Goal: Task Accomplishment & Management: Manage account settings

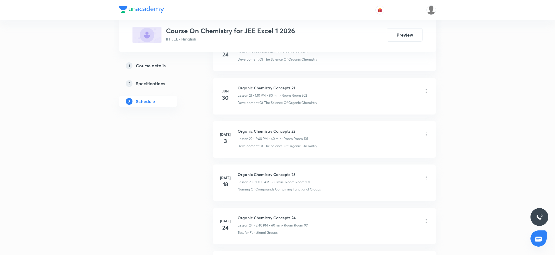
scroll to position [1668, 0]
drag, startPoint x: 238, startPoint y: 174, endPoint x: 305, endPoint y: 174, distance: 67.3
click at [305, 174] on h6 "Organic Chemistry Concepts 34" at bounding box center [273, 176] width 70 height 6
copy h6 "Organic Chemistry Concepts 34"
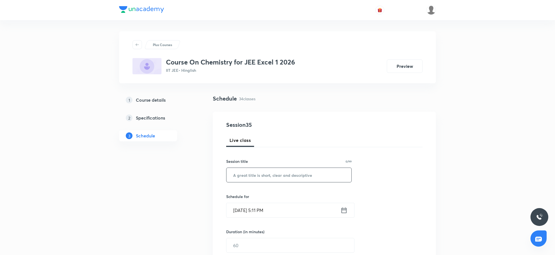
click at [250, 179] on input "text" at bounding box center [289, 175] width 125 height 14
paste input "Organic Chemistry Concepts 34"
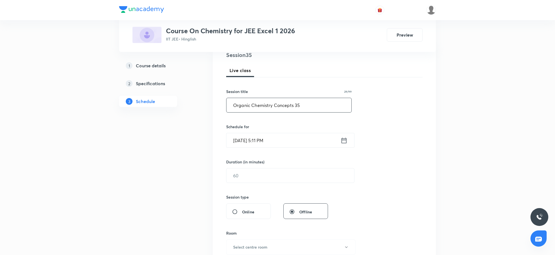
type input "Organic Chemistry Concepts 35"
click at [297, 136] on input "[DATE] 5:11 PM" at bounding box center [284, 140] width 114 height 14
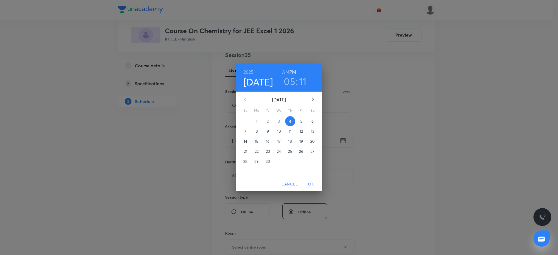
click at [299, 117] on button "5" at bounding box center [301, 121] width 10 height 10
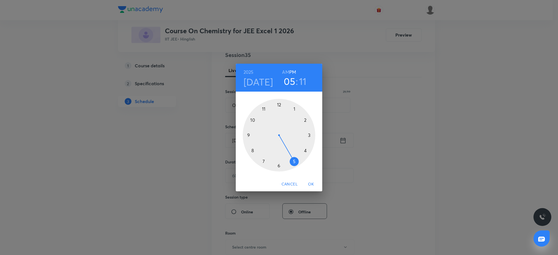
click at [283, 68] on h6 "AM" at bounding box center [285, 72] width 7 height 8
click at [251, 120] on div at bounding box center [279, 135] width 73 height 73
click at [278, 105] on div at bounding box center [279, 135] width 73 height 73
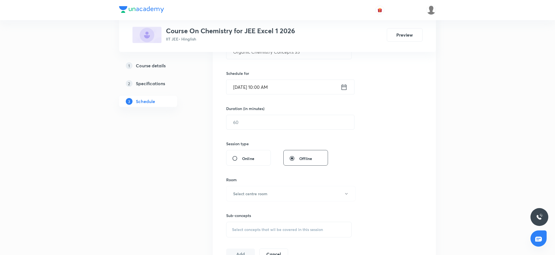
scroll to position [140, 0]
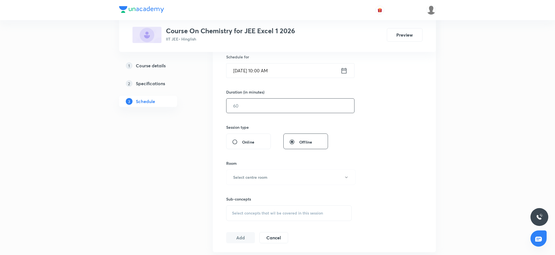
click at [300, 101] on input "text" at bounding box center [291, 106] width 128 height 14
type input "80"
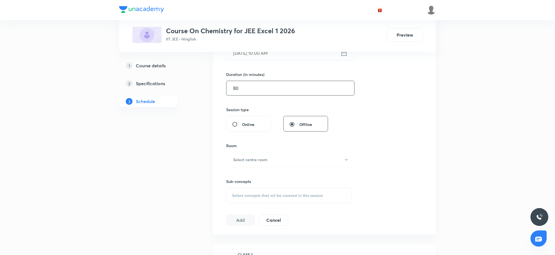
scroll to position [174, 0]
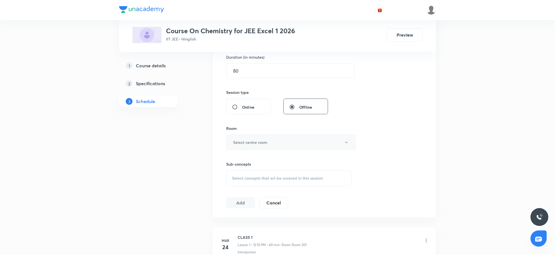
click at [252, 140] on h6 "Select centre room" at bounding box center [250, 142] width 34 height 6
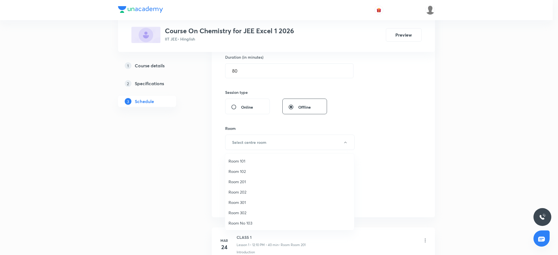
click at [242, 212] on span "Room 302" at bounding box center [290, 213] width 122 height 6
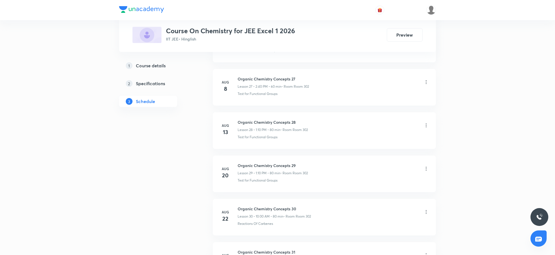
scroll to position [1668, 0]
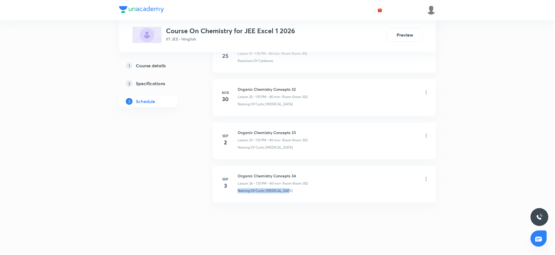
drag, startPoint x: 305, startPoint y: 193, endPoint x: 228, endPoint y: 204, distance: 77.2
copy p "Naming Of Cyclic Hydrocarbons"
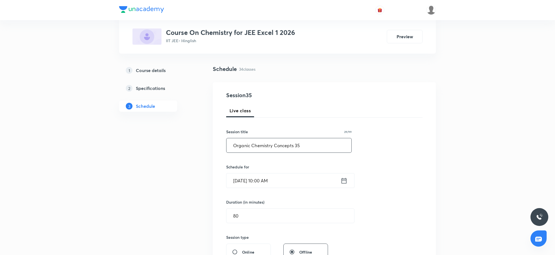
scroll to position [174, 0]
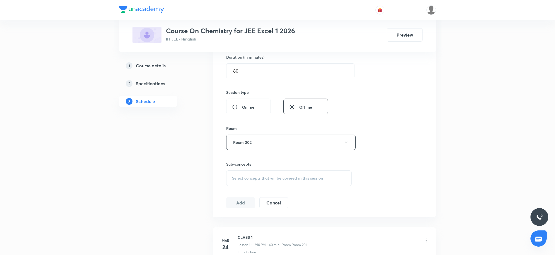
click at [290, 178] on span "Select concepts that wil be covered in this session" at bounding box center [277, 178] width 91 height 4
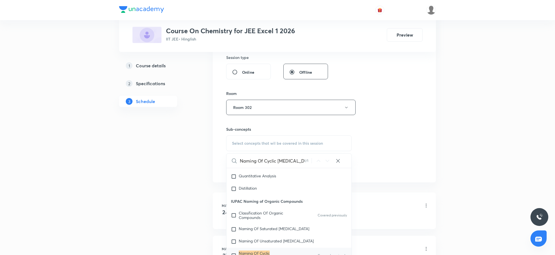
scroll to position [48, 0]
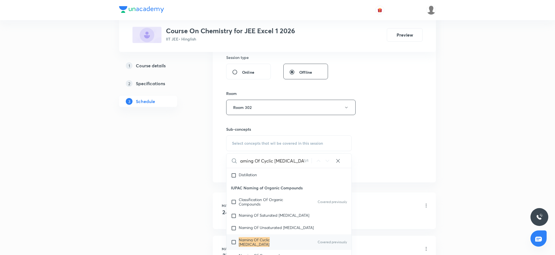
type input "Naming Of Cyclic Hydrocarbons"
click at [246, 246] on mark "Naming Of Cyclic Hydrocarbons" at bounding box center [254, 242] width 31 height 10
checkbox input "true"
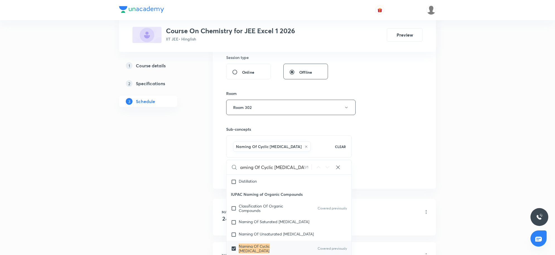
scroll to position [0, 0]
click at [385, 158] on div "Session 35 Live class Session title 29/99 Organic Chemistry Concepts 35 ​ Sched…" at bounding box center [324, 45] width 196 height 268
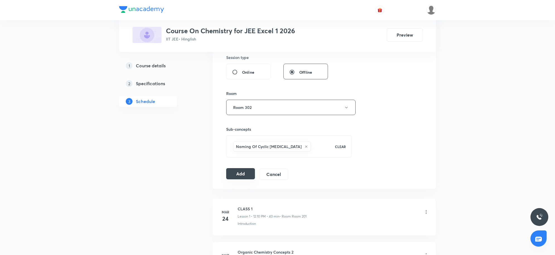
click at [237, 171] on button "Add" at bounding box center [240, 173] width 29 height 11
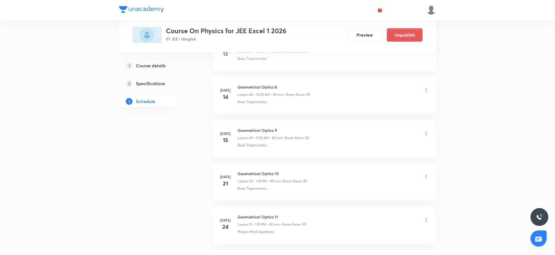
scroll to position [3265, 0]
drag, startPoint x: 287, startPoint y: 176, endPoint x: 238, endPoint y: 178, distance: 49.4
click at [238, 178] on h6 "Geometrical Optics 30" at bounding box center [273, 176] width 70 height 6
copy h6 "Geometrical Optics 30"
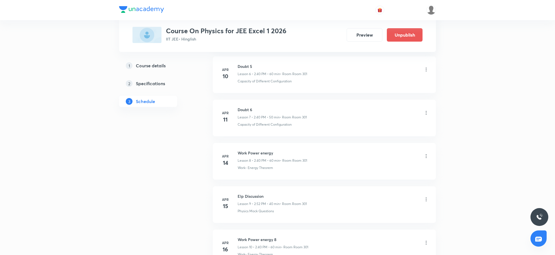
scroll to position [0, 0]
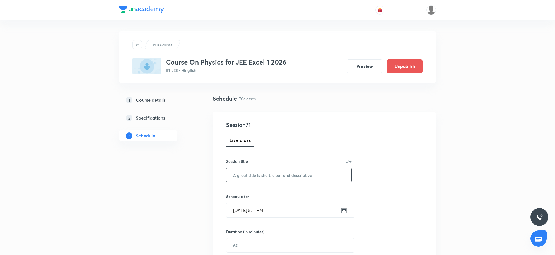
click at [283, 172] on input "text" at bounding box center [289, 175] width 125 height 14
paste input "Geometrical Optics 30"
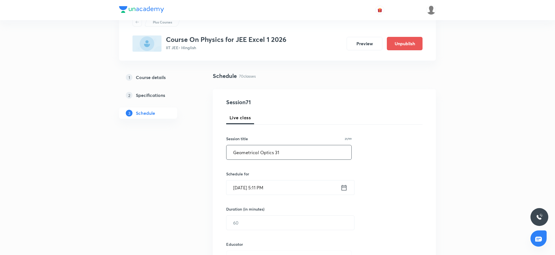
scroll to position [35, 0]
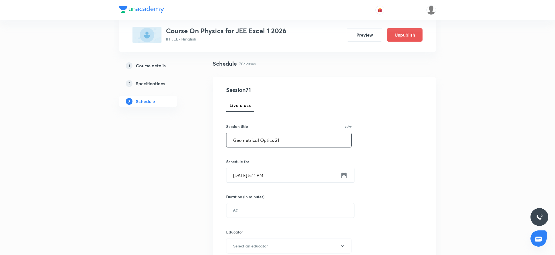
type input "Geometrical Optics 31"
click at [283, 174] on input "Sep 4, 2025, 5:11 PM" at bounding box center [284, 175] width 114 height 14
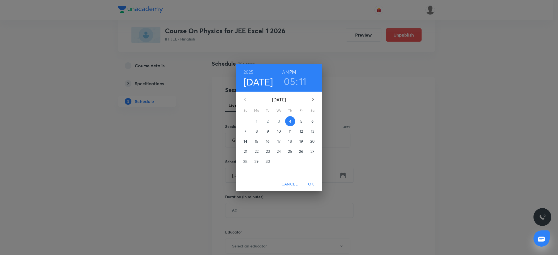
click at [302, 118] on button "5" at bounding box center [301, 121] width 10 height 10
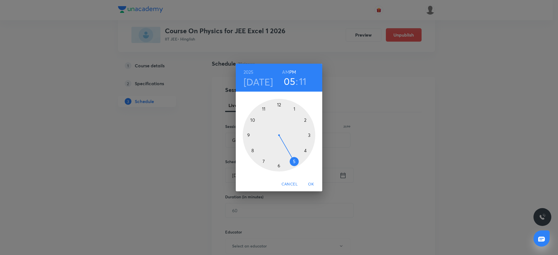
click at [285, 73] on h6 "AM" at bounding box center [285, 72] width 7 height 8
click at [264, 110] on div at bounding box center [279, 135] width 73 height 73
click at [279, 167] on div at bounding box center [279, 135] width 73 height 73
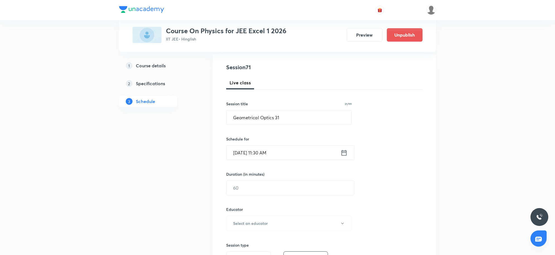
scroll to position [70, 0]
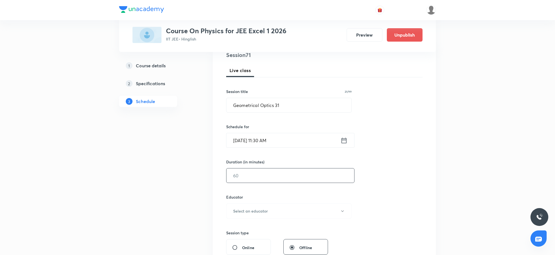
click at [272, 172] on input "text" at bounding box center [291, 175] width 128 height 14
type input "80"
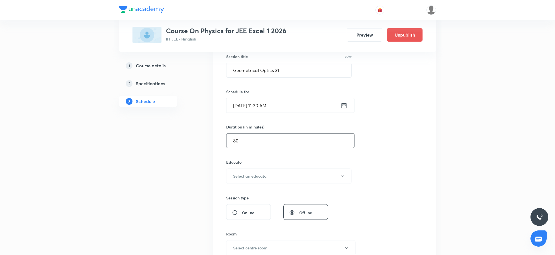
scroll to position [140, 0]
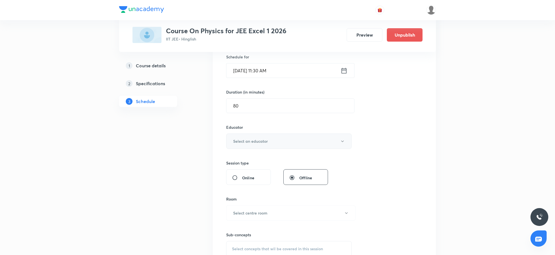
click at [287, 137] on button "Select an educator" at bounding box center [289, 140] width 126 height 15
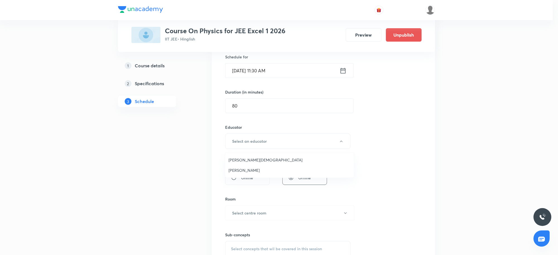
click at [238, 169] on span "Neil Joshi" at bounding box center [290, 170] width 122 height 6
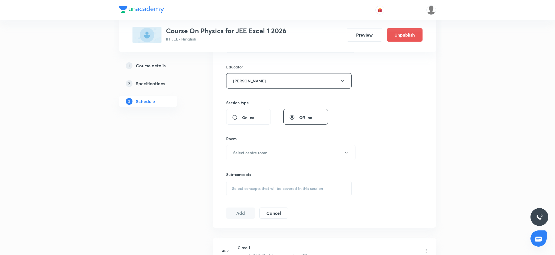
scroll to position [209, 0]
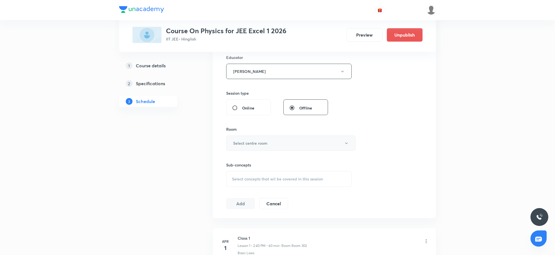
click at [284, 144] on button "Select centre room" at bounding box center [290, 142] width 129 height 15
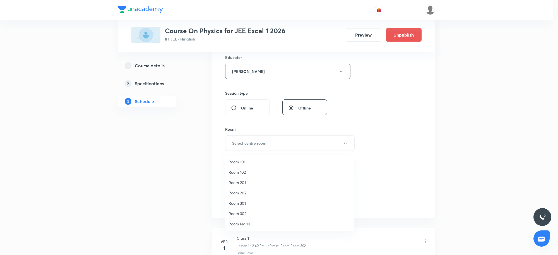
click at [247, 212] on span "Room 302" at bounding box center [290, 213] width 122 height 6
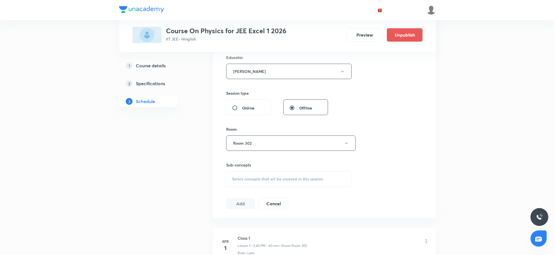
scroll to position [3265, 0]
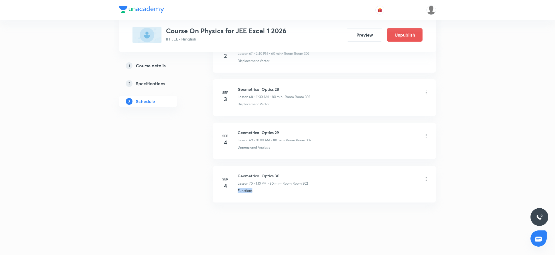
drag, startPoint x: 288, startPoint y: 196, endPoint x: 235, endPoint y: 199, distance: 53.1
click at [235, 199] on li "Sep 4 Geometrical Optics 30 Lesson 70 • 1:10 PM • 80 min • Room Room 302 Functi…" at bounding box center [324, 184] width 223 height 37
copy p "Functions"
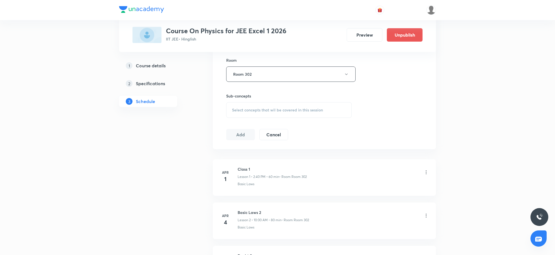
scroll to position [279, 0]
click at [287, 108] on span "Select concepts that wil be covered in this session" at bounding box center [277, 109] width 91 height 4
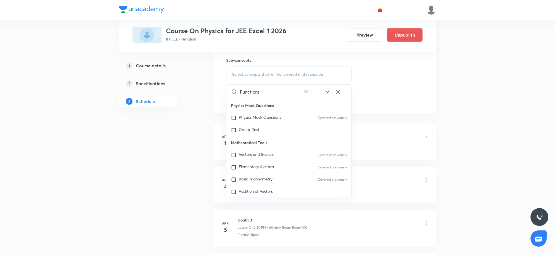
scroll to position [70, 0]
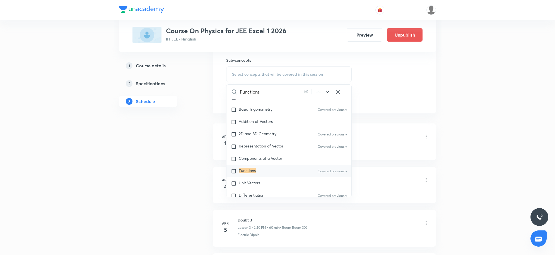
type input "Functions"
click at [295, 172] on div "Functions Covered previously" at bounding box center [289, 171] width 125 height 12
checkbox input "true"
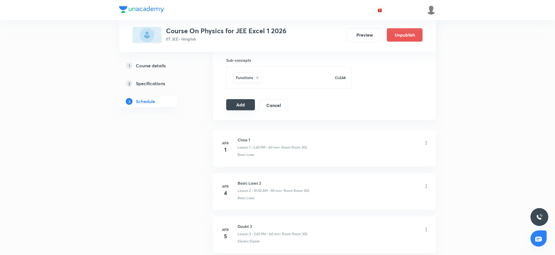
click at [244, 104] on button "Add" at bounding box center [240, 104] width 29 height 11
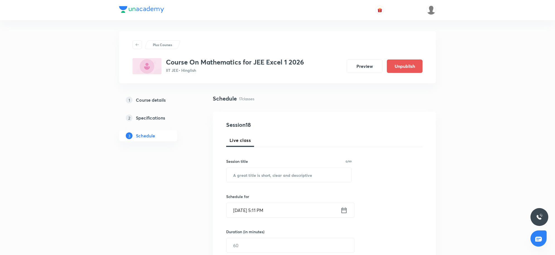
scroll to position [930, 0]
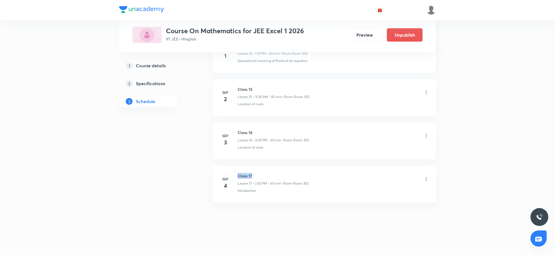
drag, startPoint x: 239, startPoint y: 175, endPoint x: 269, endPoint y: 171, distance: 30.1
click at [269, 171] on li "Sep 4 Class 17 Lesson 17 • 2:40 PM • 60 min • Room Room 302 Introduction" at bounding box center [324, 184] width 223 height 37
copy h6 "Class 17"
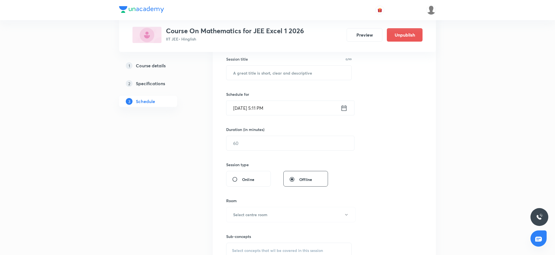
scroll to position [2, 0]
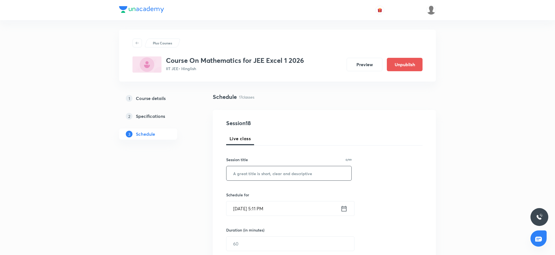
click at [289, 175] on input "text" at bounding box center [289, 173] width 125 height 14
paste input "Class 17"
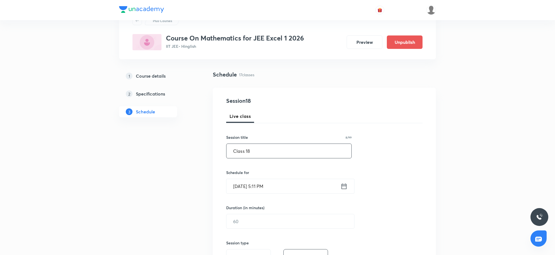
scroll to position [37, 0]
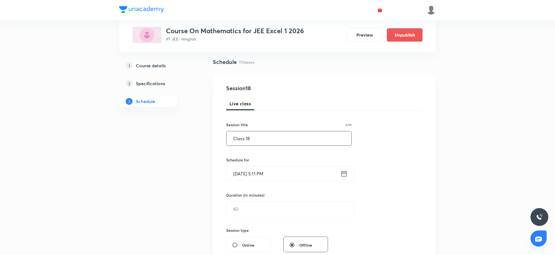
type input "Class 18"
click at [296, 177] on input "[DATE] 5:11 PM" at bounding box center [284, 173] width 114 height 14
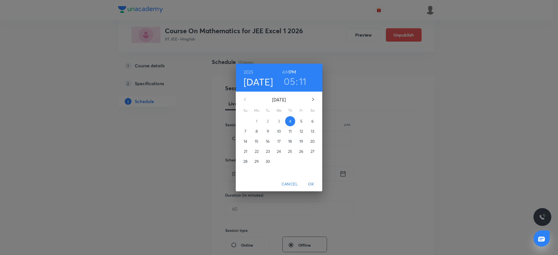
click at [300, 119] on p "5" at bounding box center [301, 121] width 2 height 6
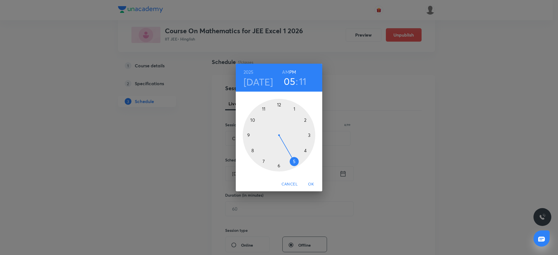
click at [294, 108] on div at bounding box center [279, 135] width 73 height 73
click at [304, 119] on div at bounding box center [279, 135] width 73 height 73
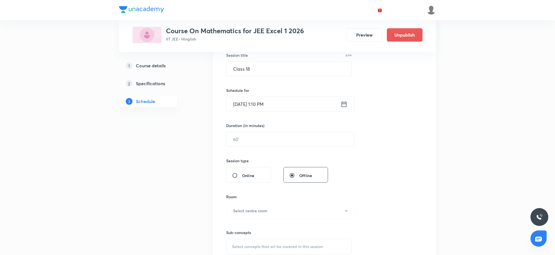
scroll to position [106, 0]
click at [279, 140] on input "text" at bounding box center [291, 139] width 128 height 14
type input "80"
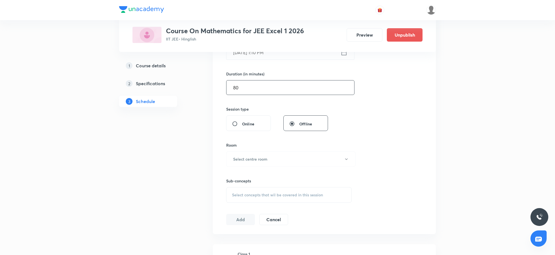
scroll to position [211, 0]
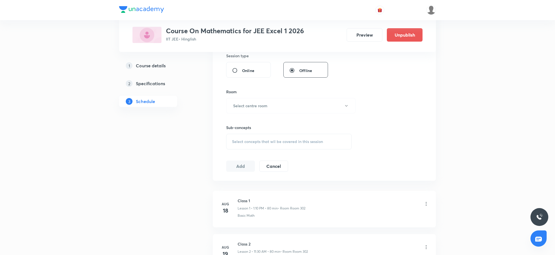
click at [293, 95] on div "Room Select centre room" at bounding box center [289, 101] width 126 height 25
click at [288, 110] on button "Select centre room" at bounding box center [290, 105] width 129 height 15
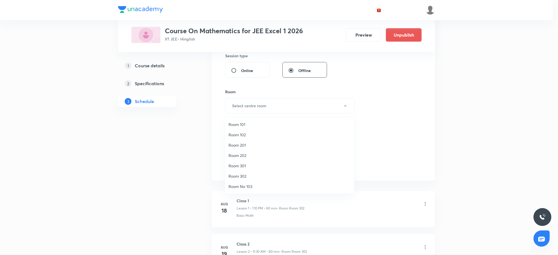
click at [244, 174] on span "Room 302" at bounding box center [290, 176] width 122 height 6
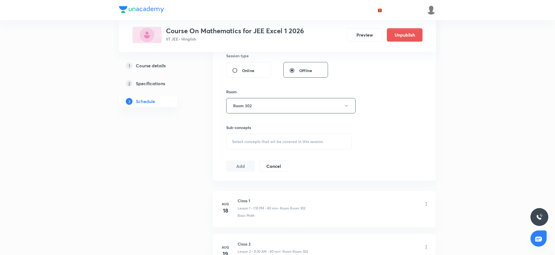
scroll to position [930, 0]
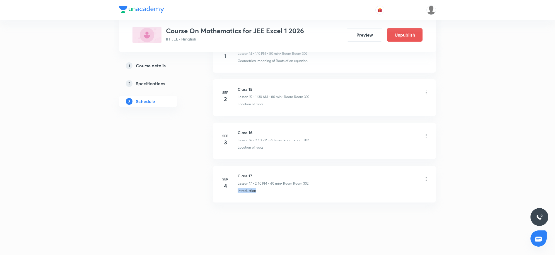
drag, startPoint x: 319, startPoint y: 191, endPoint x: 231, endPoint y: 200, distance: 88.1
click at [231, 200] on li "[DATE] Class 17 Lesson 17 • 2:40 PM • 60 min • Room Room 302 Introduction" at bounding box center [324, 184] width 223 height 37
copy p "Introduction"
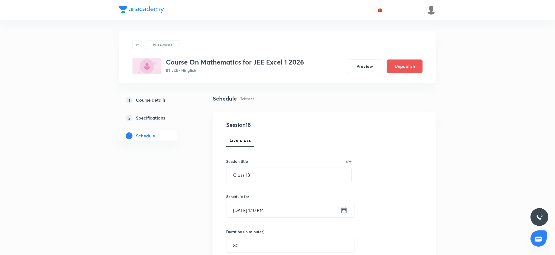
scroll to position [209, 0]
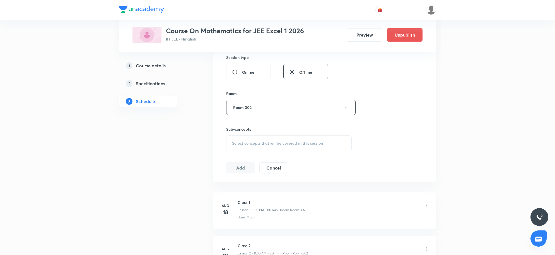
click at [298, 142] on span "Select concepts that wil be covered in this session" at bounding box center [277, 143] width 91 height 4
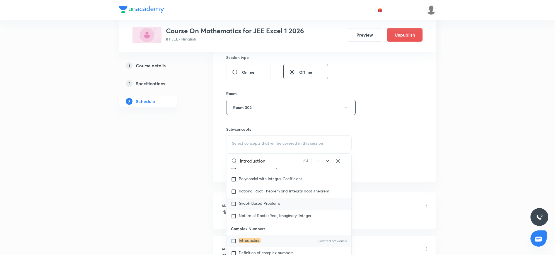
scroll to position [295, 0]
type input "Introduction"
click at [246, 238] on mark "Introduction" at bounding box center [250, 239] width 22 height 5
checkbox input "true"
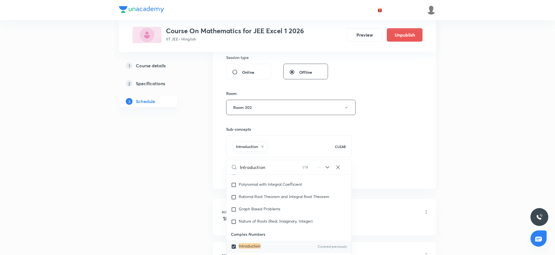
click at [376, 147] on div "Session 18 Live class Session title 8/99 Class 18 ​ Schedule for Sep 5, 2025, 1…" at bounding box center [324, 45] width 196 height 268
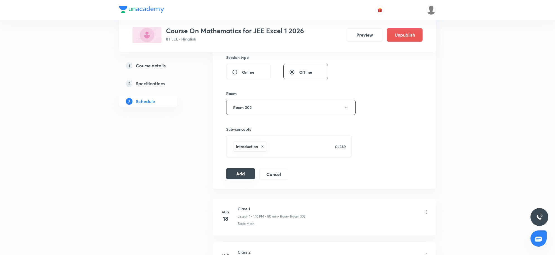
click at [238, 179] on button "Add" at bounding box center [240, 173] width 29 height 11
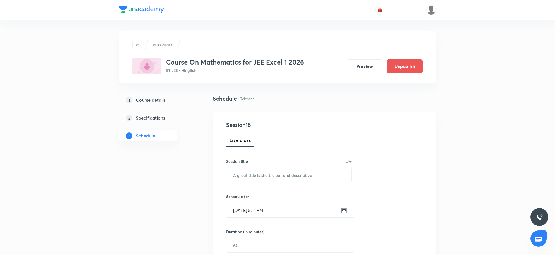
scroll to position [930, 0]
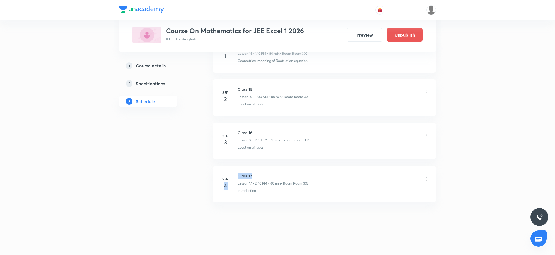
drag, startPoint x: 273, startPoint y: 177, endPoint x: 237, endPoint y: 177, distance: 36.0
click at [237, 177] on div "[DATE] Class 17 Lesson 17 • 2:40 PM • 60 min • Room Room 302 Introduction" at bounding box center [324, 183] width 209 height 20
copy div "Class 17"
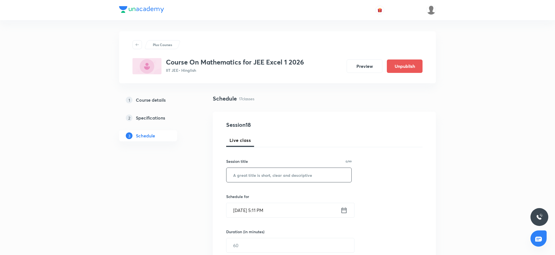
click at [305, 174] on input "text" at bounding box center [289, 175] width 125 height 14
paste input "Class 17"
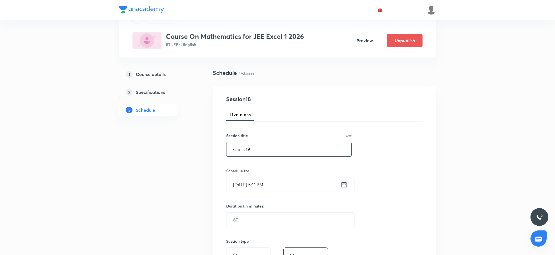
scroll to position [70, 0]
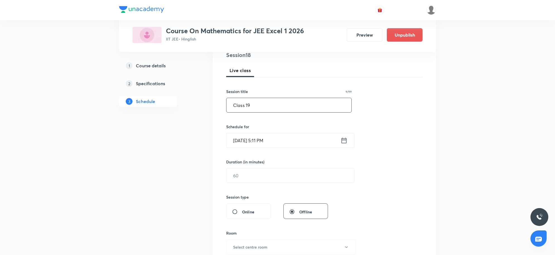
type input "Class 19"
click at [301, 140] on input "Sep 4, 2025, 5:11 PM" at bounding box center [284, 140] width 114 height 14
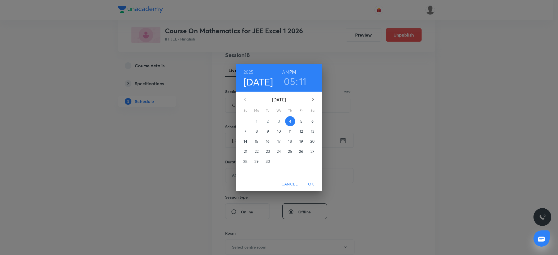
click at [302, 124] on p "5" at bounding box center [301, 121] width 2 height 6
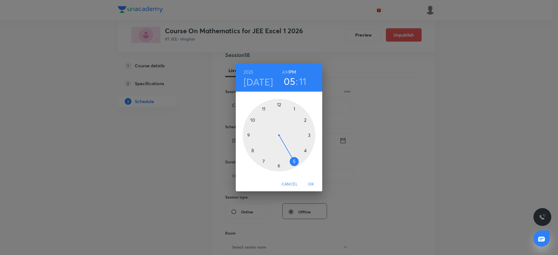
click at [305, 122] on div at bounding box center [279, 135] width 73 height 73
click at [253, 151] on div at bounding box center [279, 135] width 73 height 73
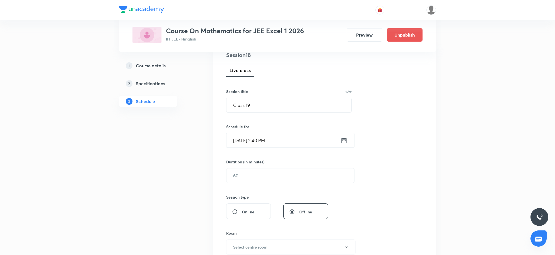
scroll to position [105, 0]
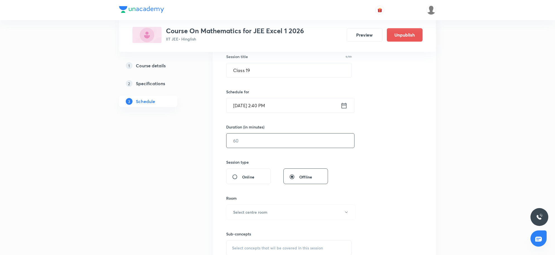
click at [261, 143] on input "text" at bounding box center [291, 140] width 128 height 14
type input "60"
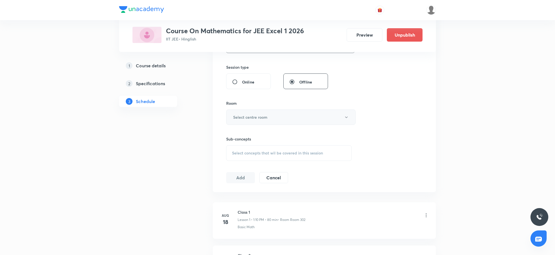
scroll to position [209, 0]
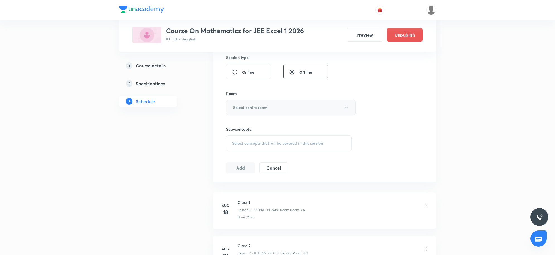
click at [271, 108] on button "Select centre room" at bounding box center [290, 107] width 129 height 15
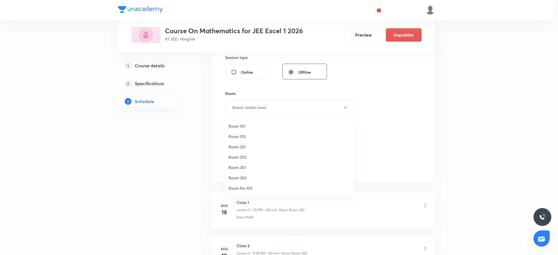
click at [238, 176] on span "Room 302" at bounding box center [290, 178] width 122 height 6
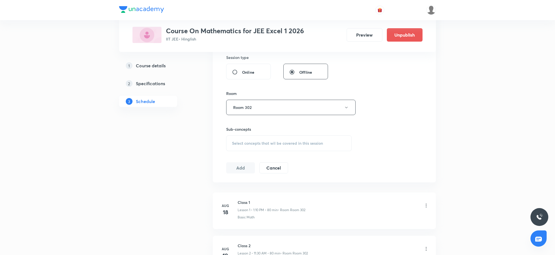
scroll to position [930, 0]
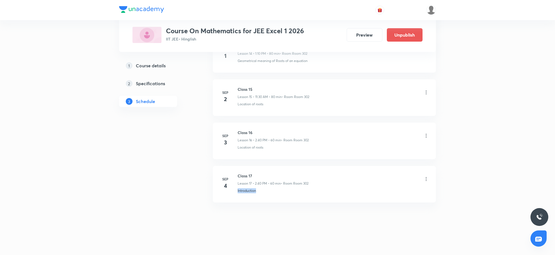
drag, startPoint x: 271, startPoint y: 197, endPoint x: 237, endPoint y: 200, distance: 33.9
click at [237, 200] on li "Sep 4 Class 17 Lesson 17 • 2:40 PM • 60 min • Room Room 302 Introduction" at bounding box center [324, 184] width 223 height 37
copy p "Introduction"
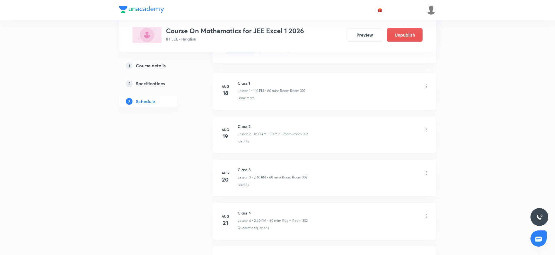
scroll to position [294, 0]
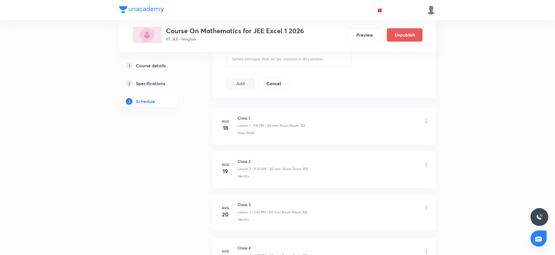
click at [285, 66] on div "Select concepts that wil be covered in this session" at bounding box center [289, 59] width 126 height 16
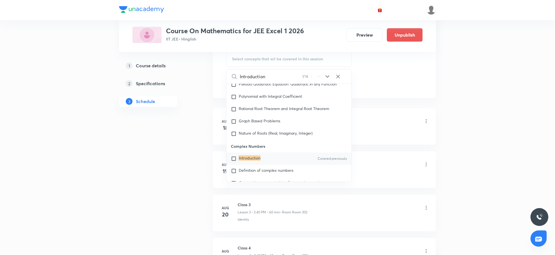
scroll to position [295, 0]
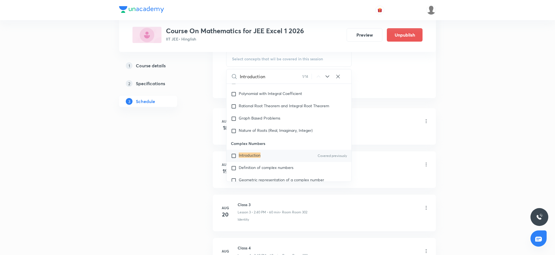
type input "Introduction"
click at [258, 154] on mark "Introduction" at bounding box center [250, 154] width 22 height 5
checkbox input "true"
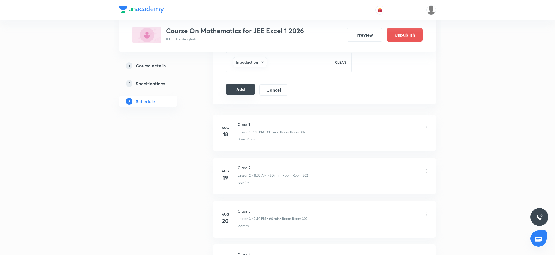
click at [239, 92] on button "Add" at bounding box center [240, 89] width 29 height 11
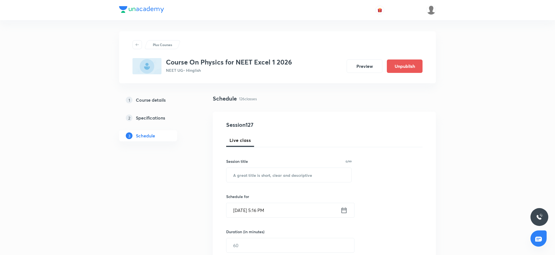
scroll to position [5694, 0]
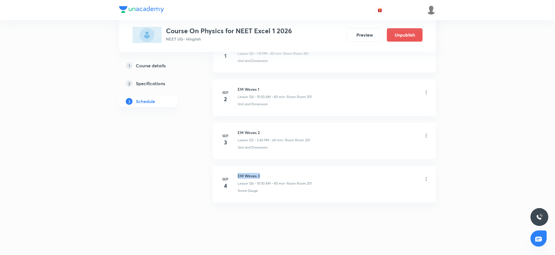
drag, startPoint x: 267, startPoint y: 175, endPoint x: 238, endPoint y: 175, distance: 28.7
click at [238, 175] on h6 "EM Waves 3" at bounding box center [275, 176] width 74 height 6
copy h6 "EM Waves 3"
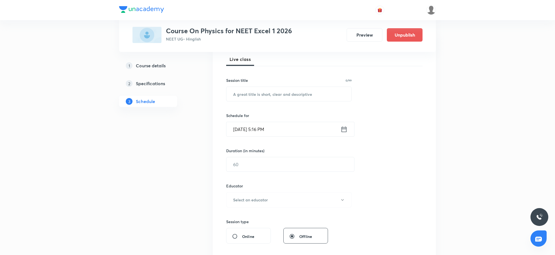
scroll to position [48, 0]
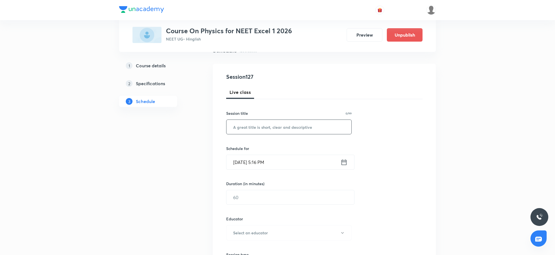
click at [276, 131] on input "text" at bounding box center [289, 127] width 125 height 14
paste input "EM Waves 3"
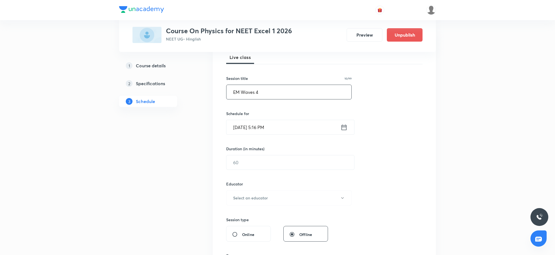
type input "EM Waves 4"
click at [276, 131] on input "[DATE] 5:16 PM" at bounding box center [284, 127] width 114 height 14
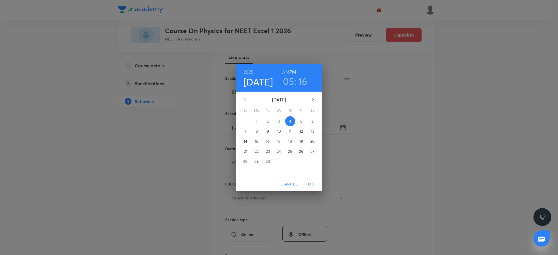
click at [304, 123] on span "5" at bounding box center [301, 121] width 10 height 6
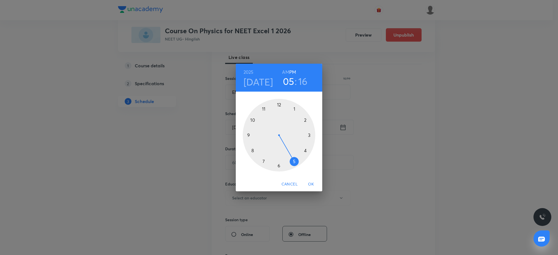
click at [285, 73] on h6 "AM" at bounding box center [285, 72] width 7 height 8
click at [253, 120] on div at bounding box center [279, 135] width 73 height 73
click at [280, 102] on div at bounding box center [279, 135] width 73 height 73
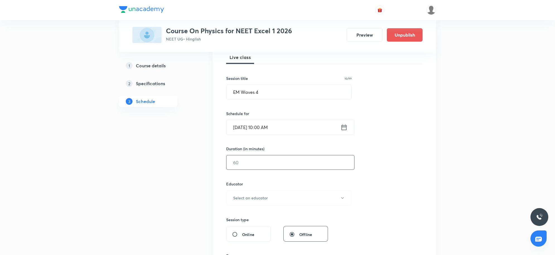
click at [282, 165] on input "text" at bounding box center [291, 162] width 128 height 14
type input "80"
click at [245, 193] on button "Select an educator" at bounding box center [289, 197] width 126 height 15
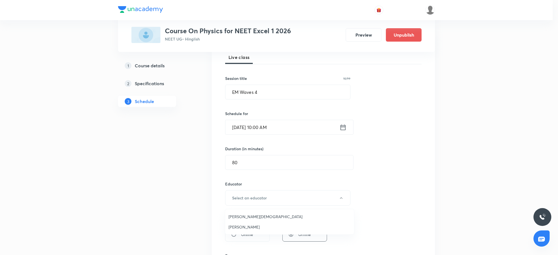
click at [242, 214] on span "[PERSON_NAME][DEMOGRAPHIC_DATA]" at bounding box center [290, 217] width 122 height 6
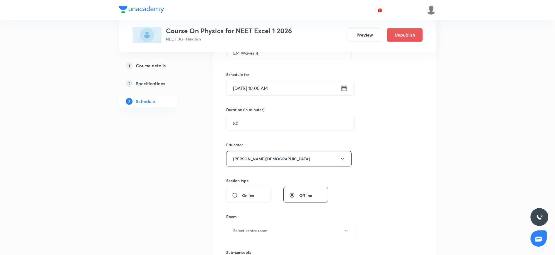
scroll to position [188, 0]
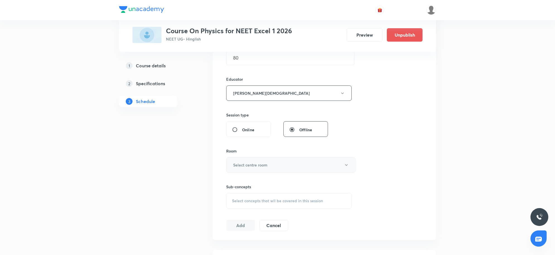
click at [241, 161] on button "Select centre room" at bounding box center [290, 164] width 129 height 15
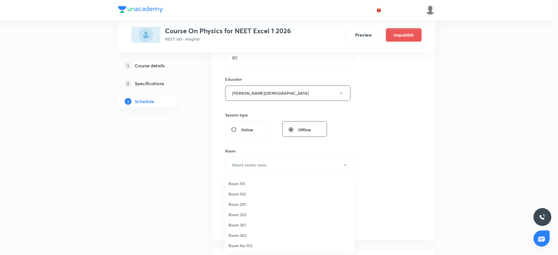
click at [246, 201] on span "Room 201" at bounding box center [290, 204] width 122 height 6
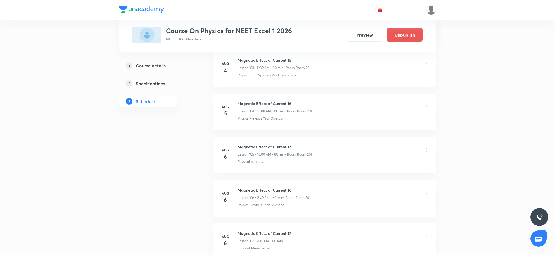
scroll to position [5694, 0]
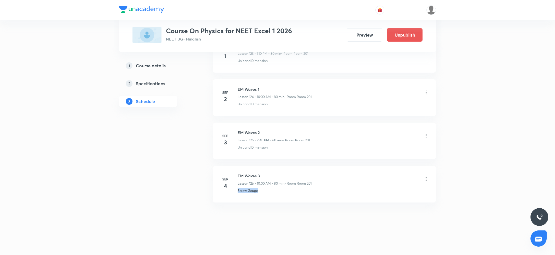
drag, startPoint x: 282, startPoint y: 197, endPoint x: 237, endPoint y: 197, distance: 44.9
click at [237, 197] on li "Sep 4 EM Waves 3 Lesson 126 • 10:00 AM • 80 min • Room Room 201 Screw Gauge" at bounding box center [324, 184] width 223 height 37
copy p "Screw Gauge"
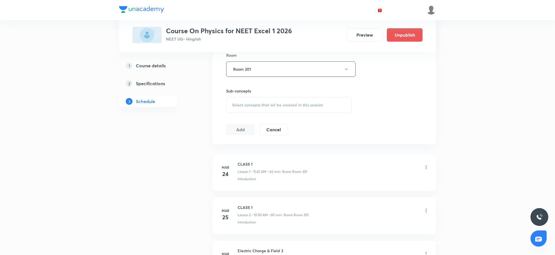
scroll to position [301, 0]
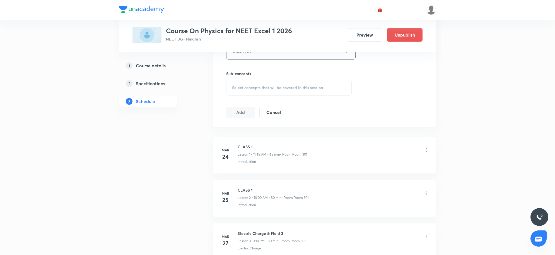
click at [292, 94] on div "Select concepts that wil be covered in this session" at bounding box center [289, 88] width 126 height 16
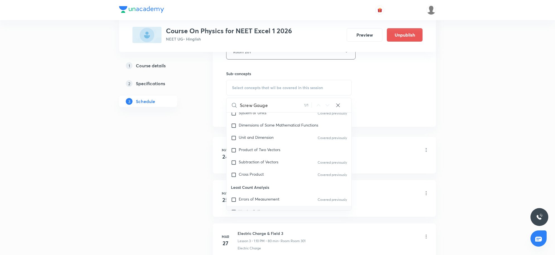
scroll to position [160, 0]
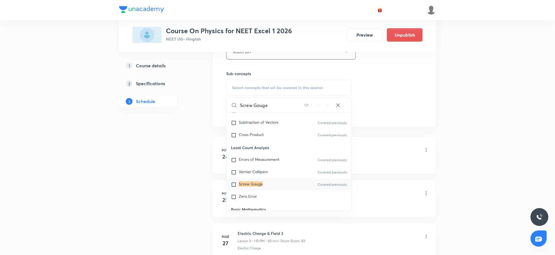
type input "Screw Gauge"
click at [257, 186] on mark "Screw Gauge" at bounding box center [251, 183] width 24 height 5
checkbox input "true"
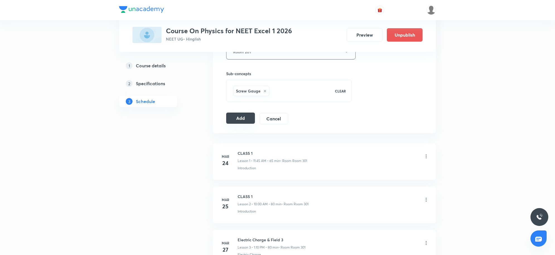
click at [244, 116] on button "Add" at bounding box center [240, 117] width 29 height 11
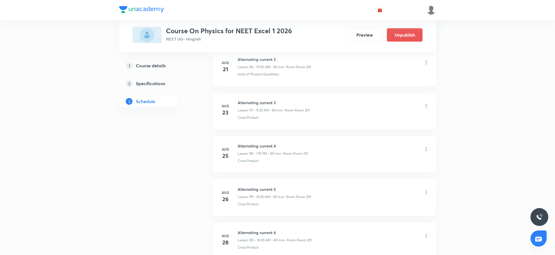
scroll to position [5445, 0]
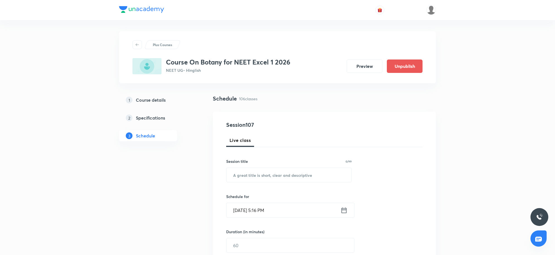
scroll to position [4791, 0]
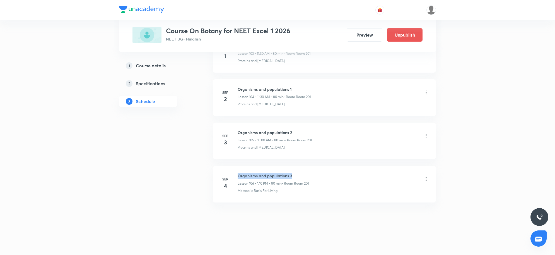
drag, startPoint x: 238, startPoint y: 174, endPoint x: 311, endPoint y: 167, distance: 72.9
click at [311, 167] on li "[DATE] Organisms and populations 3 Lesson 106 • 1:10 PM • 80 min • Room Room 20…" at bounding box center [324, 184] width 223 height 37
copy h6 "Organisms and populations 3"
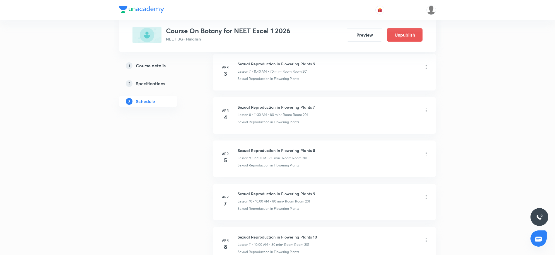
scroll to position [0, 0]
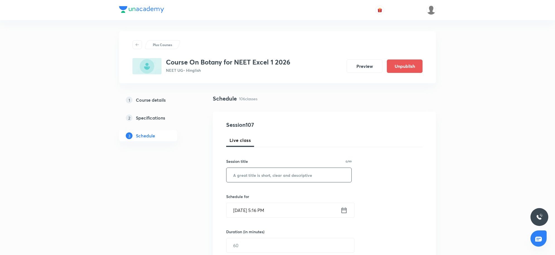
click at [274, 175] on input "text" at bounding box center [289, 175] width 125 height 14
paste input "Organisms and populations 3"
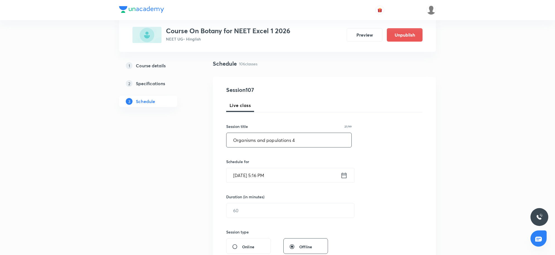
type input "Organisms and populations 4"
click at [321, 178] on input "[DATE] 5:16 PM" at bounding box center [284, 175] width 114 height 14
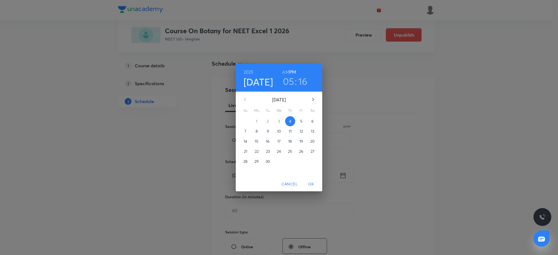
click at [301, 123] on p "5" at bounding box center [301, 121] width 2 height 6
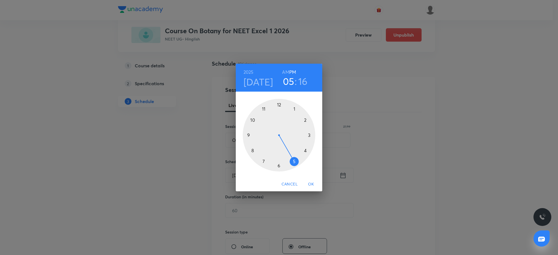
click at [285, 72] on h6 "AM" at bounding box center [285, 72] width 7 height 8
click at [265, 109] on div at bounding box center [279, 135] width 73 height 73
click at [279, 165] on div at bounding box center [279, 135] width 73 height 73
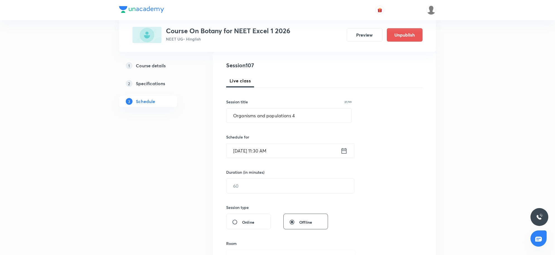
scroll to position [105, 0]
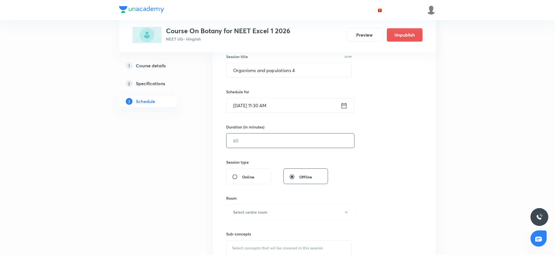
click at [292, 145] on input "text" at bounding box center [291, 140] width 128 height 14
type input "80"
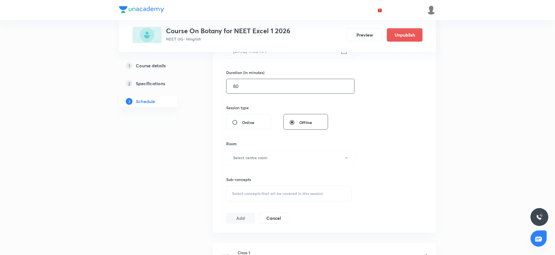
scroll to position [174, 0]
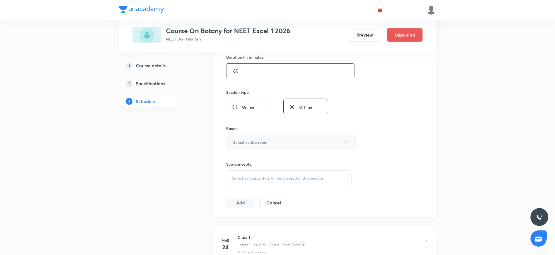
click at [282, 144] on button "Select centre room" at bounding box center [290, 142] width 129 height 15
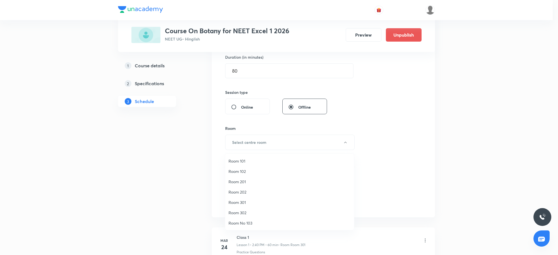
click at [236, 190] on span "Room 202" at bounding box center [290, 192] width 122 height 6
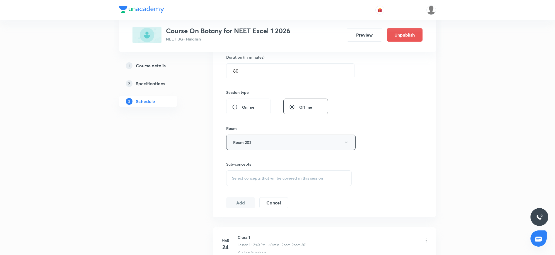
click at [258, 147] on button "Room 202" at bounding box center [290, 142] width 129 height 15
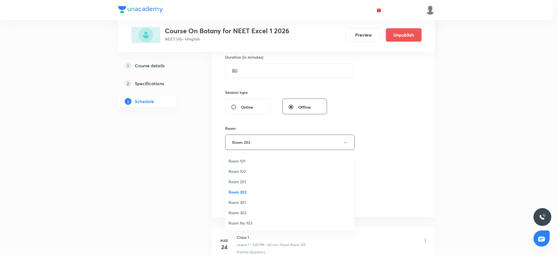
click at [234, 183] on span "Room 201" at bounding box center [290, 182] width 122 height 6
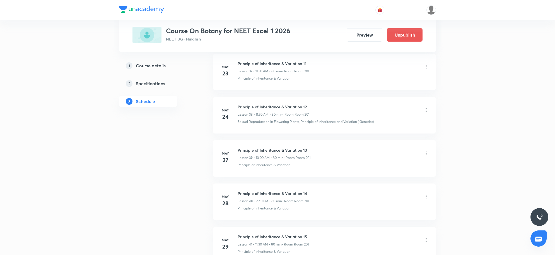
scroll to position [4791, 0]
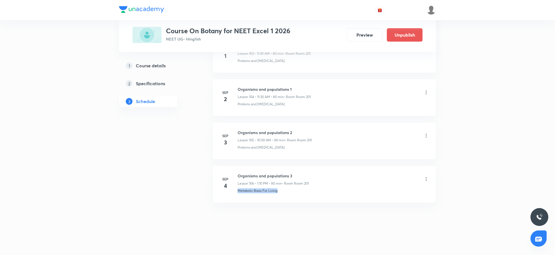
drag, startPoint x: 286, startPoint y: 195, endPoint x: 232, endPoint y: 197, distance: 54.2
click at [232, 197] on li "Sep 4 Organisms and populations 3 Lesson 106 • 1:10 PM • 80 min • Room Room 201…" at bounding box center [324, 184] width 223 height 37
copy p "Metabolic Basis For Living"
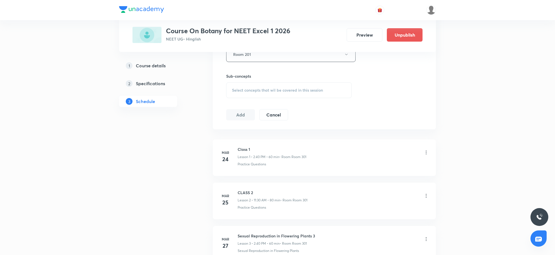
scroll to position [248, 0]
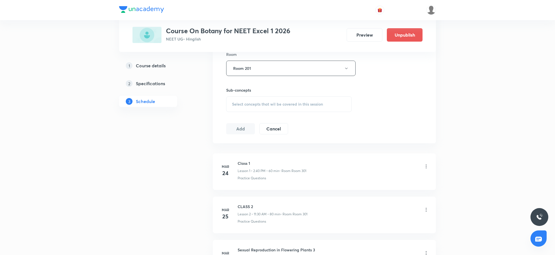
click at [278, 108] on div "Select concepts that wil be covered in this session" at bounding box center [289, 104] width 126 height 16
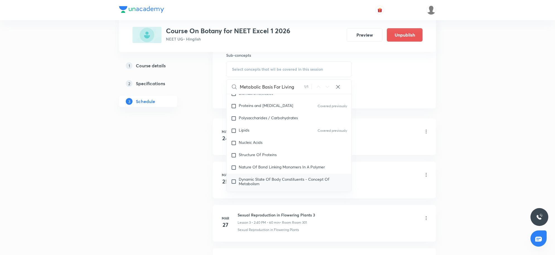
scroll to position [262, 0]
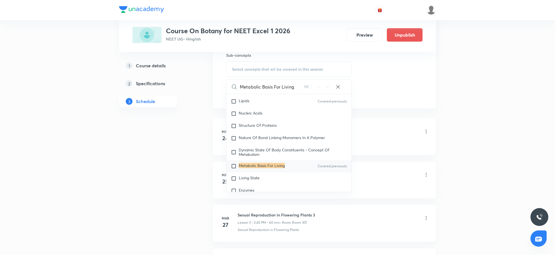
type input "Metabolic Basis For Living"
click at [256, 163] on mark "Metabolic Basis For Living" at bounding box center [262, 165] width 46 height 5
checkbox input "true"
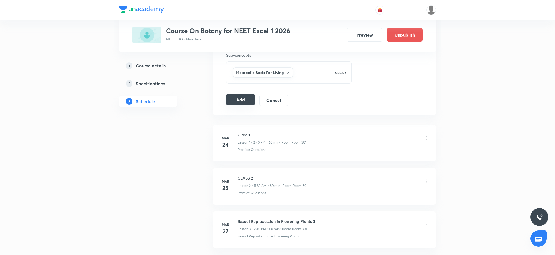
click at [242, 99] on button "Add" at bounding box center [240, 99] width 29 height 11
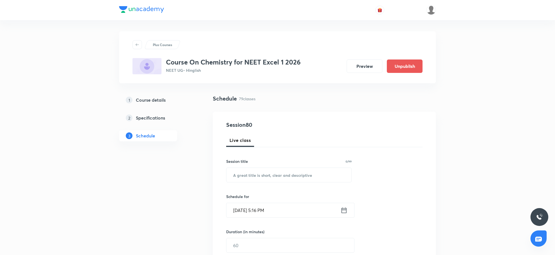
scroll to position [3620, 0]
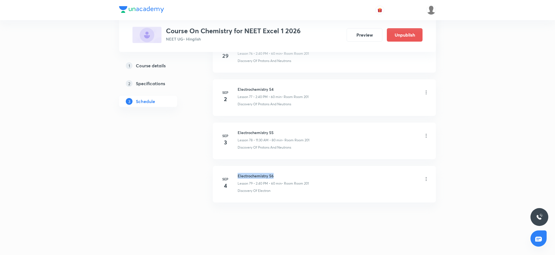
drag, startPoint x: 282, startPoint y: 178, endPoint x: 239, endPoint y: 176, distance: 43.9
click at [239, 176] on h6 "Electrochemistry 56" at bounding box center [273, 176] width 71 height 6
copy h6 "Electrochemistry 56"
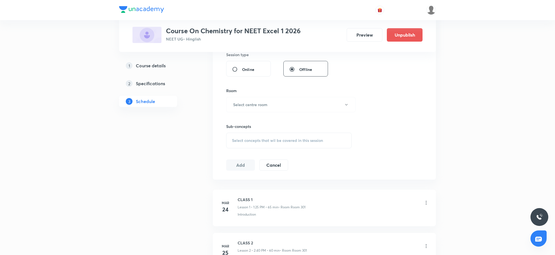
scroll to position [0, 0]
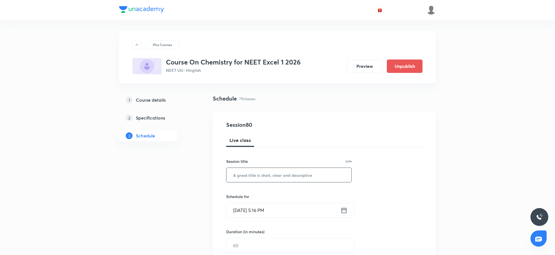
click at [329, 175] on input "text" at bounding box center [289, 175] width 125 height 14
paste input "Electrochemistry 56"
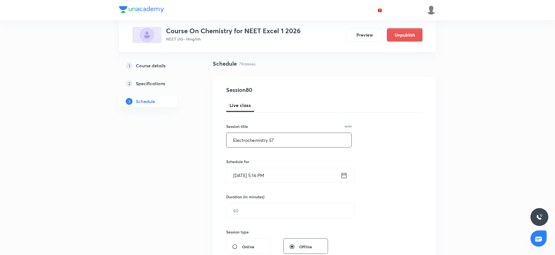
type input "Electrochemistry 57"
click at [289, 178] on input "[DATE] 5:16 PM" at bounding box center [284, 175] width 114 height 14
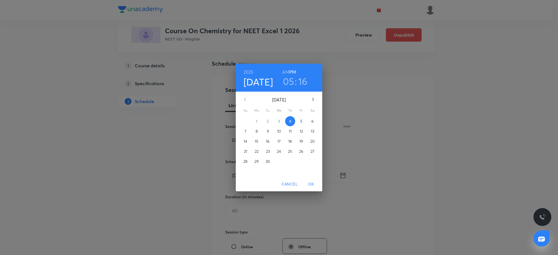
click at [300, 121] on p "5" at bounding box center [301, 121] width 2 height 6
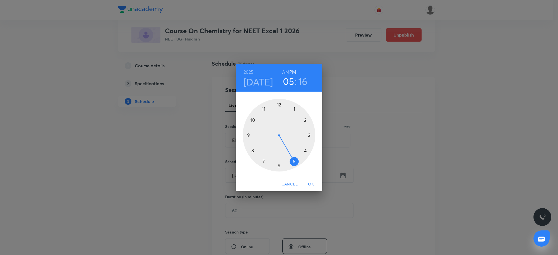
click at [295, 110] on div at bounding box center [279, 135] width 73 height 73
click at [304, 121] on div at bounding box center [279, 135] width 73 height 73
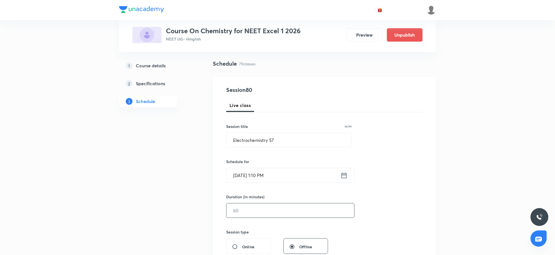
click at [257, 214] on input "text" at bounding box center [291, 210] width 128 height 14
type input "80"
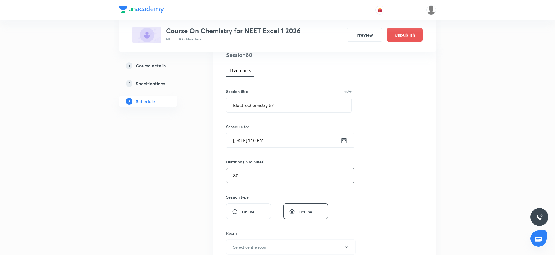
scroll to position [105, 0]
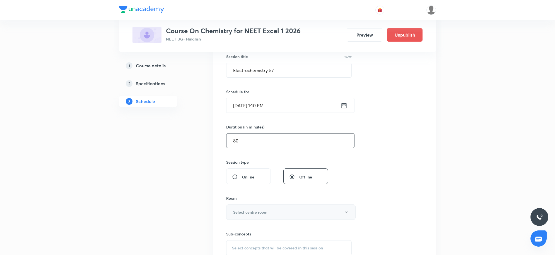
click at [253, 216] on button "Select centre room" at bounding box center [290, 211] width 129 height 15
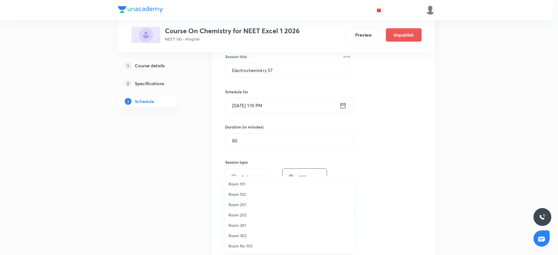
click at [240, 205] on span "Room 201" at bounding box center [290, 205] width 122 height 6
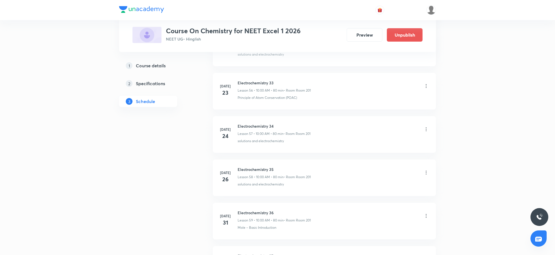
scroll to position [3620, 0]
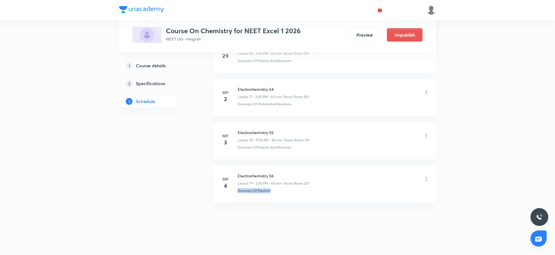
drag, startPoint x: 295, startPoint y: 194, endPoint x: 237, endPoint y: 194, distance: 58.0
click at [237, 194] on li "Sep 4 Electrochemistry 56 Lesson 79 • 2:40 PM • 60 min • Room Room 201 Discover…" at bounding box center [324, 184] width 223 height 37
copy p "Discovery Of Electron"
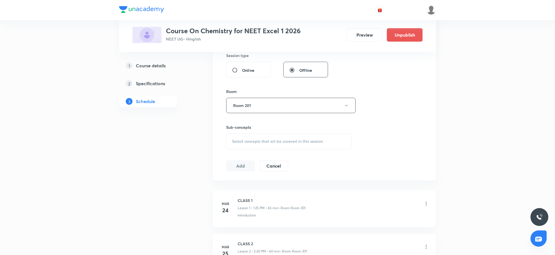
scroll to position [244, 0]
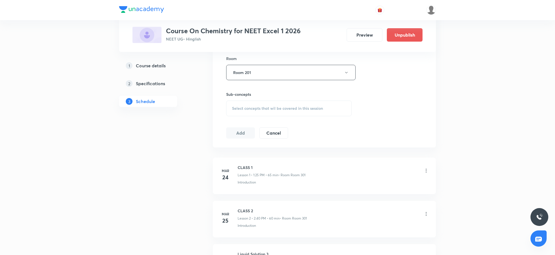
click at [295, 112] on div "Select concepts that wil be covered in this session" at bounding box center [289, 108] width 126 height 16
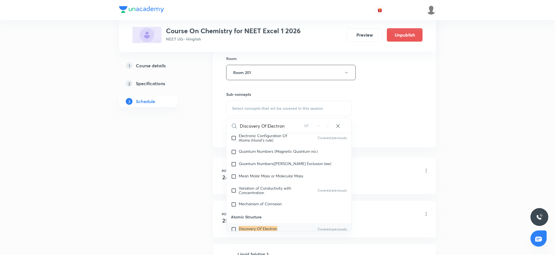
scroll to position [136, 0]
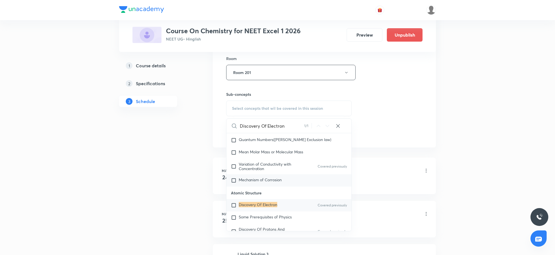
type input "Discovery Of Electron"
click at [264, 202] on mark "Discovery Of Electron" at bounding box center [258, 204] width 39 height 5
checkbox input "true"
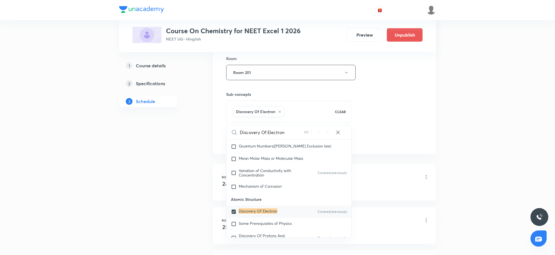
click at [401, 129] on div "Session 80 Live class Session title 19/99 Electrochemistry 57 ​ Schedule for Se…" at bounding box center [324, 10] width 196 height 268
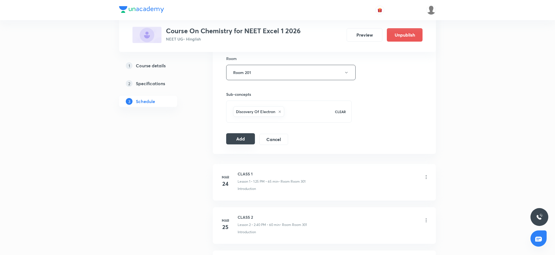
click at [242, 138] on button "Add" at bounding box center [240, 138] width 29 height 11
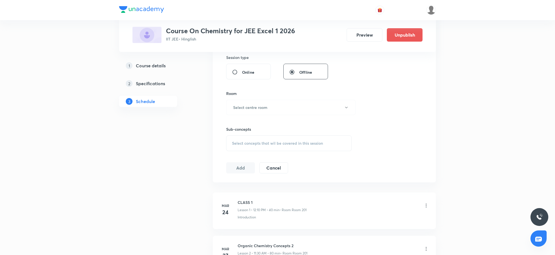
scroll to position [1711, 0]
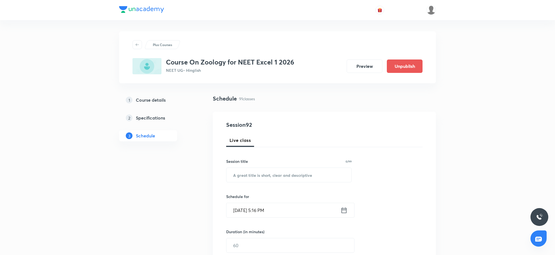
scroll to position [4141, 0]
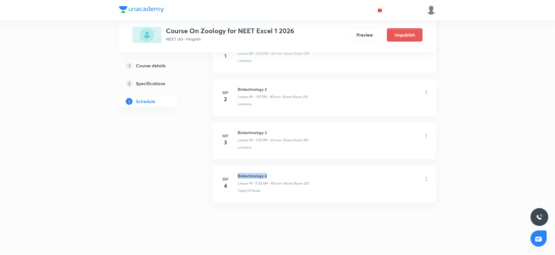
drag, startPoint x: 278, startPoint y: 177, endPoint x: 239, endPoint y: 176, distance: 39.4
click at [239, 176] on h6 "Biotechnology 4" at bounding box center [273, 176] width 71 height 6
copy h6 "Biotechnology 4"
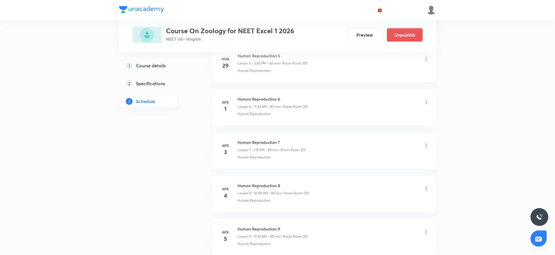
scroll to position [0, 0]
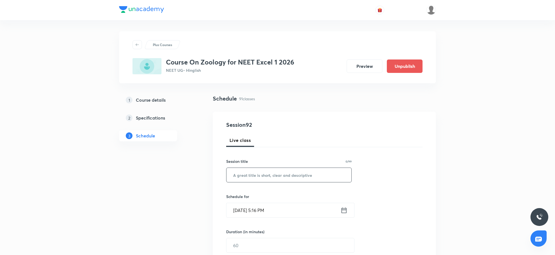
click at [289, 180] on input "text" at bounding box center [289, 175] width 125 height 14
paste input "Biotechnology 4"
type input "Biotechnology 5"
click at [301, 208] on input "Sep 4, 2025, 5:16 PM" at bounding box center [284, 210] width 114 height 14
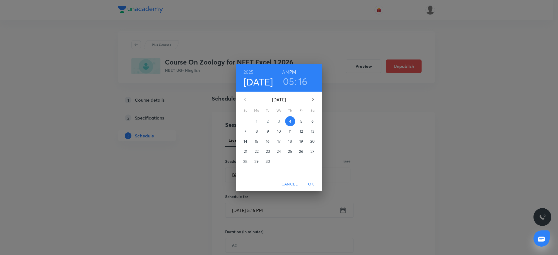
click at [299, 118] on span "5" at bounding box center [301, 121] width 10 height 6
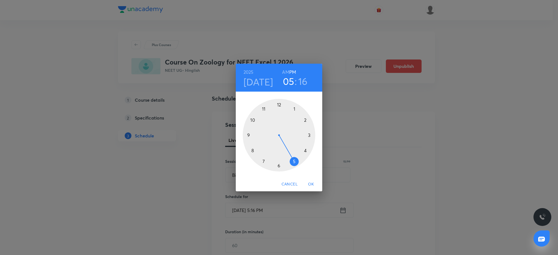
click at [306, 120] on div at bounding box center [279, 135] width 73 height 73
click at [253, 150] on div at bounding box center [279, 135] width 73 height 73
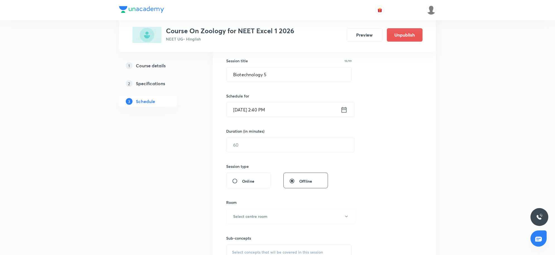
scroll to position [105, 0]
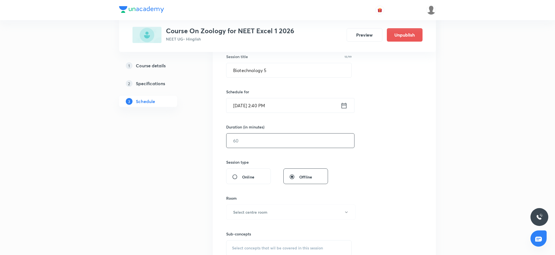
click at [267, 140] on input "text" at bounding box center [291, 140] width 128 height 14
type input "6"
type input "0"
type input "60"
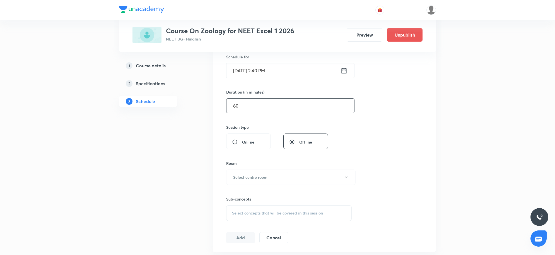
scroll to position [174, 0]
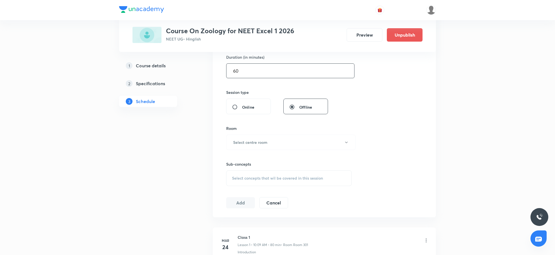
click at [267, 140] on h6 "Select centre room" at bounding box center [250, 142] width 34 height 6
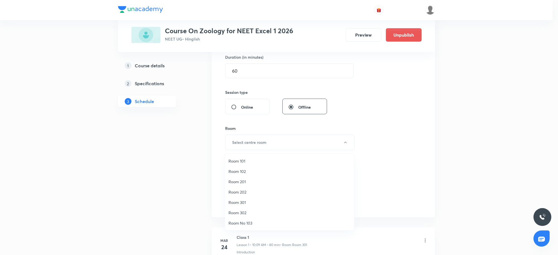
click at [243, 181] on span "Room 201" at bounding box center [290, 182] width 122 height 6
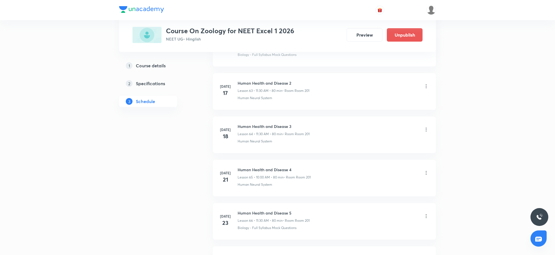
scroll to position [4141, 0]
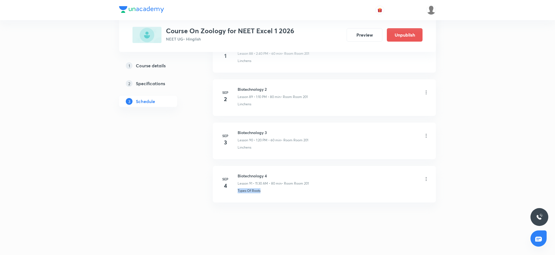
drag, startPoint x: 271, startPoint y: 194, endPoint x: 238, endPoint y: 194, distance: 32.9
click at [238, 194] on li "Sep 4 Biotechnology 4 Lesson 91 • 11:30 AM • 80 min • Room Room 201 Types Of Ro…" at bounding box center [324, 184] width 223 height 37
copy p "Types Of Roots"
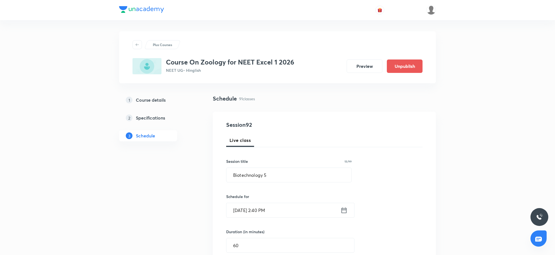
scroll to position [209, 0]
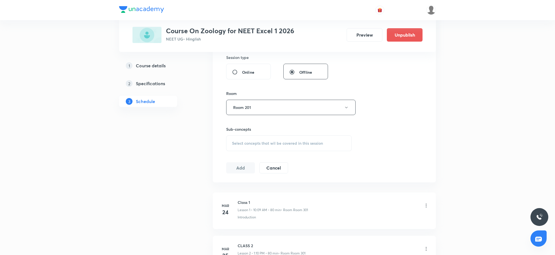
click at [284, 145] on span "Select concepts that wil be covered in this session" at bounding box center [277, 143] width 91 height 4
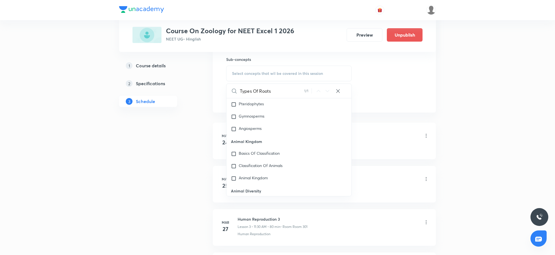
scroll to position [468, 0]
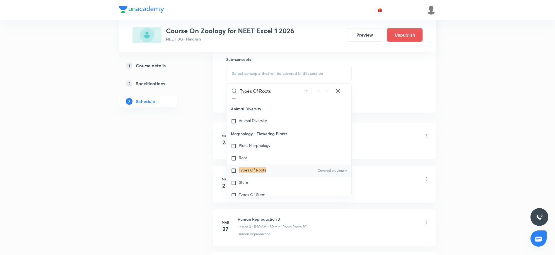
type input "Types Of Roots"
click at [254, 169] on mark "Types Of Roots" at bounding box center [252, 169] width 27 height 5
checkbox input "true"
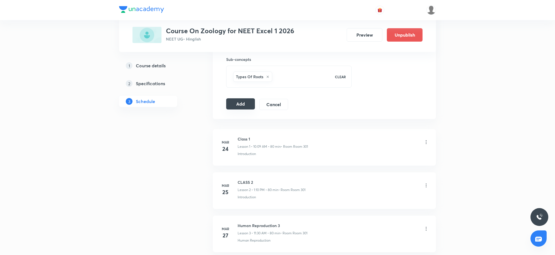
click at [240, 106] on button "Add" at bounding box center [240, 103] width 29 height 11
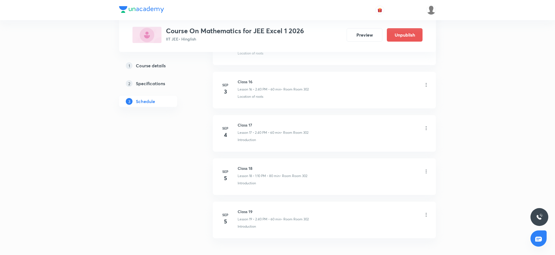
scroll to position [1017, 0]
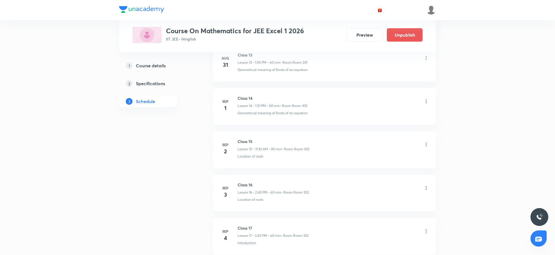
scroll to position [1017, 0]
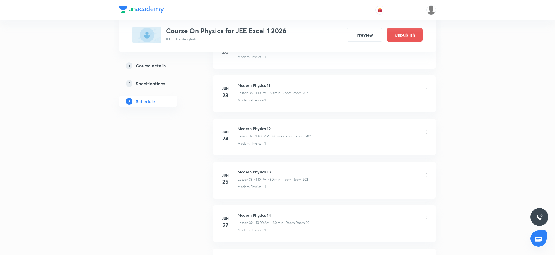
scroll to position [3309, 0]
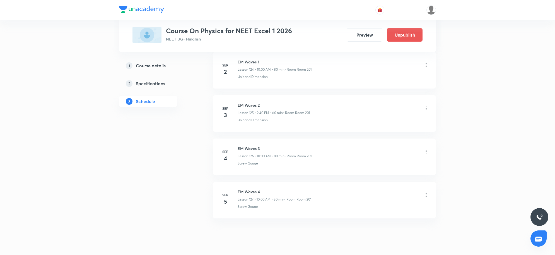
scroll to position [5737, 0]
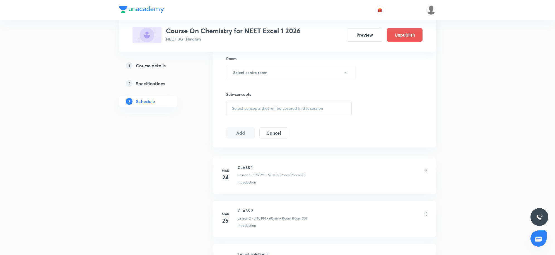
scroll to position [3663, 0]
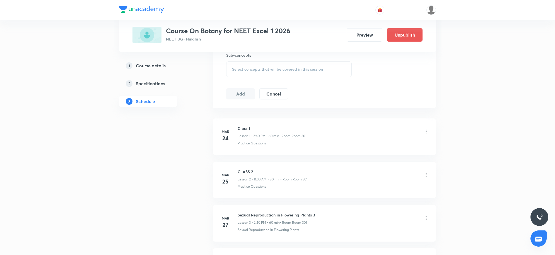
scroll to position [4834, 0]
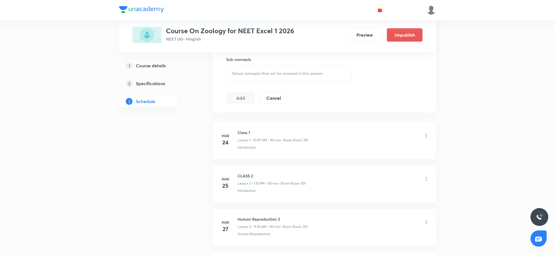
scroll to position [4184, 0]
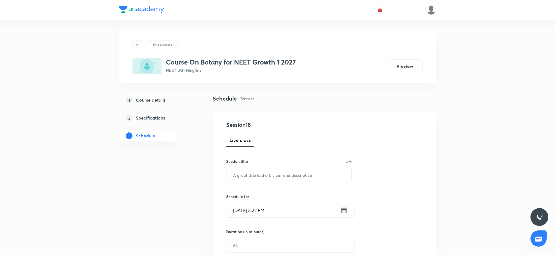
scroll to position [930, 0]
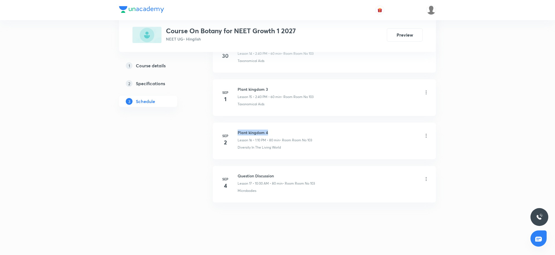
drag, startPoint x: 238, startPoint y: 133, endPoint x: 268, endPoint y: 132, distance: 30.1
click at [268, 132] on h6 "Plant kingdom 4" at bounding box center [275, 132] width 75 height 6
click at [271, 130] on h6 "Plant kingdom 4" at bounding box center [275, 132] width 75 height 6
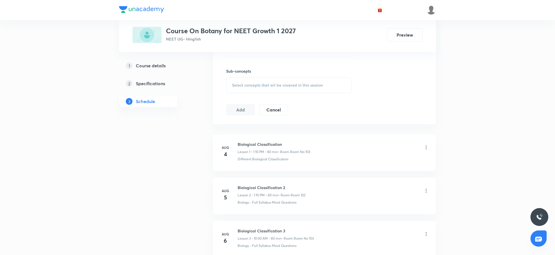
scroll to position [23, 0]
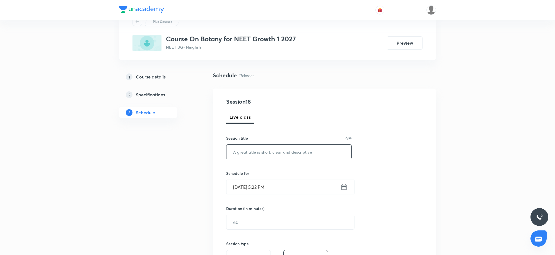
click at [269, 156] on input "text" at bounding box center [289, 152] width 125 height 14
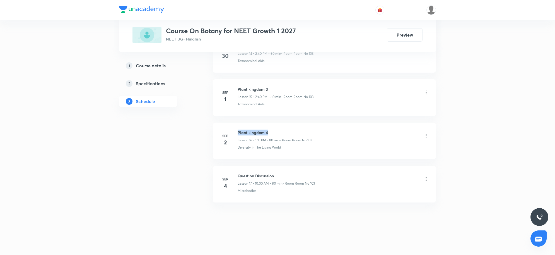
drag, startPoint x: 267, startPoint y: 132, endPoint x: 238, endPoint y: 134, distance: 29.4
click at [238, 134] on h6 "Plant kingdom 4" at bounding box center [275, 132] width 75 height 6
copy h6 "Plant kingdom 4"
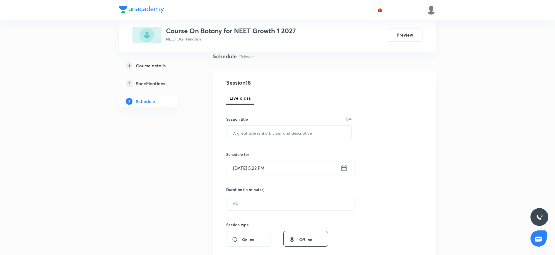
scroll to position [39, 0]
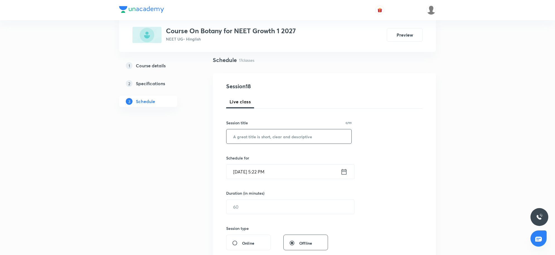
click at [253, 136] on input "text" at bounding box center [289, 136] width 125 height 14
paste input "Plant kingdom 4"
type input "Plant kingdom 5"
click at [299, 171] on input "[DATE] 5:22 PM" at bounding box center [284, 171] width 114 height 14
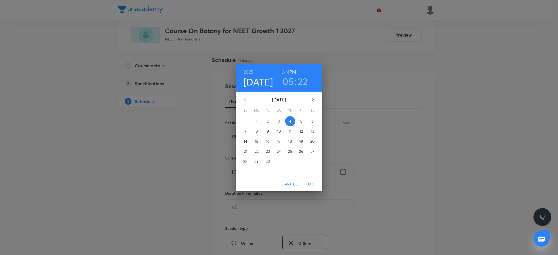
click at [301, 121] on p "5" at bounding box center [301, 121] width 2 height 6
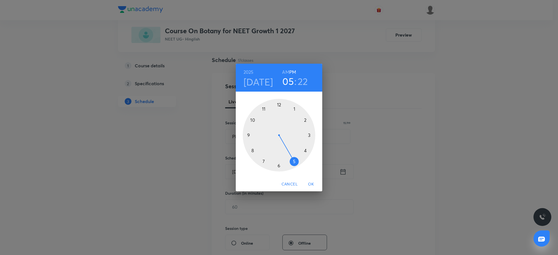
click at [286, 72] on h6 "AM" at bounding box center [285, 72] width 7 height 8
click at [253, 120] on div at bounding box center [279, 135] width 73 height 73
click at [279, 105] on div at bounding box center [279, 135] width 73 height 73
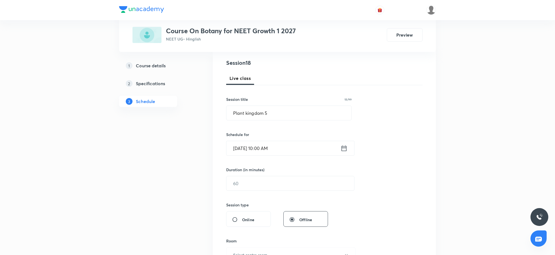
scroll to position [73, 0]
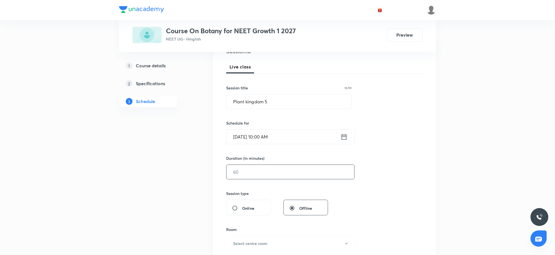
click at [271, 170] on input "text" at bounding box center [291, 172] width 128 height 14
type input "80"
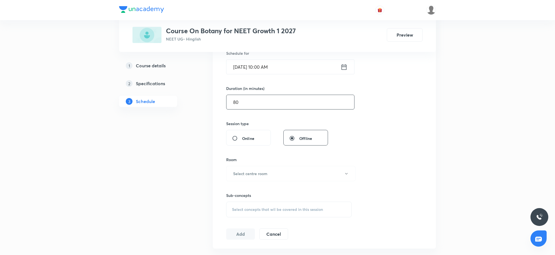
scroll to position [178, 0]
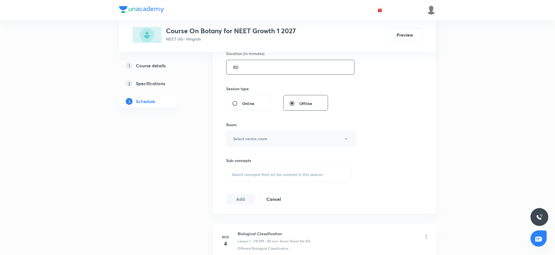
click at [281, 139] on button "Select centre room" at bounding box center [290, 138] width 129 height 15
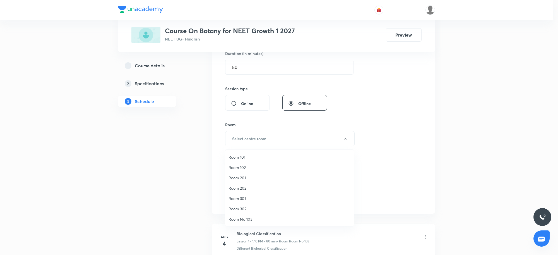
click at [239, 217] on span "Room No 103" at bounding box center [290, 219] width 122 height 6
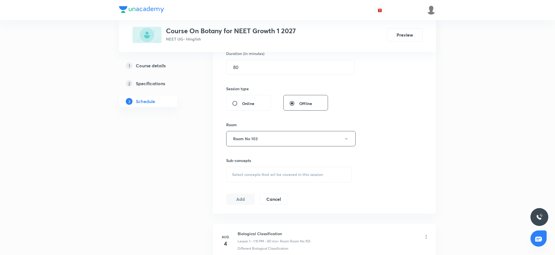
scroll to position [930, 0]
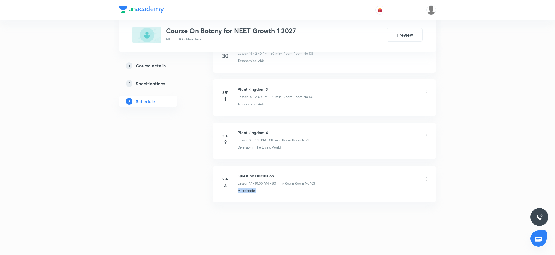
drag, startPoint x: 283, startPoint y: 195, endPoint x: 238, endPoint y: 200, distance: 45.5
click at [238, 200] on li "Sep 4 Question Discussion Lesson 17 • 10:00 AM • 80 min • Room Room No 103 Micr…" at bounding box center [324, 184] width 223 height 37
copy p "Microbodies"
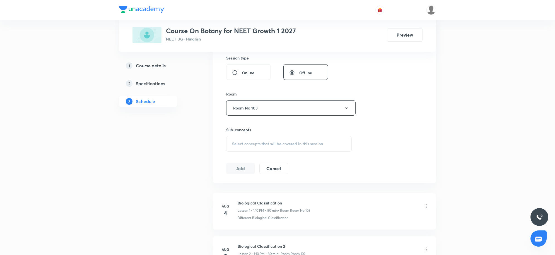
scroll to position [209, 0]
click at [286, 144] on span "Select concepts that wil be covered in this session" at bounding box center [277, 143] width 91 height 4
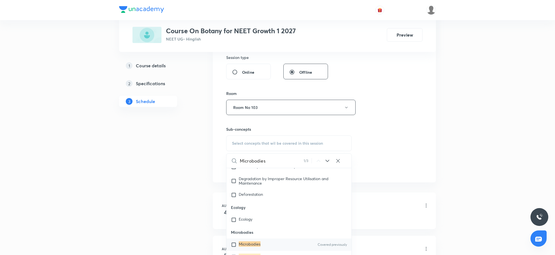
scroll to position [5250, 0]
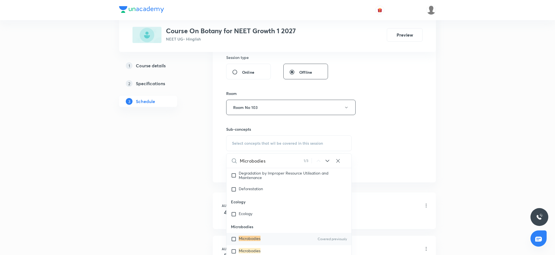
type input "Microbodies"
click at [248, 238] on mark "Microbodies" at bounding box center [250, 238] width 22 height 5
checkbox input "true"
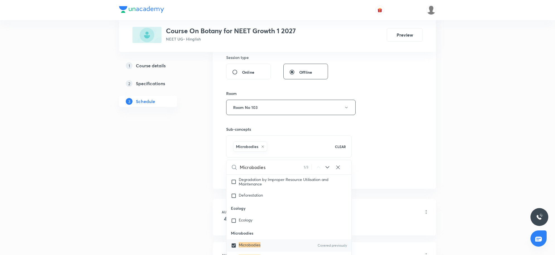
click at [404, 152] on div "Session 18 Live class Session title 15/99 Plant kingdom 5 ​ Schedule for Sep 5,…" at bounding box center [324, 45] width 196 height 268
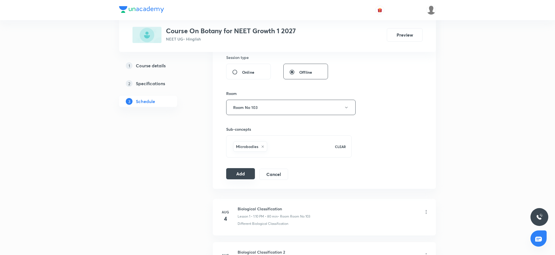
click at [227, 172] on button "Add" at bounding box center [240, 173] width 29 height 11
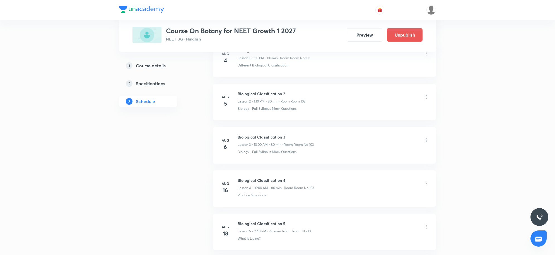
scroll to position [716, 0]
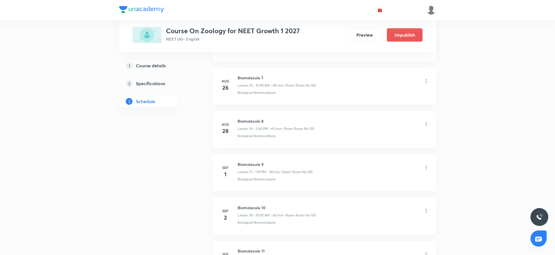
scroll to position [3620, 0]
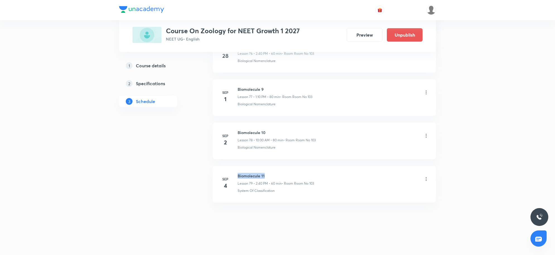
drag, startPoint x: 238, startPoint y: 174, endPoint x: 279, endPoint y: 175, distance: 41.0
click at [279, 175] on h6 "Biomolecule 11" at bounding box center [276, 176] width 76 height 6
copy h6 "Biomolecule 11"
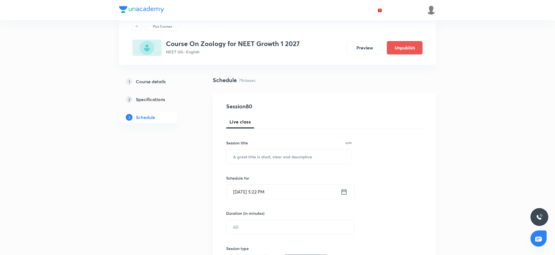
scroll to position [15, 0]
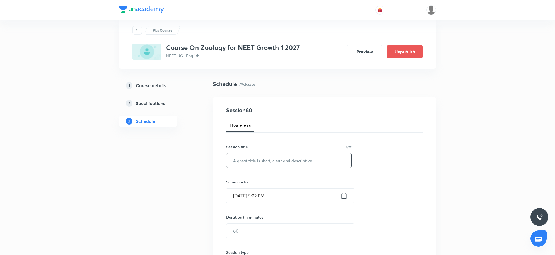
click at [264, 165] on input "text" at bounding box center [289, 160] width 125 height 14
paste input "Biomolecule 11"
type input "Biomolecule 12"
click at [291, 198] on input "Sep 4, 2025, 5:22 PM" at bounding box center [284, 195] width 114 height 14
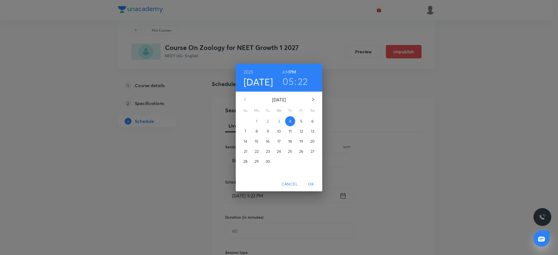
click at [300, 119] on p "5" at bounding box center [301, 121] width 2 height 6
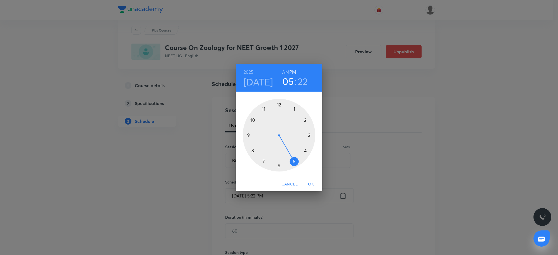
click at [288, 73] on h6 "AM" at bounding box center [285, 72] width 7 height 8
click at [263, 109] on div at bounding box center [279, 135] width 73 height 73
click at [278, 162] on div at bounding box center [279, 135] width 73 height 73
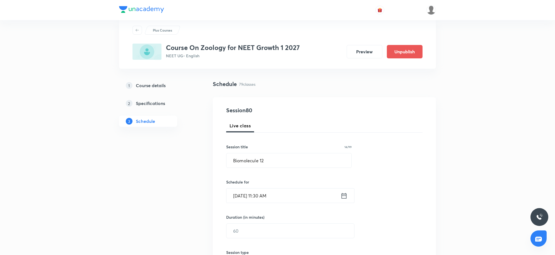
scroll to position [84, 0]
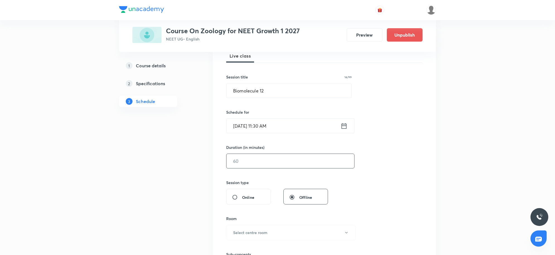
click at [267, 164] on input "text" at bounding box center [291, 161] width 128 height 14
type input "80"
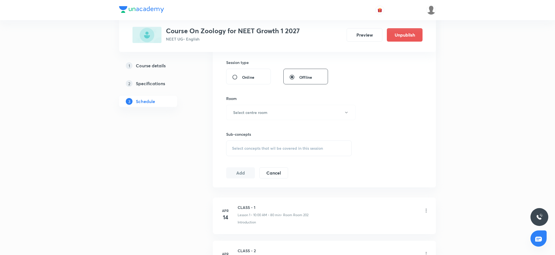
scroll to position [224, 0]
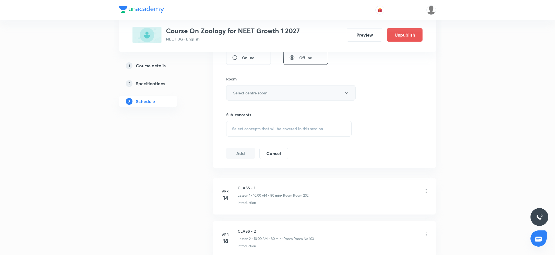
click at [301, 94] on button "Select centre room" at bounding box center [290, 92] width 129 height 15
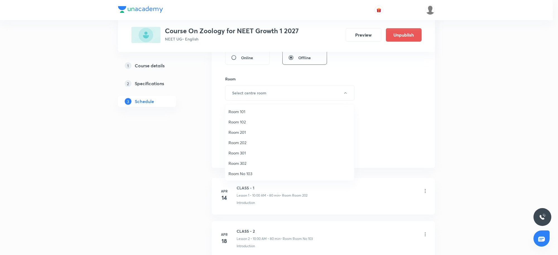
click at [244, 174] on span "Room No 103" at bounding box center [290, 174] width 122 height 6
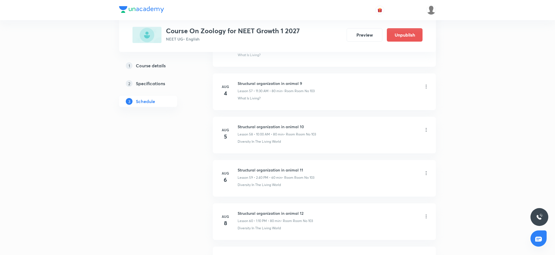
scroll to position [3620, 0]
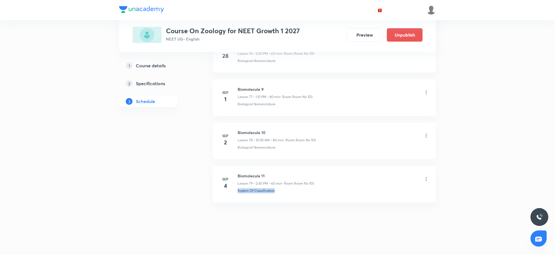
drag, startPoint x: 299, startPoint y: 194, endPoint x: 235, endPoint y: 197, distance: 63.7
click at [235, 197] on li "Sep 4 Biomolecule 11 Lesson 79 • 2:40 PM • 60 min • Room Room No 103 System Of …" at bounding box center [324, 184] width 223 height 37
copy p "System Of Classification"
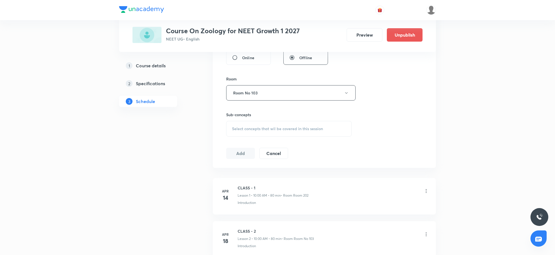
scroll to position [232, 0]
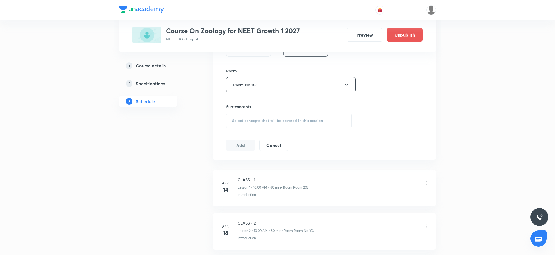
click at [274, 126] on div "Select concepts that wil be covered in this session" at bounding box center [289, 121] width 126 height 16
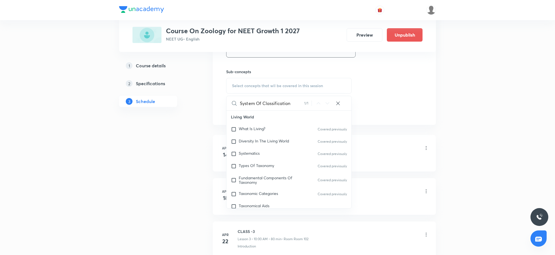
scroll to position [73, 0]
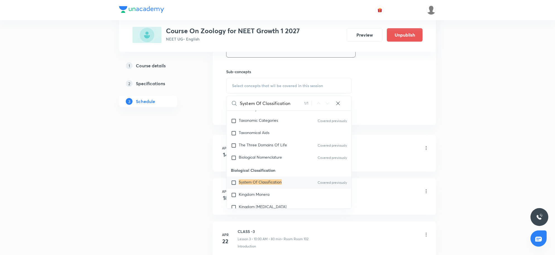
type input "System Of Classification"
click at [249, 184] on mark "System Of Classification" at bounding box center [260, 181] width 43 height 5
checkbox input "true"
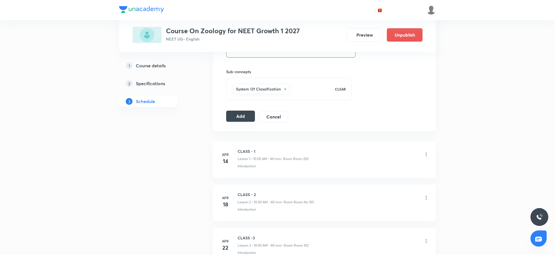
click at [243, 119] on button "Add" at bounding box center [240, 116] width 29 height 11
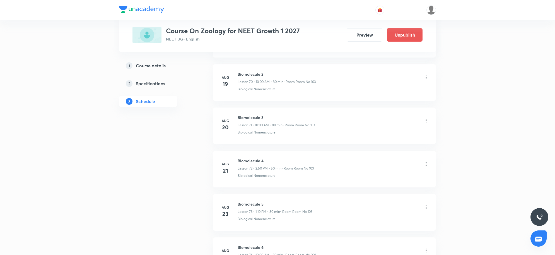
scroll to position [3406, 0]
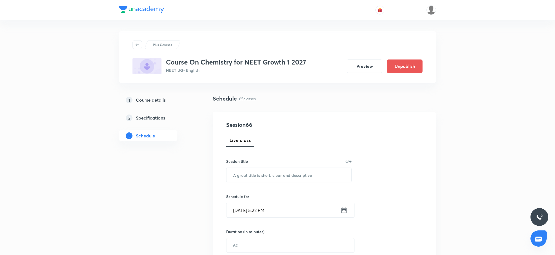
scroll to position [3048, 0]
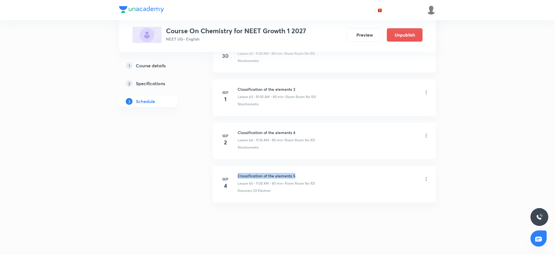
drag, startPoint x: 239, startPoint y: 175, endPoint x: 312, endPoint y: 171, distance: 73.2
click at [312, 171] on li "[DATE] Classification of the elements 5 Lesson 65 • 11:30 AM • 80 min • Room Ro…" at bounding box center [324, 184] width 223 height 37
copy h6 "Classification of the elements 5"
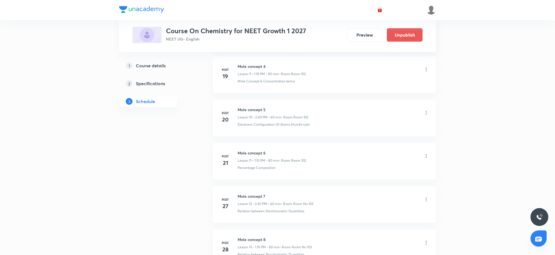
scroll to position [0, 0]
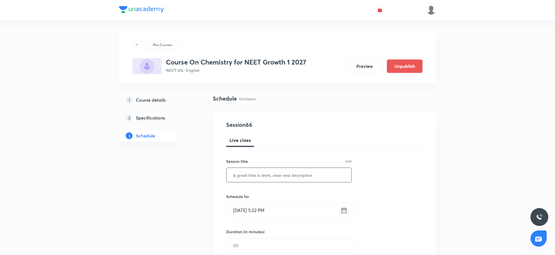
click at [260, 175] on input "text" at bounding box center [289, 175] width 125 height 14
paste input "Classification of the elements 5"
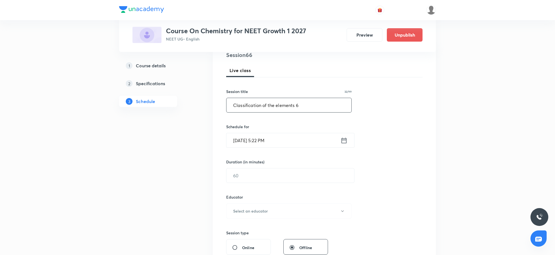
type input "Classification of the elements 6"
click at [315, 141] on input "[DATE] 5:22 PM" at bounding box center [284, 140] width 114 height 14
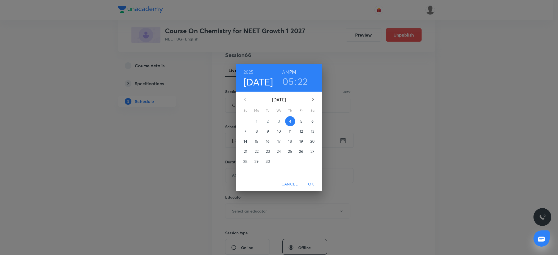
click at [299, 121] on span "5" at bounding box center [301, 121] width 10 height 6
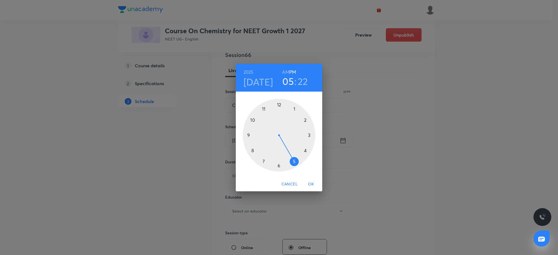
click at [294, 110] on div at bounding box center [279, 135] width 73 height 73
click at [306, 119] on div at bounding box center [279, 135] width 73 height 73
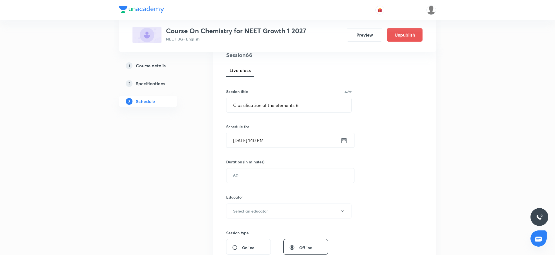
click at [151, 64] on h5 "Course details" at bounding box center [151, 65] width 30 height 7
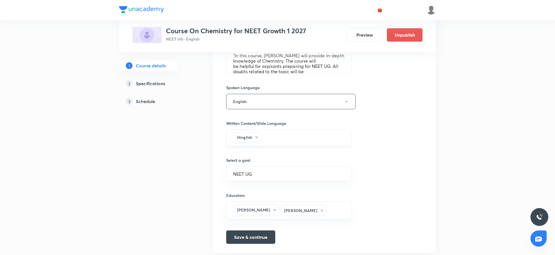
scroll to position [300, 0]
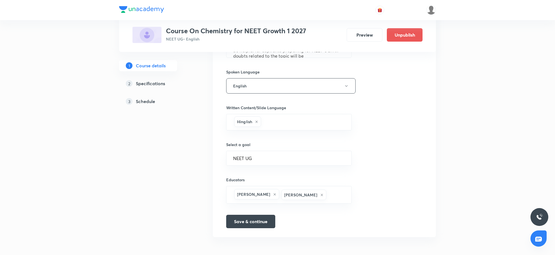
click at [155, 101] on h5 "Schedule" at bounding box center [145, 101] width 19 height 7
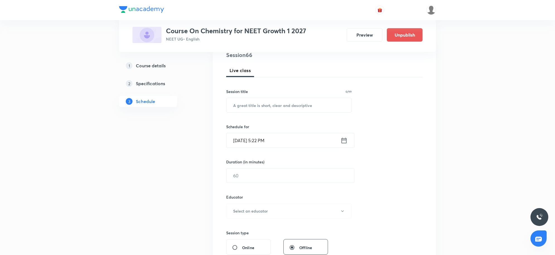
scroll to position [3048, 0]
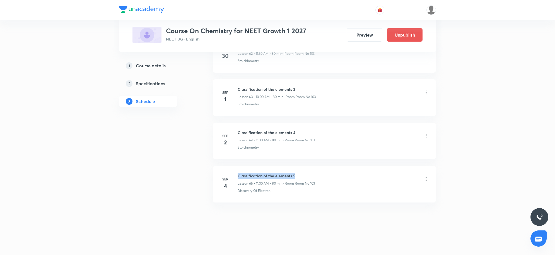
drag, startPoint x: 303, startPoint y: 173, endPoint x: 239, endPoint y: 176, distance: 64.3
click at [239, 176] on h6 "Classification of the elements 5" at bounding box center [276, 176] width 77 height 6
copy h6 "Classification of the elements 5"
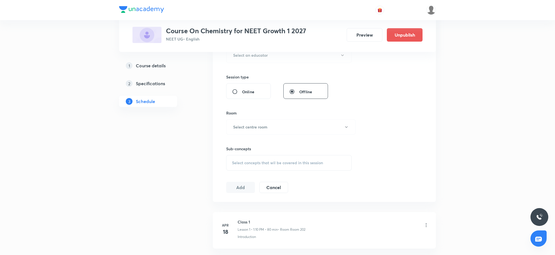
scroll to position [0, 0]
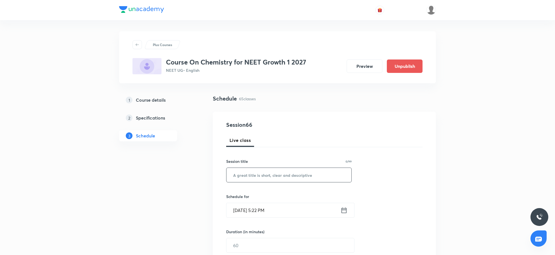
click at [280, 176] on input "text" at bounding box center [289, 175] width 125 height 14
paste input "Classification of the elements 5"
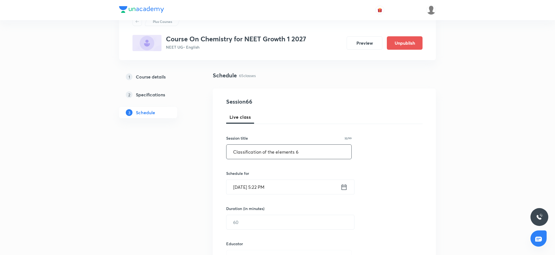
scroll to position [35, 0]
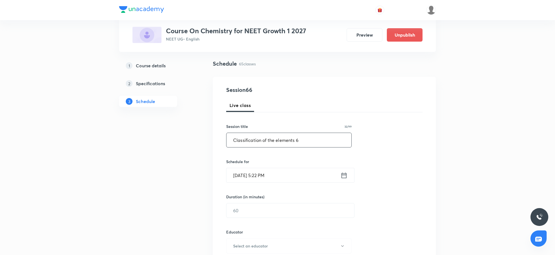
type input "Classification of the elements 6"
click at [281, 176] on input "Sep 4, 2025, 5:22 PM" at bounding box center [284, 175] width 114 height 14
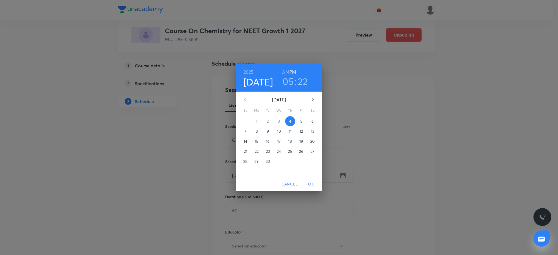
click at [301, 119] on p "5" at bounding box center [301, 121] width 2 height 6
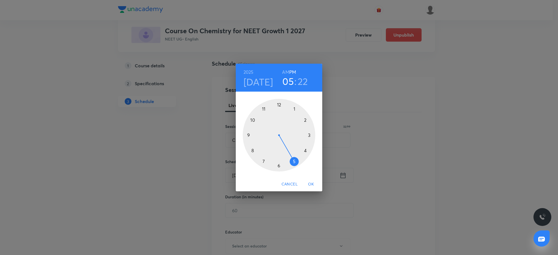
click at [295, 109] on div at bounding box center [279, 135] width 73 height 73
click at [304, 120] on div at bounding box center [279, 135] width 73 height 73
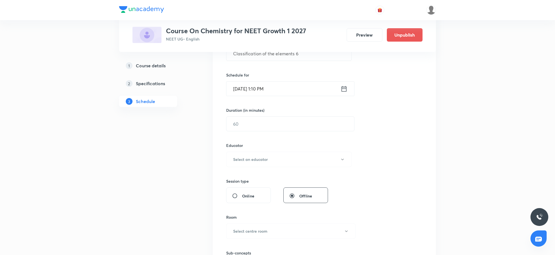
scroll to position [140, 0]
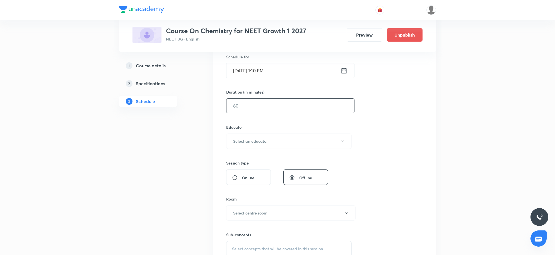
click at [281, 108] on input "text" at bounding box center [291, 106] width 128 height 14
type input "80"
click at [276, 137] on button "Select an educator" at bounding box center [289, 140] width 126 height 15
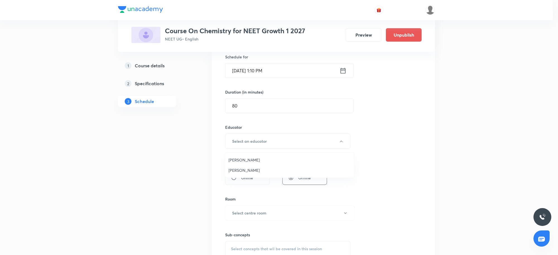
click at [239, 165] on li "Sandeep Maurya" at bounding box center [289, 170] width 129 height 10
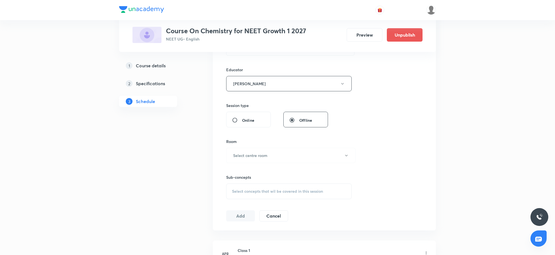
scroll to position [209, 0]
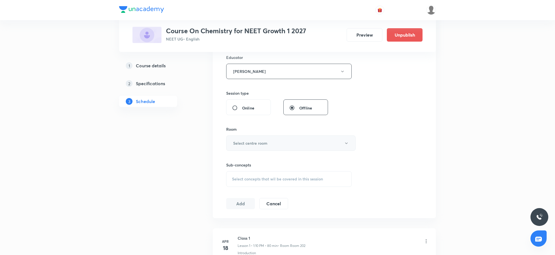
click at [270, 150] on button "Select centre room" at bounding box center [290, 142] width 129 height 15
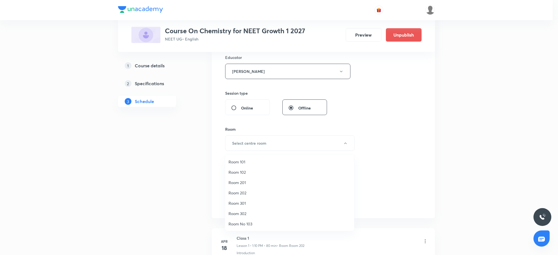
click at [243, 229] on li "Room B 102" at bounding box center [289, 234] width 129 height 10
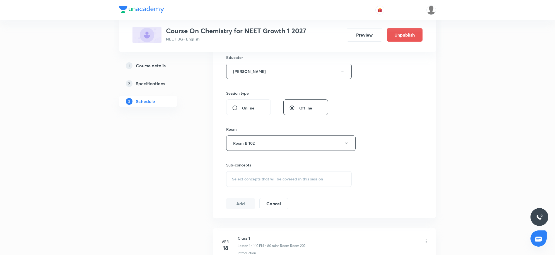
click at [268, 150] on button "Room B 102" at bounding box center [290, 142] width 129 height 15
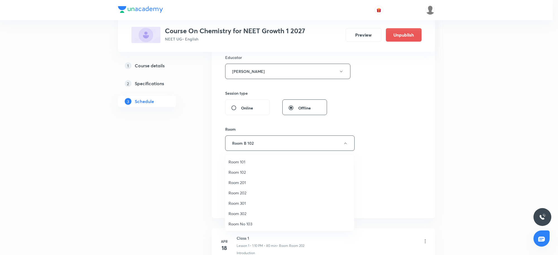
click at [252, 220] on li "Room No 103" at bounding box center [289, 224] width 129 height 10
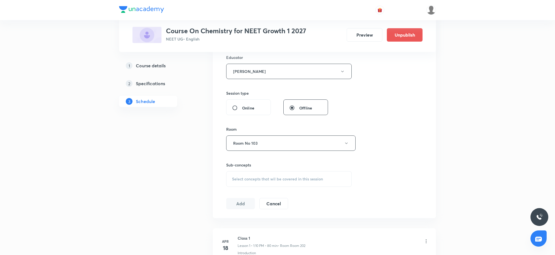
scroll to position [3048, 0]
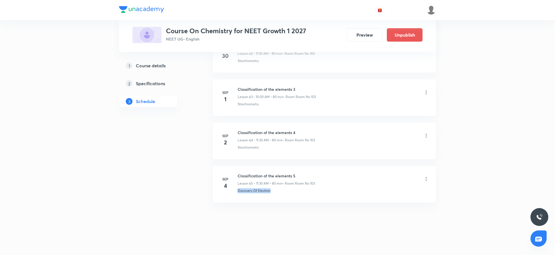
drag, startPoint x: 296, startPoint y: 195, endPoint x: 238, endPoint y: 200, distance: 58.6
click at [238, 200] on li "Sep 4 Classification of the elements 5 Lesson 65 • 11:30 AM • 80 min • Room Roo…" at bounding box center [324, 184] width 223 height 37
copy p "Discovery Of Electron"
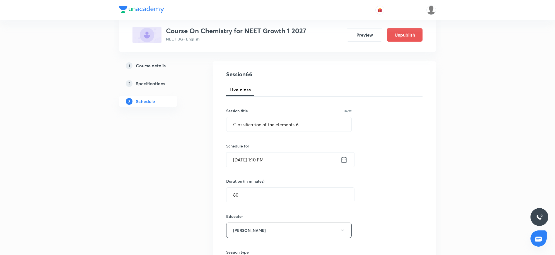
scroll to position [244, 0]
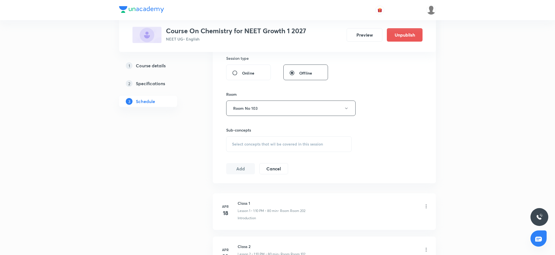
click at [275, 150] on div "Select concepts that wil be covered in this session" at bounding box center [289, 144] width 126 height 16
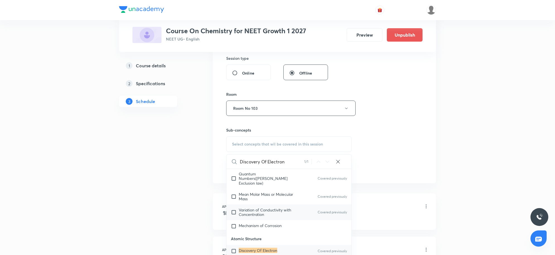
scroll to position [215, 0]
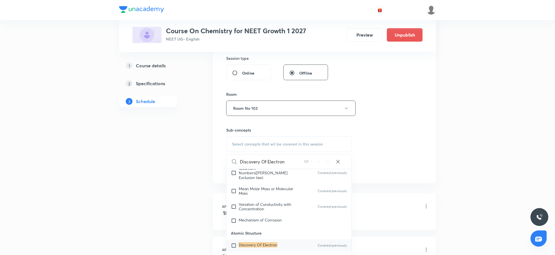
type input "Discovery Of Electron"
click at [260, 242] on mark "Discovery Of Electron" at bounding box center [258, 244] width 39 height 5
checkbox input "true"
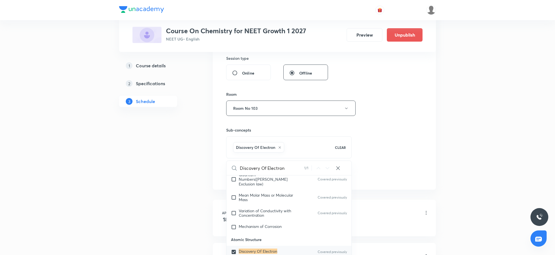
click at [375, 169] on div "Session 66 Live class Session title 32/99 Classification of the elements 6 ​ Sc…" at bounding box center [324, 28] width 196 height 304
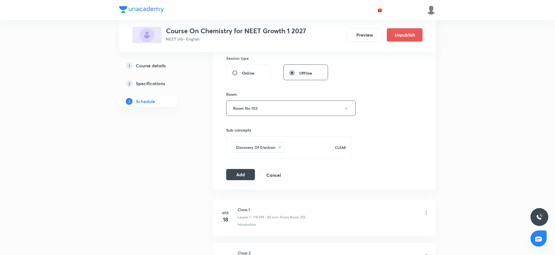
click at [248, 177] on button "Add" at bounding box center [240, 174] width 29 height 11
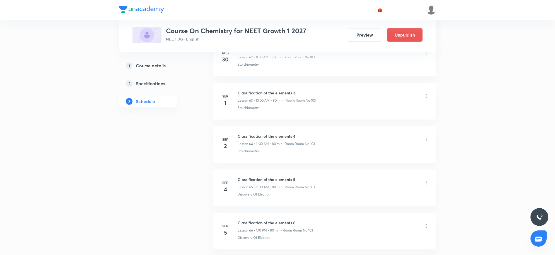
scroll to position [2799, 0]
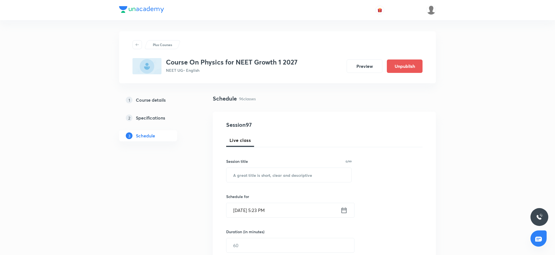
scroll to position [4393, 0]
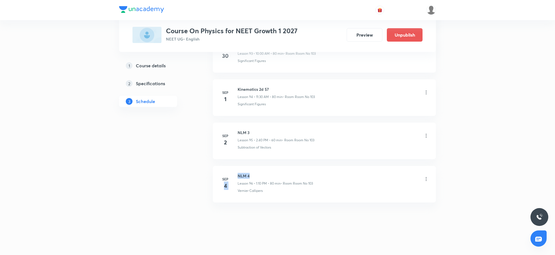
drag, startPoint x: 235, startPoint y: 173, endPoint x: 256, endPoint y: 172, distance: 21.5
click at [256, 173] on div "[DATE] NLM 4 Lesson 96 • 1:10 PM • 80 min • Room Room No 103 Vernier Callipers" at bounding box center [324, 183] width 209 height 20
click at [256, 173] on h6 "NLM 4" at bounding box center [275, 176] width 75 height 6
drag, startPoint x: 256, startPoint y: 172, endPoint x: 241, endPoint y: 175, distance: 15.6
click at [241, 175] on h6 "NLM 4" at bounding box center [275, 176] width 75 height 6
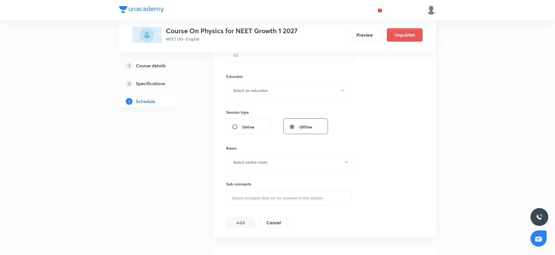
scroll to position [63, 0]
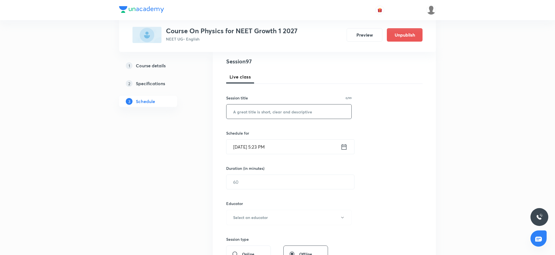
click at [278, 111] on input "text" at bounding box center [289, 111] width 125 height 14
paste input "NLM 4"
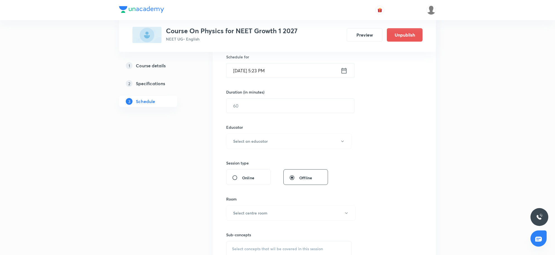
scroll to position [105, 0]
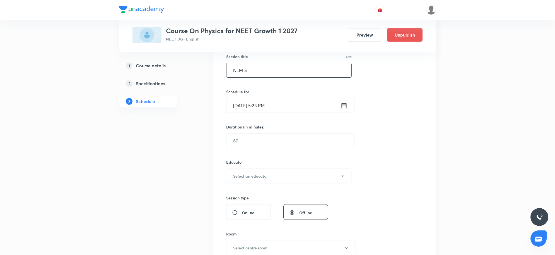
type input "NLM 5"
click at [299, 107] on input "[DATE] 5:23 PM" at bounding box center [284, 105] width 114 height 14
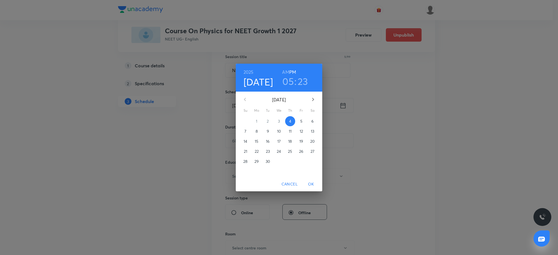
click at [302, 121] on p "5" at bounding box center [301, 121] width 2 height 6
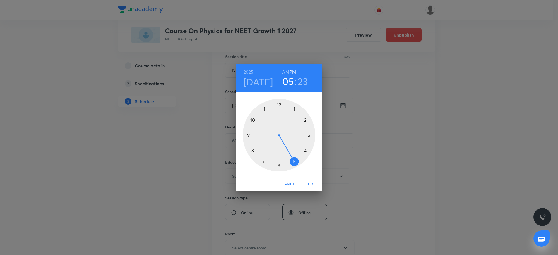
click at [307, 120] on div at bounding box center [279, 135] width 73 height 73
click at [255, 150] on div at bounding box center [279, 135] width 73 height 73
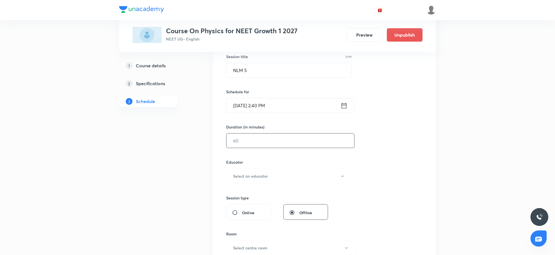
click at [267, 143] on input "text" at bounding box center [291, 140] width 128 height 14
type input "60"
click at [260, 176] on h6 "Select an educator" at bounding box center [250, 176] width 35 height 6
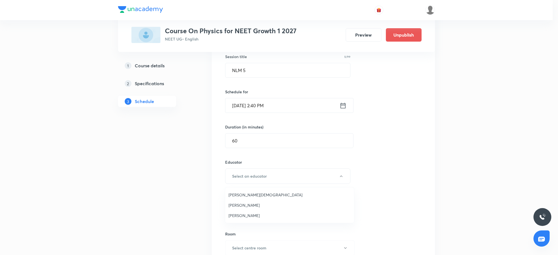
click at [239, 194] on span "[PERSON_NAME][DEMOGRAPHIC_DATA]" at bounding box center [290, 195] width 122 height 6
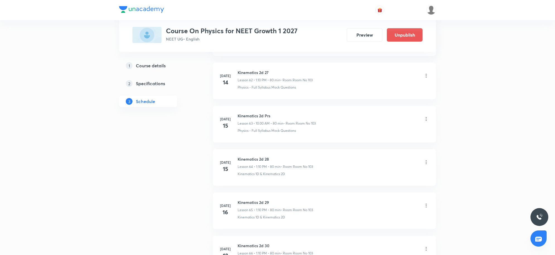
scroll to position [4393, 0]
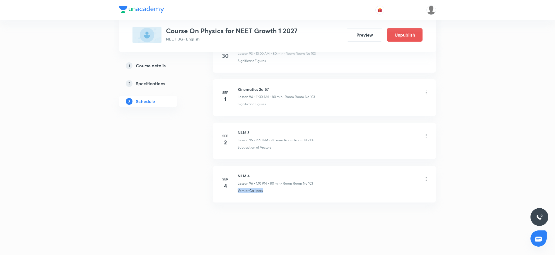
drag, startPoint x: 262, startPoint y: 194, endPoint x: 238, endPoint y: 194, distance: 24.6
click at [238, 194] on li "[DATE] NLM 4 Lesson 96 • 1:10 PM • 80 min • Room Room No 103 Vernier Callipers" at bounding box center [324, 184] width 223 height 37
copy p "Vernier Callipers"
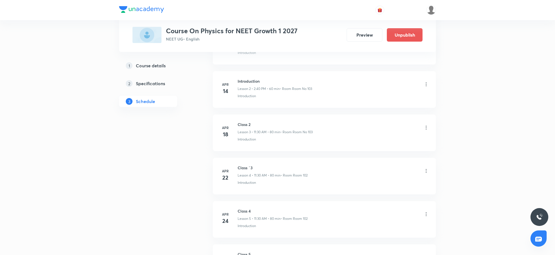
scroll to position [334, 0]
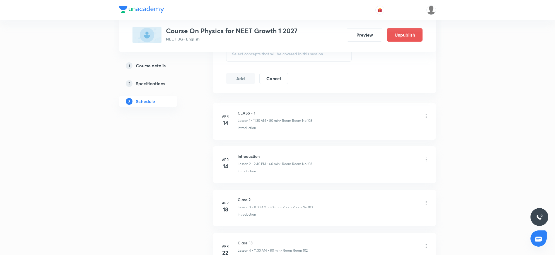
click at [309, 62] on div "Select concepts that wil be covered in this session" at bounding box center [289, 54] width 126 height 16
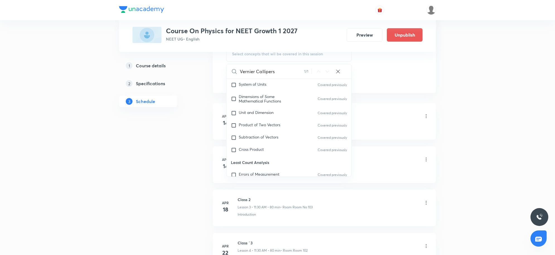
scroll to position [154, 0]
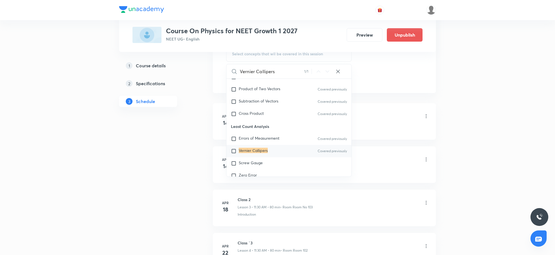
type input "Vernier Callipers"
click at [267, 154] on p "Vernier Callipers" at bounding box center [253, 151] width 29 height 6
checkbox input "true"
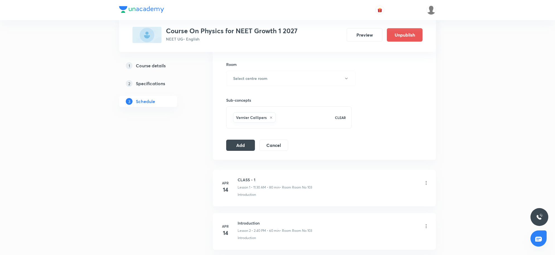
scroll to position [265, 0]
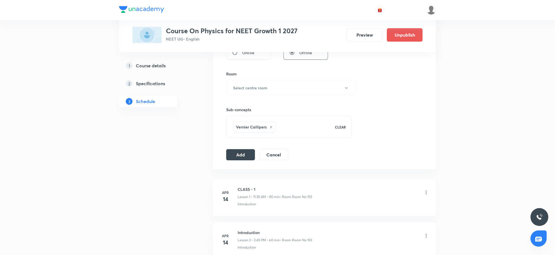
click at [259, 88] on h6 "Select centre room" at bounding box center [250, 88] width 34 height 6
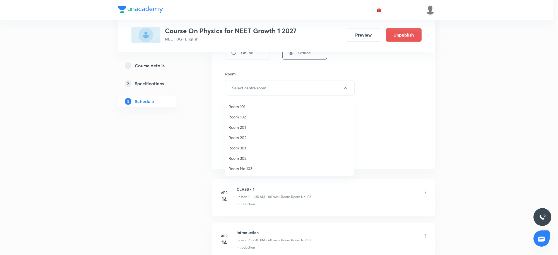
click at [244, 168] on span "Room No 103" at bounding box center [290, 168] width 122 height 6
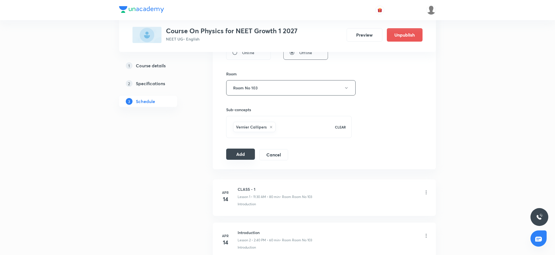
click at [242, 155] on button "Add" at bounding box center [240, 153] width 29 height 11
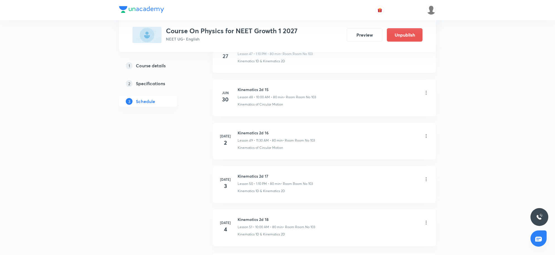
scroll to position [4143, 0]
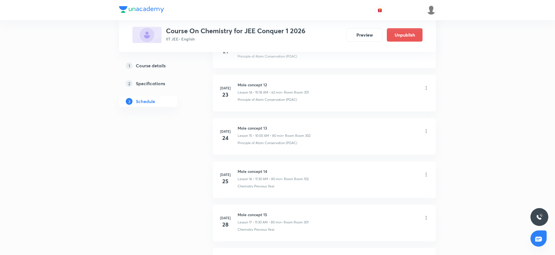
scroll to position [1841, 0]
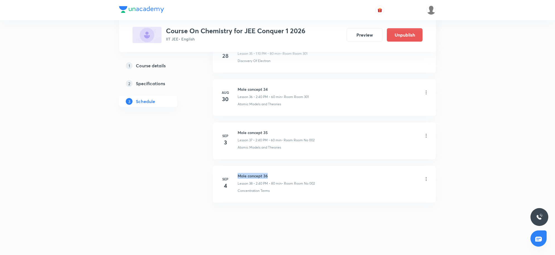
drag, startPoint x: 238, startPoint y: 175, endPoint x: 271, endPoint y: 172, distance: 33.4
click at [271, 172] on li "Sep 4 Mole concept 36 Lesson 38 • 2:40 PM • 80 min • Room Room No 002 Concentra…" at bounding box center [324, 184] width 223 height 37
copy h6 "Mole concept 36"
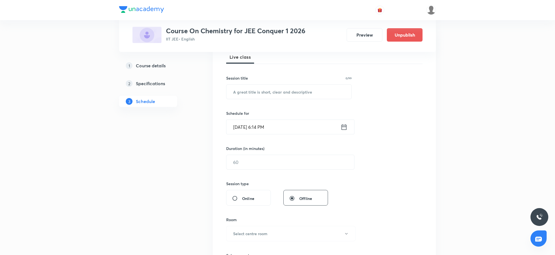
scroll to position [0, 0]
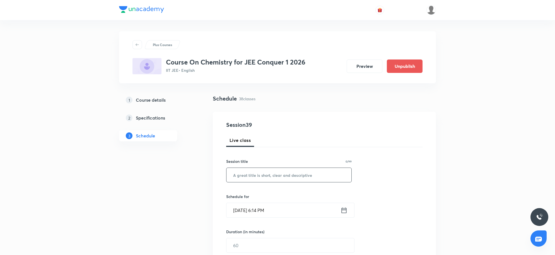
click at [294, 180] on input "text" at bounding box center [289, 175] width 125 height 14
paste input "Mole concept 36"
type input "Mole concept 37"
click at [291, 203] on input "[DATE] 6:14 PM" at bounding box center [284, 210] width 114 height 14
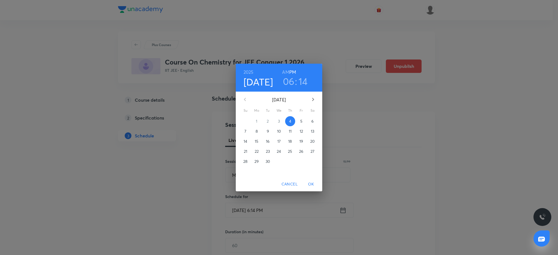
click at [301, 124] on p "5" at bounding box center [301, 121] width 2 height 6
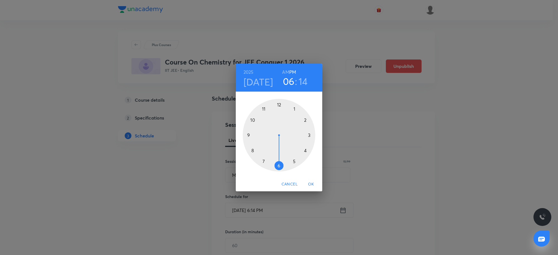
click at [286, 72] on h6 "AM" at bounding box center [285, 72] width 7 height 8
click at [253, 121] on div at bounding box center [279, 135] width 73 height 73
click at [279, 107] on div at bounding box center [279, 135] width 73 height 73
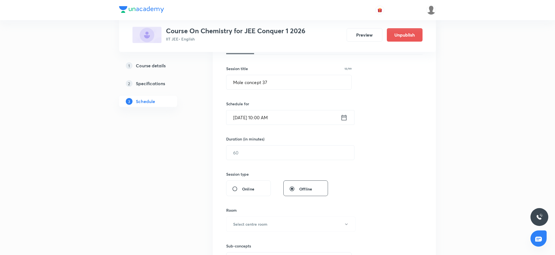
scroll to position [105, 0]
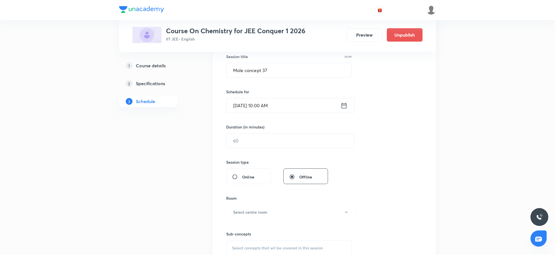
click at [265, 133] on div "Duration (in minutes) ​" at bounding box center [277, 136] width 102 height 24
click at [267, 140] on input "text" at bounding box center [291, 140] width 128 height 14
type input "80"
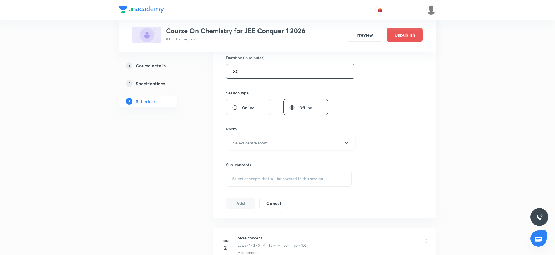
scroll to position [174, 0]
click at [255, 147] on button "Select centre room" at bounding box center [290, 142] width 129 height 15
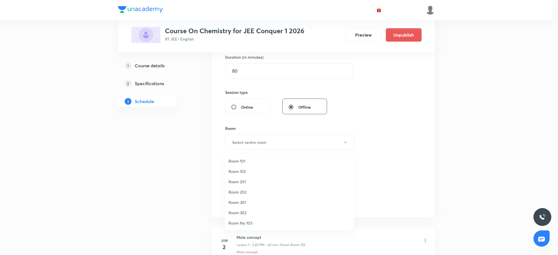
click at [239, 199] on li "Room 301" at bounding box center [289, 202] width 129 height 10
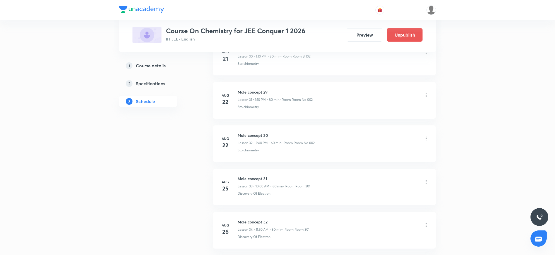
scroll to position [1841, 0]
drag, startPoint x: 238, startPoint y: 191, endPoint x: 277, endPoint y: 196, distance: 39.1
click at [277, 196] on li "Sep 4 Mole concept 36 Lesson 38 • 2:40 PM • 80 min • Room Room No 002 Concentra…" at bounding box center [324, 184] width 223 height 37
copy p "Concentration Terms"
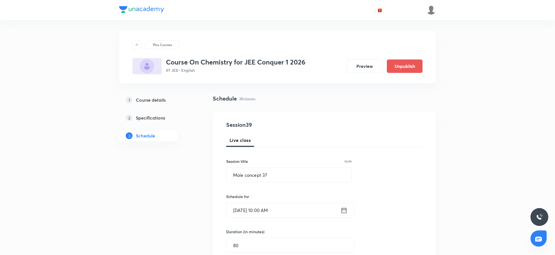
scroll to position [209, 0]
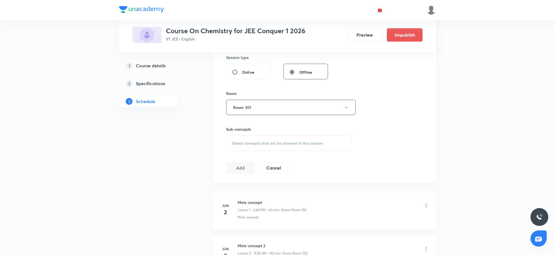
click at [283, 148] on div "Select concepts that wil be covered in this session" at bounding box center [289, 143] width 126 height 16
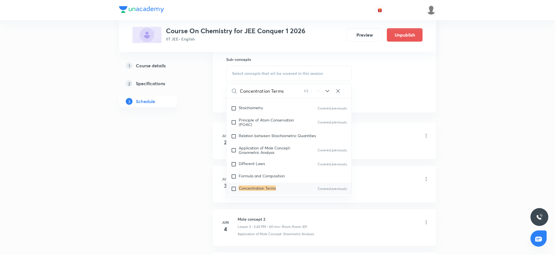
scroll to position [114, 0]
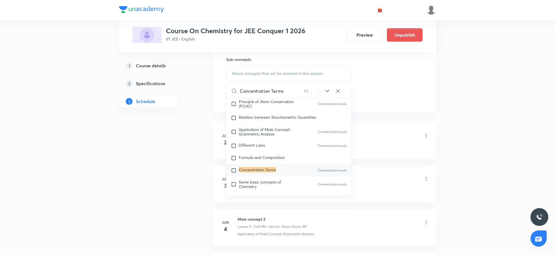
type input "Concentration Terms"
click at [263, 169] on mark "Concentration Terms" at bounding box center [257, 169] width 37 height 5
checkbox input "true"
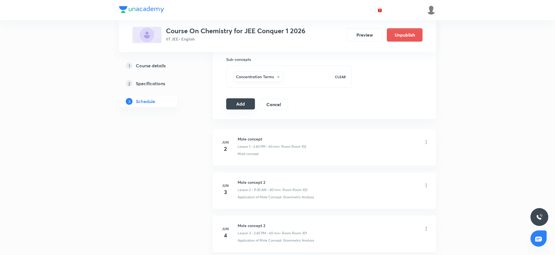
click at [232, 107] on button "Add" at bounding box center [240, 103] width 29 height 11
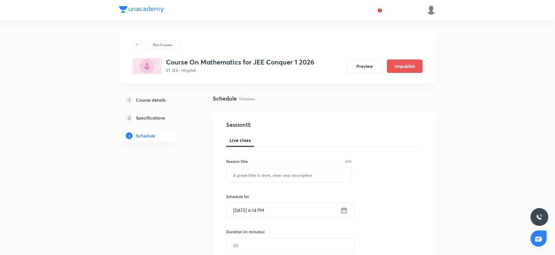
scroll to position [800, 0]
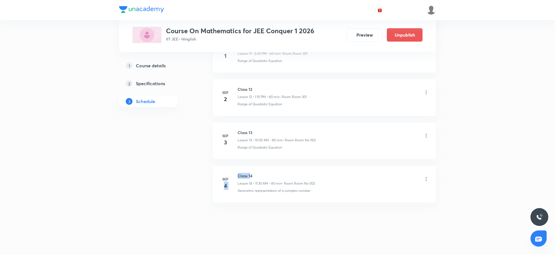
drag, startPoint x: 237, startPoint y: 176, endPoint x: 251, endPoint y: 175, distance: 14.0
click at [251, 175] on div "[DATE] Class 14 Lesson 14 • 11:30 AM • 80 min • Room Room No 002 Geometric repr…" at bounding box center [324, 183] width 209 height 20
click at [251, 175] on h6 "Class 14" at bounding box center [276, 176] width 77 height 6
drag, startPoint x: 252, startPoint y: 175, endPoint x: 238, endPoint y: 176, distance: 14.6
click at [238, 176] on h6 "Class 14" at bounding box center [276, 176] width 77 height 6
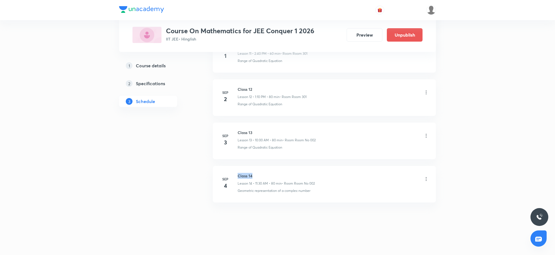
copy h6 "Class 14"
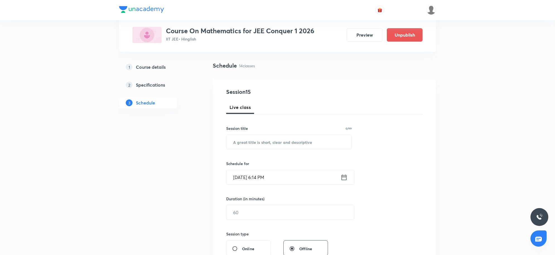
scroll to position [0, 0]
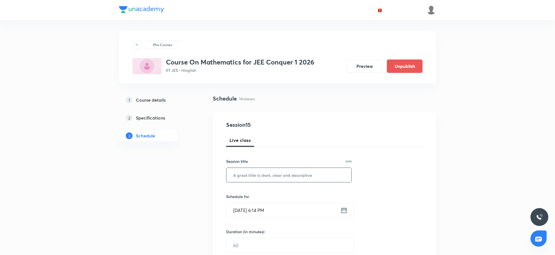
click at [262, 178] on input "text" at bounding box center [289, 175] width 125 height 14
paste input "Class 14"
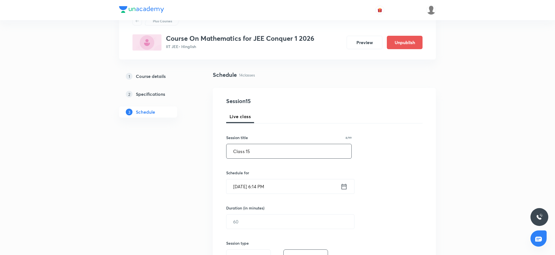
scroll to position [35, 0]
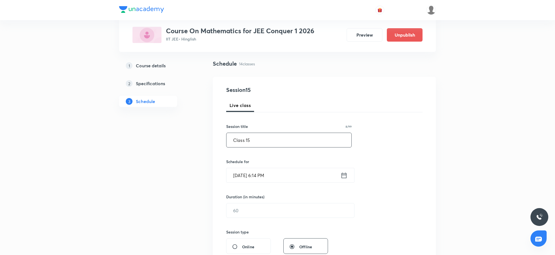
type input "Class 15"
click at [275, 176] on input "[DATE] 6:14 PM" at bounding box center [284, 175] width 114 height 14
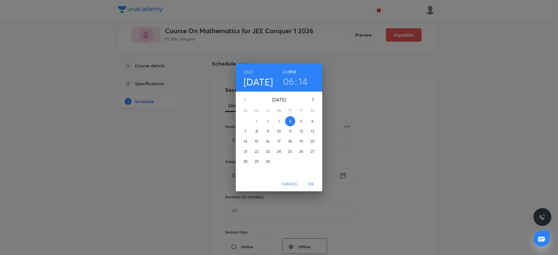
click at [299, 121] on span "5" at bounding box center [301, 121] width 10 height 6
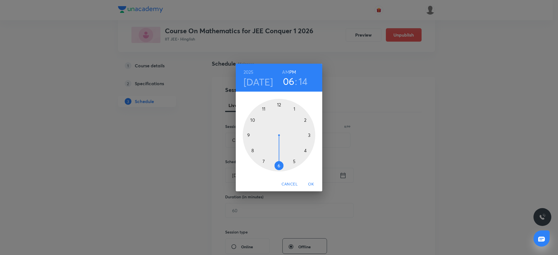
click at [263, 111] on div at bounding box center [279, 135] width 73 height 73
click at [279, 165] on div at bounding box center [279, 135] width 73 height 73
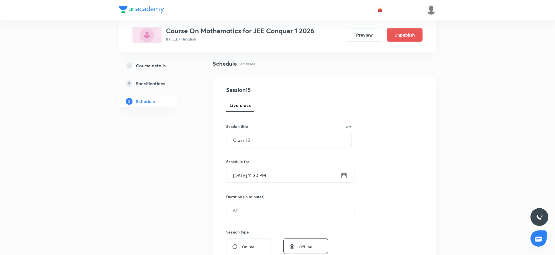
scroll to position [70, 0]
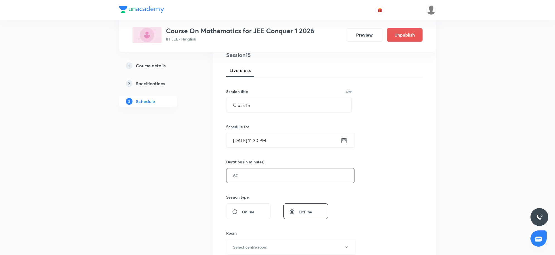
click at [267, 175] on input "text" at bounding box center [291, 175] width 128 height 14
type input "80"
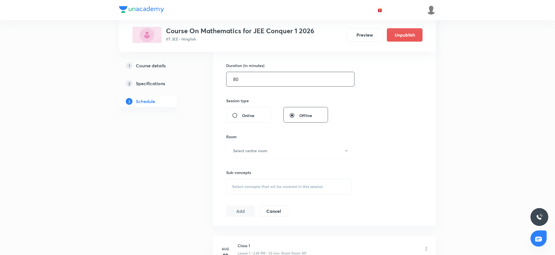
scroll to position [174, 0]
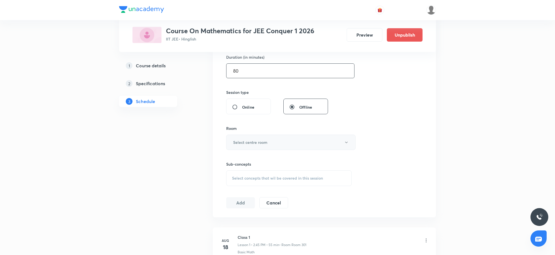
click at [283, 143] on button "Select centre room" at bounding box center [290, 142] width 129 height 15
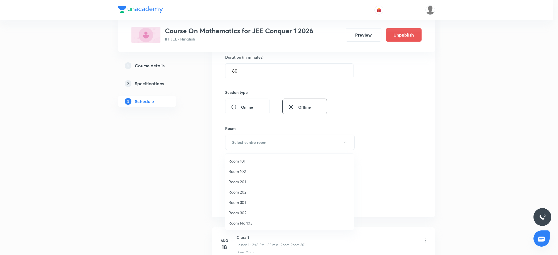
click at [240, 203] on span "Room 301" at bounding box center [290, 202] width 122 height 6
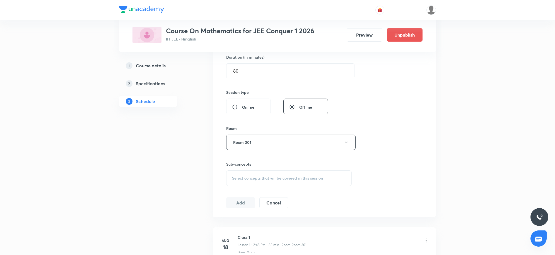
scroll to position [800, 0]
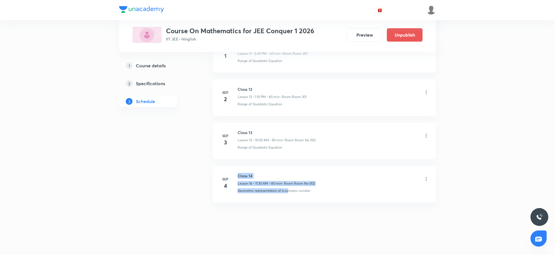
drag, startPoint x: 288, startPoint y: 192, endPoint x: 227, endPoint y: 191, distance: 60.6
click at [227, 191] on div "[DATE] Class 14 Lesson 14 • 11:30 AM • 80 min • Room Room No 002 Geometric repr…" at bounding box center [324, 183] width 209 height 20
click at [239, 192] on p "Geometric representation of a complex number" at bounding box center [274, 190] width 73 height 5
copy p "Geometric representation of a co"
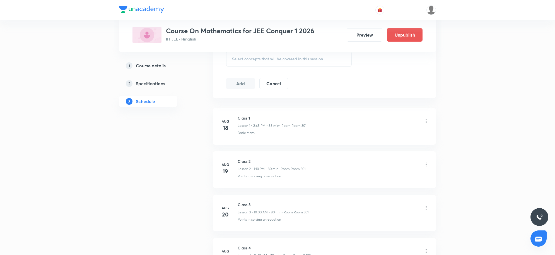
scroll to position [281, 0]
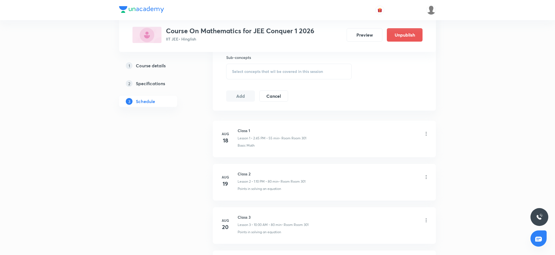
click at [271, 78] on div "Select concepts that wil be covered in this session" at bounding box center [289, 72] width 126 height 16
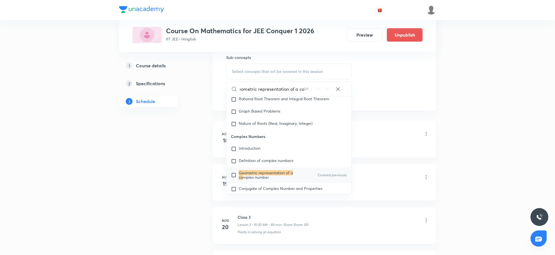
scroll to position [326, 0]
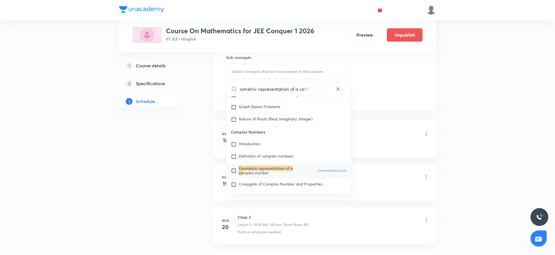
type input "Geometric representation of a co"
click at [260, 169] on mark "Geometric representation of a co" at bounding box center [266, 170] width 54 height 10
checkbox input "true"
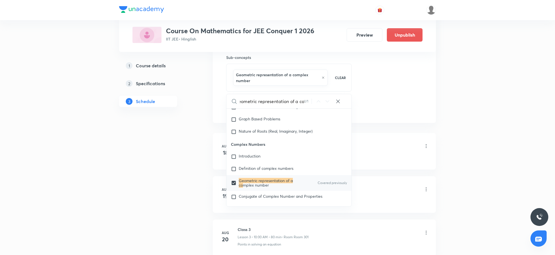
scroll to position [0, 0]
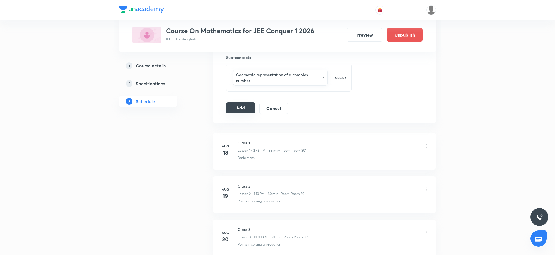
click at [232, 105] on button "Add" at bounding box center [240, 107] width 29 height 11
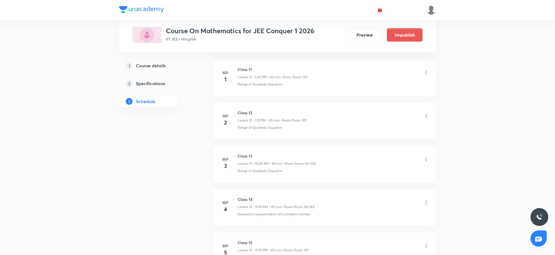
scroll to position [586, 0]
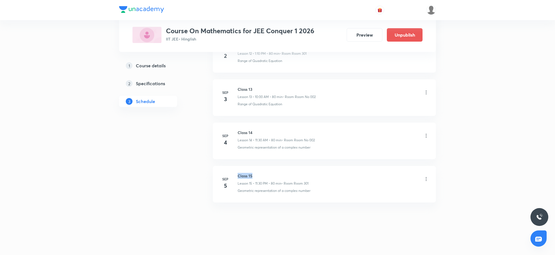
drag, startPoint x: 239, startPoint y: 171, endPoint x: 260, endPoint y: 177, distance: 22.1
click at [260, 177] on li "[DATE] Class 15 Lesson 15 • 11:30 PM • 80 min • Room Room 301 Geometric represe…" at bounding box center [324, 184] width 223 height 37
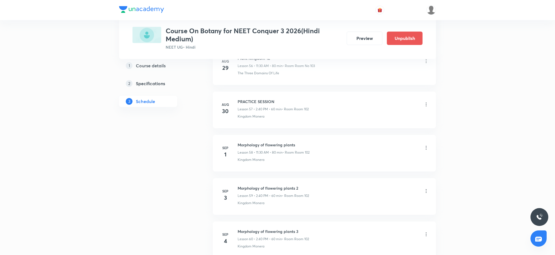
scroll to position [2802, 0]
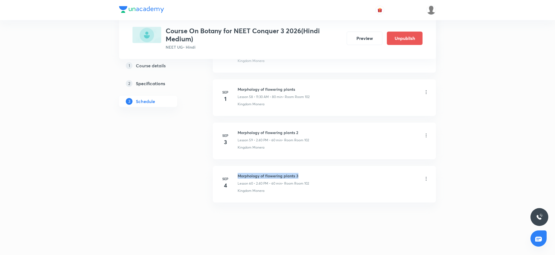
drag, startPoint x: 238, startPoint y: 174, endPoint x: 339, endPoint y: 176, distance: 101.3
click at [339, 176] on div "Morphology of flowering plants 3 Lesson 60 • 2:40 PM • 60 min • Room Room 102" at bounding box center [333, 179] width 191 height 13
copy h6 "Morphology of flowering plants 3"
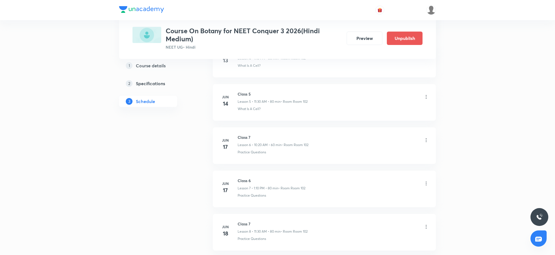
scroll to position [0, 0]
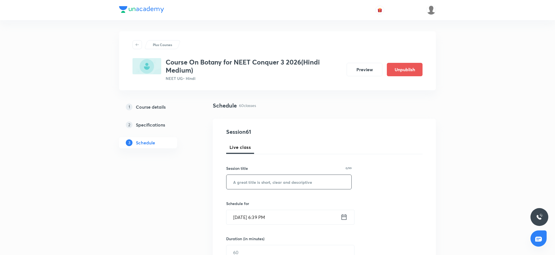
click at [254, 183] on input "text" at bounding box center [289, 182] width 125 height 14
paste input "Morphology of flowering plants 3"
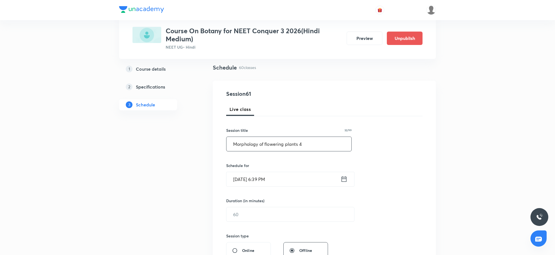
scroll to position [70, 0]
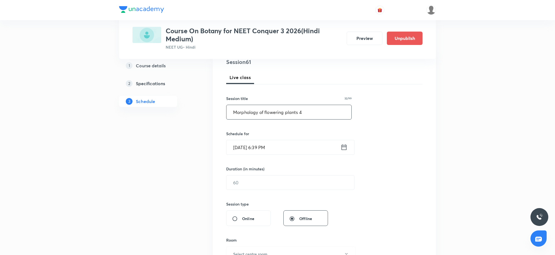
type input "Morphology of flowering plants 4"
click at [288, 154] on input "Sep 4, 2025, 6:39 PM" at bounding box center [284, 147] width 114 height 14
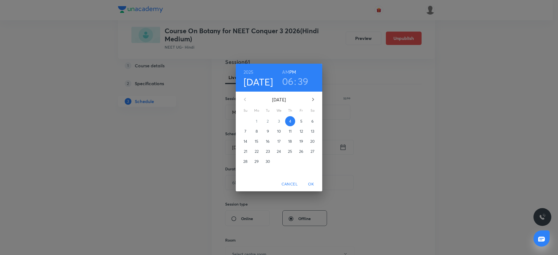
click at [301, 118] on p "5" at bounding box center [301, 121] width 2 height 6
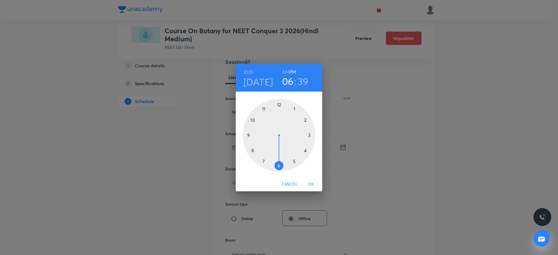
click at [290, 80] on h3 "06" at bounding box center [288, 81] width 12 height 12
click at [250, 120] on div at bounding box center [279, 135] width 73 height 73
click at [280, 104] on div at bounding box center [279, 135] width 73 height 73
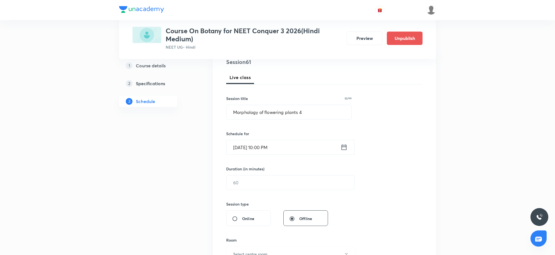
click at [294, 155] on div "Session 61 Live class Session title 32/99 Morphology of flowering plants 4 ​ Sc…" at bounding box center [324, 189] width 196 height 262
click at [292, 145] on input "[DATE] 10:00 PM" at bounding box center [284, 147] width 114 height 14
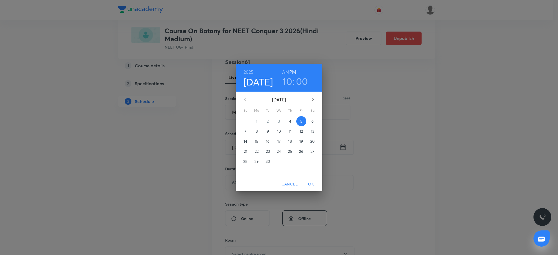
click at [286, 68] on h6 "AM" at bounding box center [285, 72] width 7 height 8
click at [308, 183] on span "OK" at bounding box center [310, 184] width 13 height 7
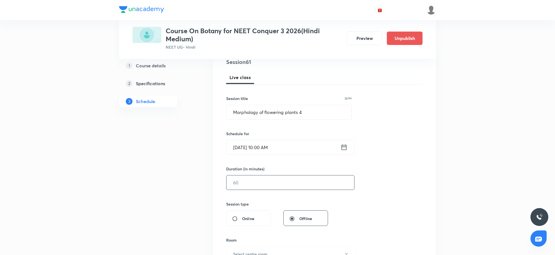
click at [296, 184] on input "text" at bounding box center [291, 182] width 128 height 14
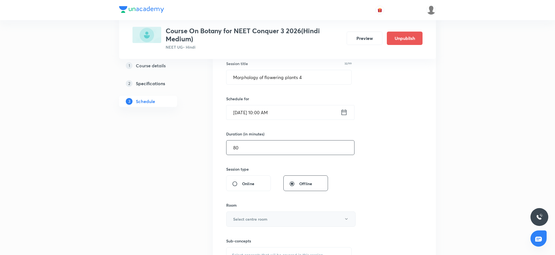
type input "80"
click at [309, 217] on button "Select centre room" at bounding box center [290, 218] width 129 height 15
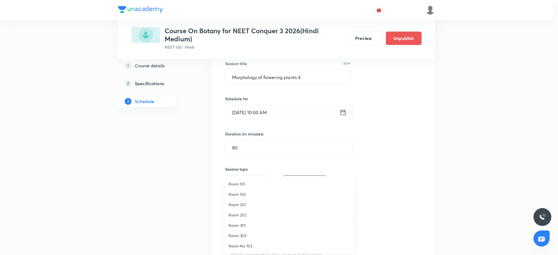
click at [246, 193] on span "Room 102" at bounding box center [290, 194] width 122 height 6
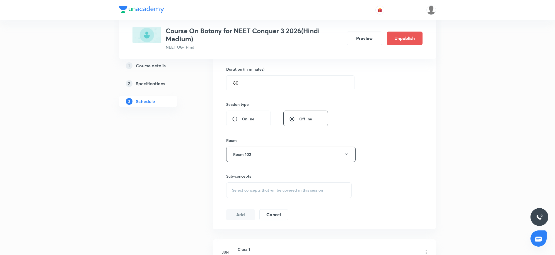
scroll to position [174, 0]
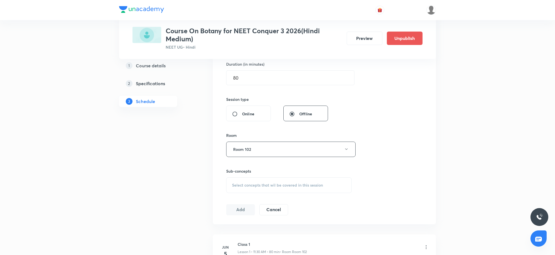
click at [274, 183] on span "Select concepts that wil be covered in this session" at bounding box center [277, 185] width 91 height 4
click at [259, 240] on p "Biological Nomenclature" at bounding box center [260, 242] width 43 height 6
checkbox input "true"
click at [414, 200] on div "Session 61 Live class Session title 32/99 Morphology of flowering plants 4 ​ Sc…" at bounding box center [324, 87] width 196 height 268
click at [244, 216] on button "Add" at bounding box center [240, 215] width 29 height 11
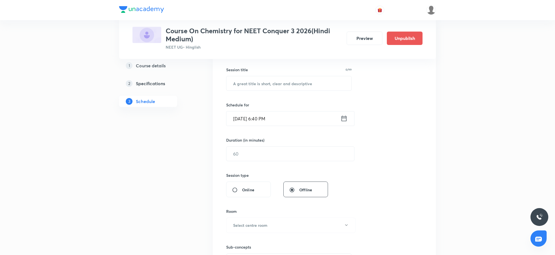
scroll to position [460, 0]
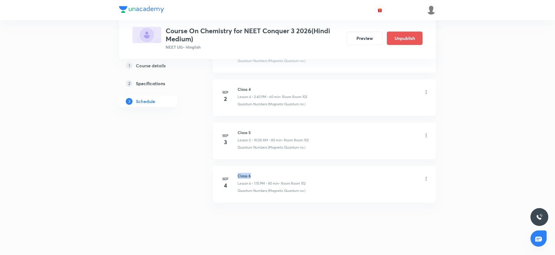
drag, startPoint x: 238, startPoint y: 173, endPoint x: 256, endPoint y: 174, distance: 17.6
click at [256, 174] on h6 "Class 6" at bounding box center [272, 176] width 68 height 6
copy h6 "Class 6"
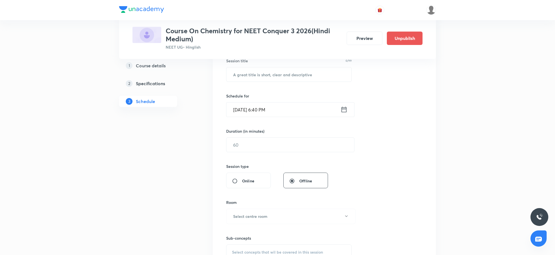
scroll to position [0, 0]
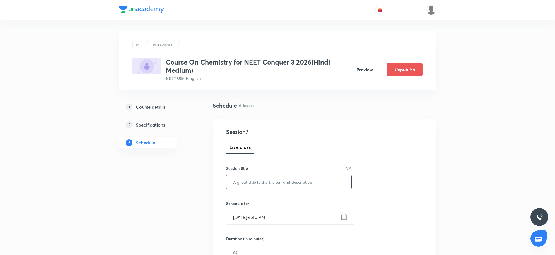
click at [278, 186] on input "text" at bounding box center [289, 182] width 125 height 14
paste input "Class 6"
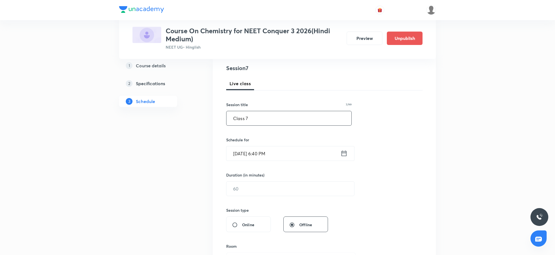
scroll to position [70, 0]
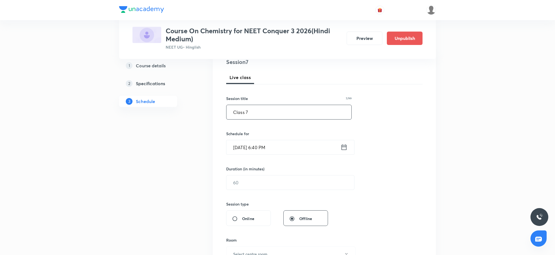
type input "Class 7"
click at [290, 144] on input "[DATE] 6:40 PM" at bounding box center [284, 147] width 114 height 14
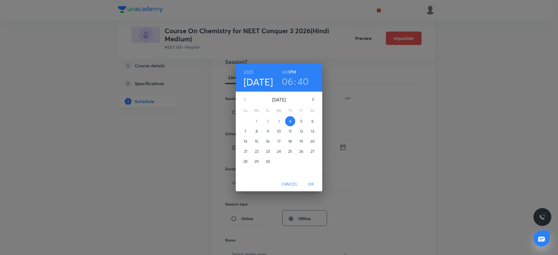
click at [303, 122] on span "5" at bounding box center [301, 121] width 10 height 6
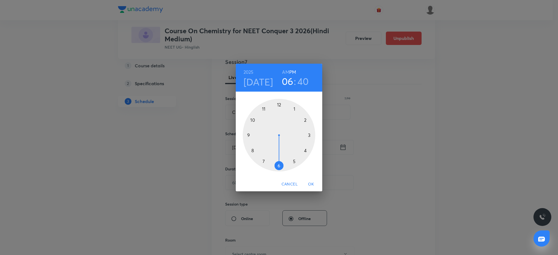
click at [288, 85] on h3 "06" at bounding box center [288, 81] width 12 height 12
click at [264, 107] on div at bounding box center [279, 135] width 73 height 73
click at [279, 165] on div at bounding box center [279, 135] width 73 height 73
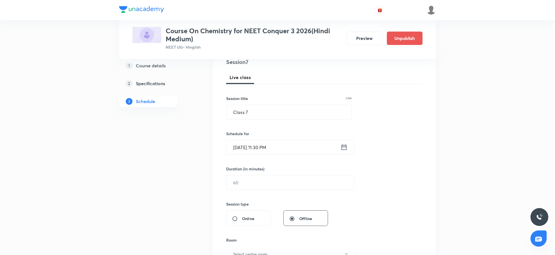
click at [283, 153] on input "[DATE] 11:30 PM" at bounding box center [284, 147] width 114 height 14
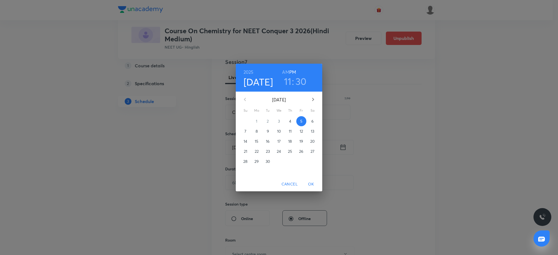
click at [301, 80] on h3 "30" at bounding box center [301, 81] width 11 height 12
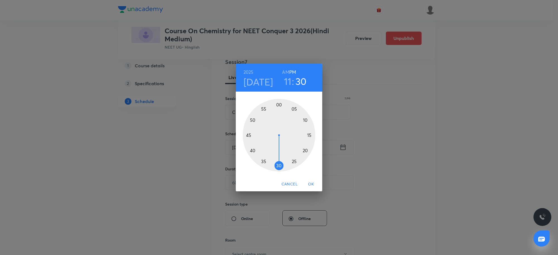
click at [288, 71] on h6 "AM" at bounding box center [285, 72] width 7 height 8
click at [313, 179] on button "OK" at bounding box center [311, 184] width 18 height 10
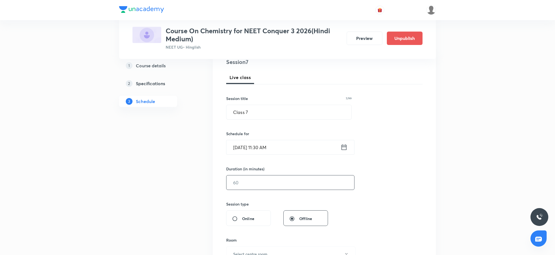
click at [264, 187] on input "text" at bounding box center [291, 182] width 128 height 14
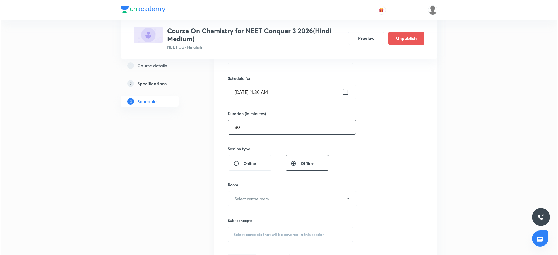
scroll to position [140, 0]
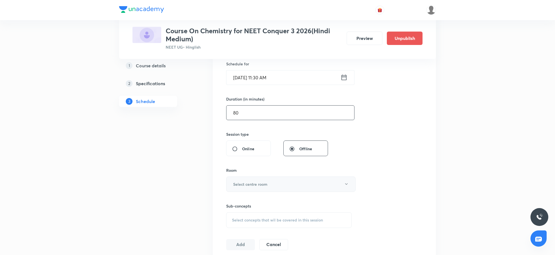
type input "80"
click at [267, 187] on h6 "Select centre room" at bounding box center [250, 184] width 34 height 6
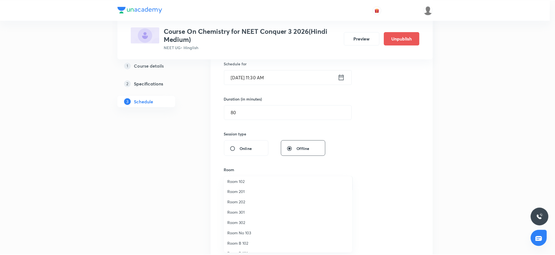
scroll to position [0, 0]
click at [250, 193] on span "Room 102" at bounding box center [290, 194] width 122 height 6
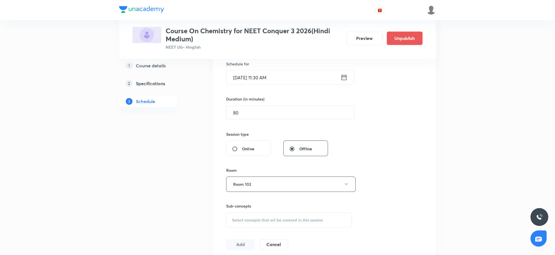
click at [490, 191] on div "Plus Courses Course On Chemistry for NEET Conquer 3 2026(Hindi Medium) NEET UG …" at bounding box center [277, 217] width 555 height 714
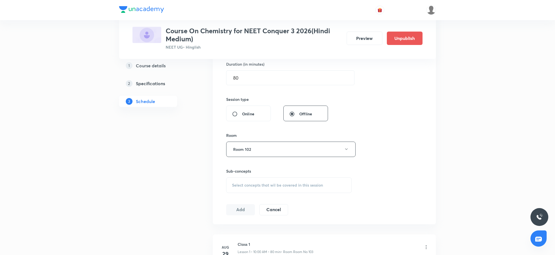
click at [288, 184] on span "Select concepts that wil be covered in this session" at bounding box center [277, 185] width 91 height 4
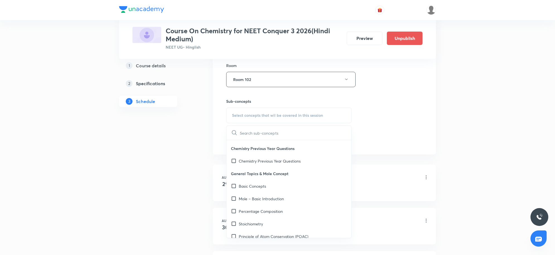
scroll to position [105, 0]
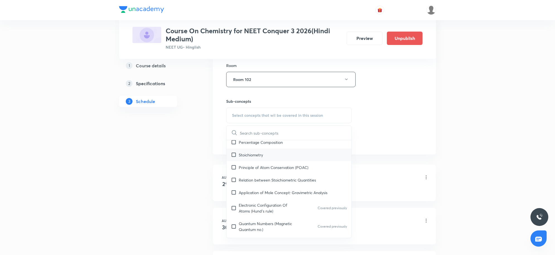
drag, startPoint x: 269, startPoint y: 159, endPoint x: 301, endPoint y: 157, distance: 31.9
click at [268, 159] on div "Stoichiometry" at bounding box center [289, 154] width 125 height 13
checkbox input "true"
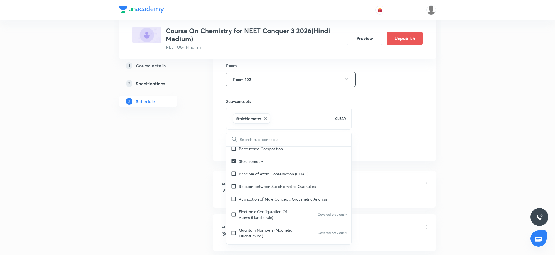
click at [371, 152] on div "Session 7 Live class Session title 7/99 Class 7 ​ Schedule for Sep 5, 2025, 11:…" at bounding box center [324, 17] width 196 height 268
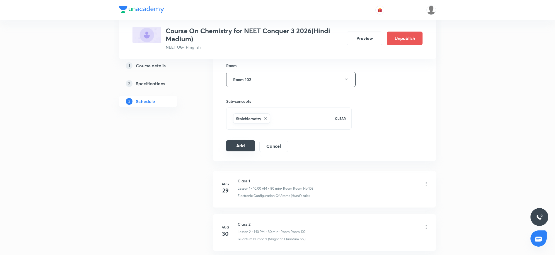
click at [248, 147] on button "Add" at bounding box center [240, 145] width 29 height 11
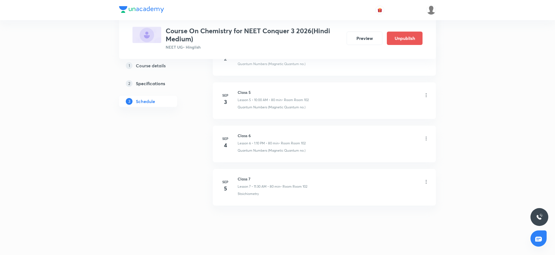
scroll to position [246, 0]
drag, startPoint x: 238, startPoint y: 172, endPoint x: 260, endPoint y: 173, distance: 22.1
click at [260, 173] on li "Sep 5 Class 7 Lesson 7 • 11:30 AM • 80 min • Room Room 102 Stoichiometry" at bounding box center [324, 184] width 223 height 37
click at [443, 204] on div "Plus Courses Course On Chemistry for NEET Conquer 3 2026(Hindi Medium) NEET UG …" at bounding box center [277, 4] width 555 height 501
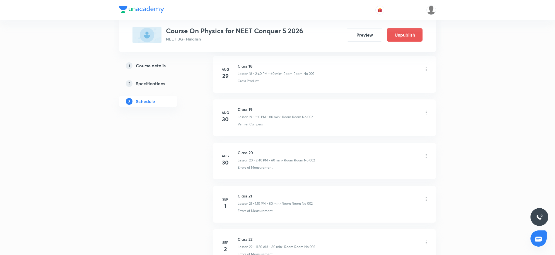
scroll to position [1234, 0]
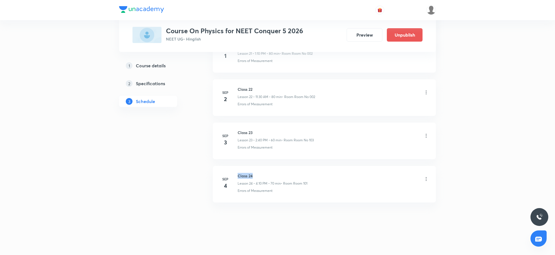
drag, startPoint x: 237, startPoint y: 175, endPoint x: 266, endPoint y: 175, distance: 29.0
click at [266, 175] on div "[DATE] Class 24 Lesson 24 • 4:10 PM • 70 min • Room Room 101 Errors of Measurem…" at bounding box center [324, 183] width 209 height 20
drag, startPoint x: 239, startPoint y: 175, endPoint x: 262, endPoint y: 174, distance: 22.4
click at [262, 174] on h6 "Class 24" at bounding box center [273, 176] width 70 height 6
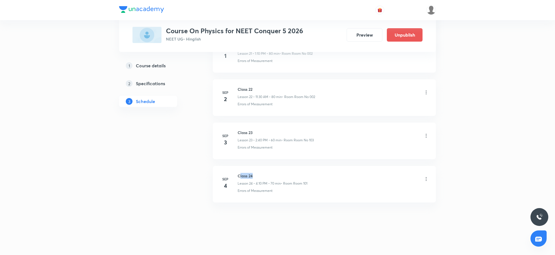
copy h6 "lass 24"
drag, startPoint x: 236, startPoint y: 174, endPoint x: 270, endPoint y: 175, distance: 34.3
click at [270, 175] on div "[DATE] Class 24 Lesson 24 • 4:10 PM • 70 min • Room Room 101 Errors of Measurem…" at bounding box center [324, 183] width 209 height 20
copy h6 "Class 24"
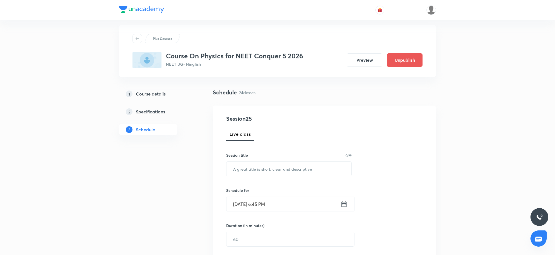
scroll to position [0, 0]
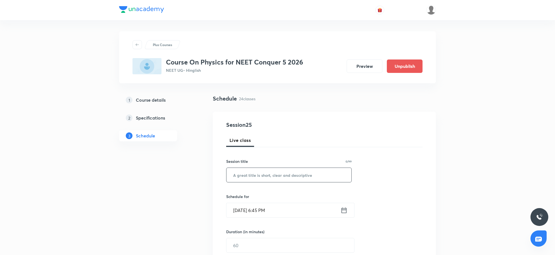
click at [284, 174] on input "text" at bounding box center [289, 175] width 125 height 14
paste input "Class 24"
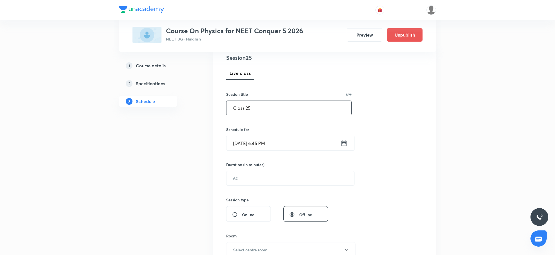
scroll to position [70, 0]
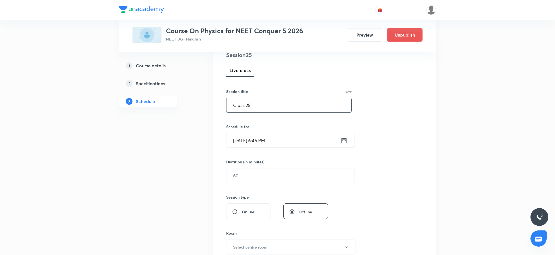
type input "Class 25"
click at [280, 139] on input "Sep 4, 2025, 6:45 PM" at bounding box center [284, 140] width 114 height 14
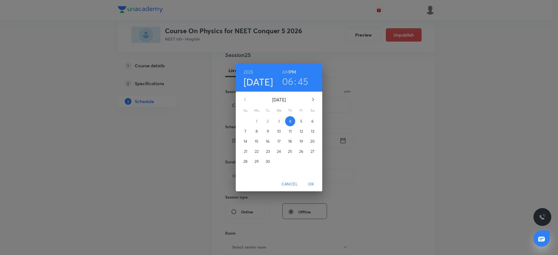
click at [289, 78] on h3 "06" at bounding box center [288, 81] width 12 height 12
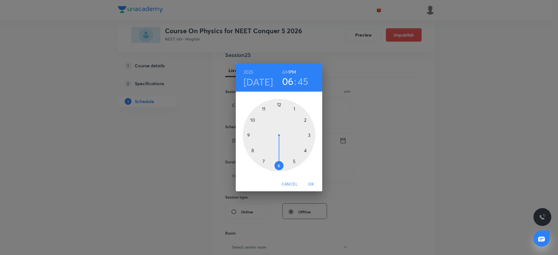
click at [413, 112] on div "2025 Sep 4 06 : 45 AM PM 1 2 3 4 5 6 7 8 9 10 11 12 Cancel OK" at bounding box center [279, 127] width 558 height 255
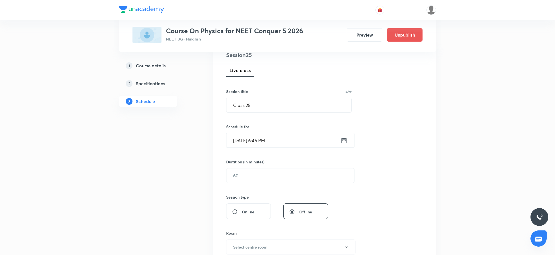
click at [291, 141] on input "Sep 4, 2025, 6:45 PM" at bounding box center [284, 140] width 114 height 14
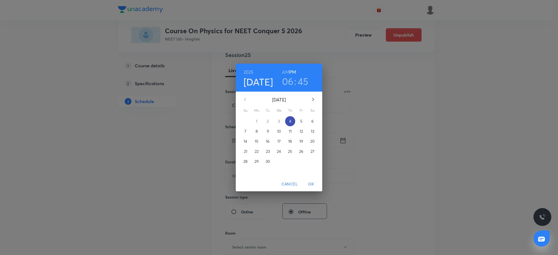
click at [289, 121] on p "4" at bounding box center [290, 121] width 2 height 6
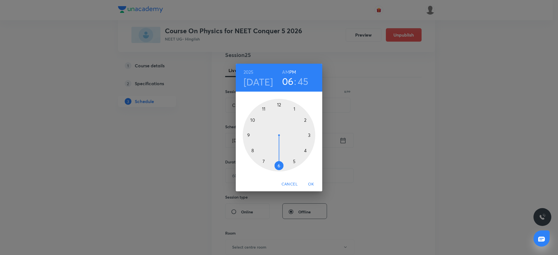
click at [264, 83] on h4 "[DATE]" at bounding box center [259, 82] width 30 height 12
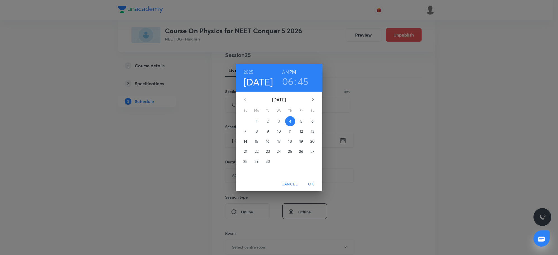
click at [299, 122] on span "5" at bounding box center [301, 121] width 10 height 6
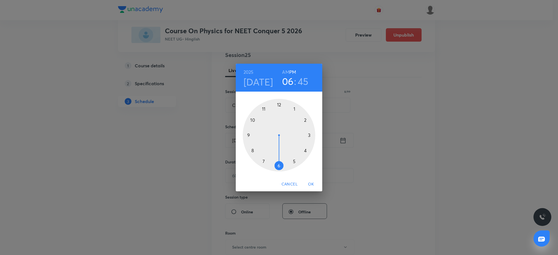
click at [289, 83] on h3 "06" at bounding box center [288, 81] width 12 height 12
click at [254, 119] on div at bounding box center [279, 135] width 73 height 73
click at [278, 106] on div at bounding box center [279, 135] width 73 height 73
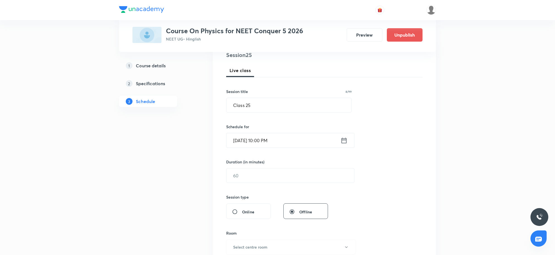
click at [291, 144] on input "Sep 5, 2025, 10:00 PM" at bounding box center [284, 140] width 114 height 14
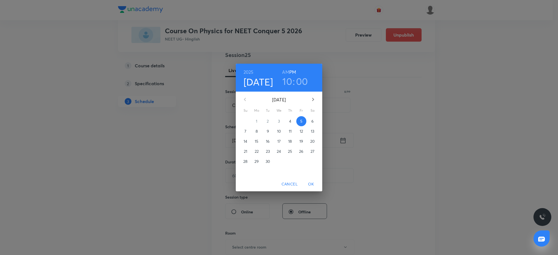
click at [284, 70] on h6 "AM" at bounding box center [285, 72] width 7 height 8
click at [311, 183] on span "OK" at bounding box center [310, 184] width 13 height 7
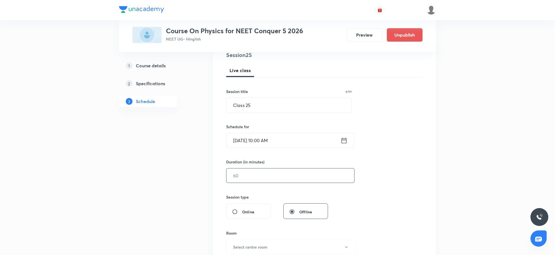
click at [250, 177] on input "text" at bounding box center [291, 175] width 128 height 14
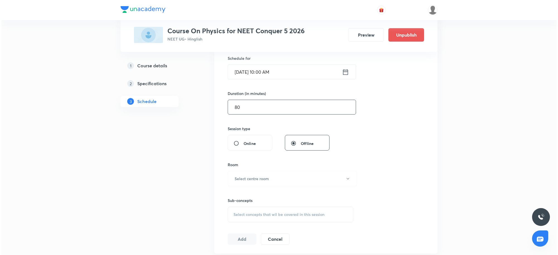
scroll to position [140, 0]
type input "80"
click at [257, 179] on h6 "Select centre room" at bounding box center [250, 177] width 34 height 6
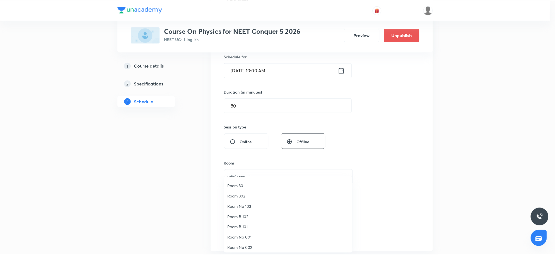
scroll to position [41, 0]
click at [260, 241] on li "Room No 002" at bounding box center [289, 246] width 129 height 10
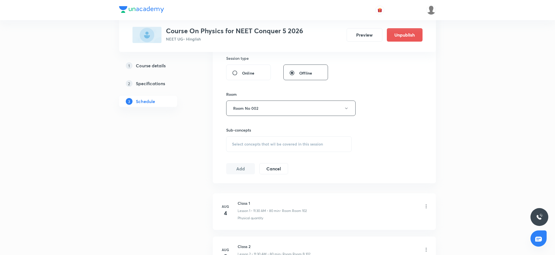
scroll to position [209, 0]
click at [279, 142] on span "Select concepts that wil be covered in this session" at bounding box center [277, 143] width 91 height 4
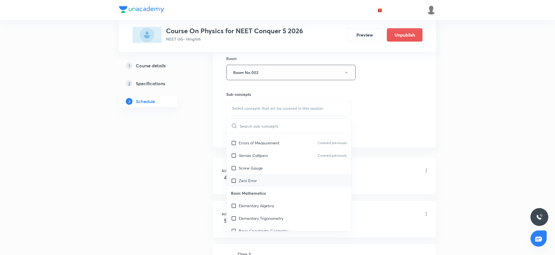
click at [267, 182] on div "Zero Error" at bounding box center [289, 180] width 125 height 13
checkbox input "true"
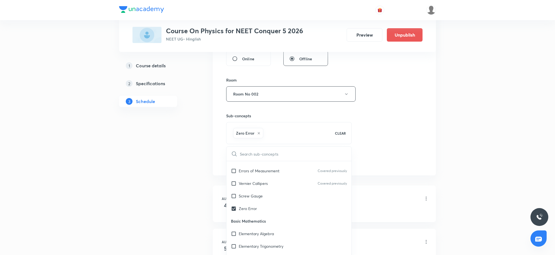
scroll to position [223, 0]
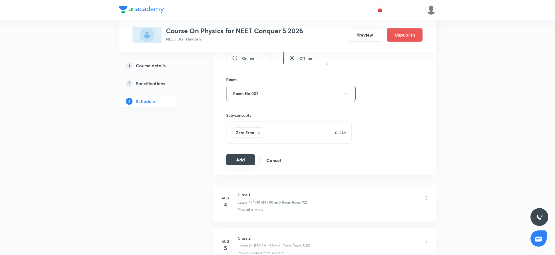
click at [242, 165] on button "Add" at bounding box center [240, 159] width 29 height 11
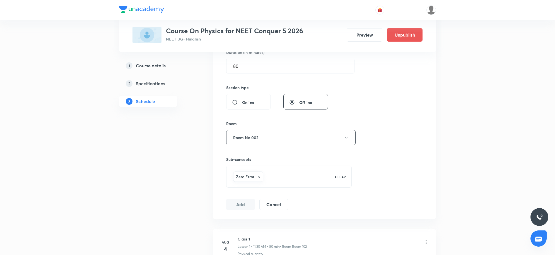
scroll to position [119, 0]
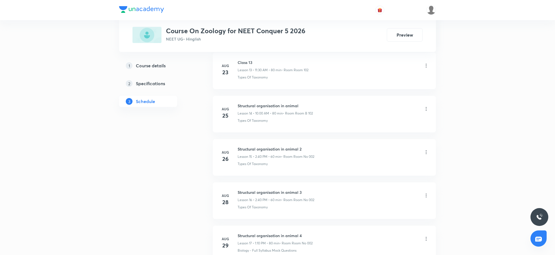
scroll to position [1191, 0]
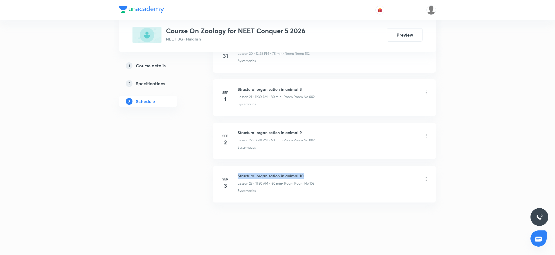
drag, startPoint x: 239, startPoint y: 173, endPoint x: 314, endPoint y: 176, distance: 74.6
click at [314, 176] on h6 "Structural organisation in animal 10" at bounding box center [276, 176] width 77 height 6
copy h6 "Structural organisation in animal 10"
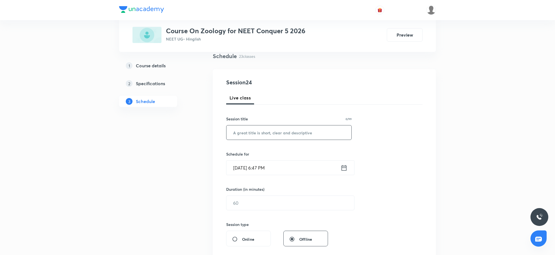
scroll to position [35, 0]
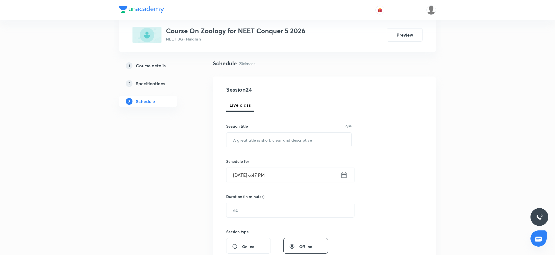
click at [267, 150] on div "Session 24 Live class Session title 0/99 ​ Schedule for Sep 4, 2025, 6:47 PM ​ …" at bounding box center [324, 216] width 196 height 262
click at [264, 144] on input "text" at bounding box center [289, 140] width 125 height 14
paste input "Structural organisation in animal 10"
type input "Structural organisation in animal 11"
click at [278, 178] on input "Sep 4, 2025, 6:47 PM" at bounding box center [284, 175] width 114 height 14
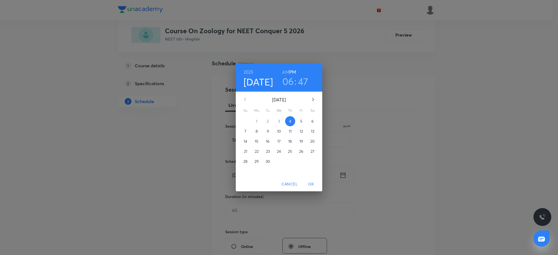
click at [303, 119] on span "5" at bounding box center [301, 121] width 10 height 6
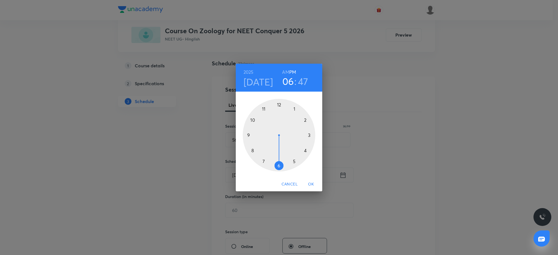
click at [288, 83] on h3 "06" at bounding box center [288, 81] width 12 height 12
click at [263, 107] on div at bounding box center [279, 135] width 73 height 73
click at [279, 165] on div at bounding box center [279, 135] width 73 height 73
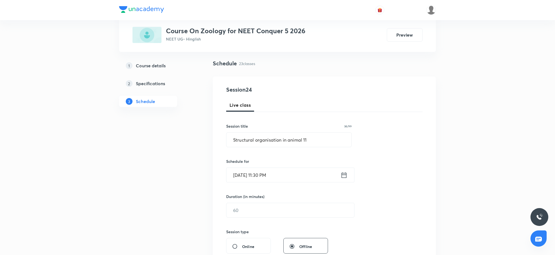
click at [284, 172] on input "Sep 5, 2025, 11:30 PM" at bounding box center [284, 175] width 114 height 14
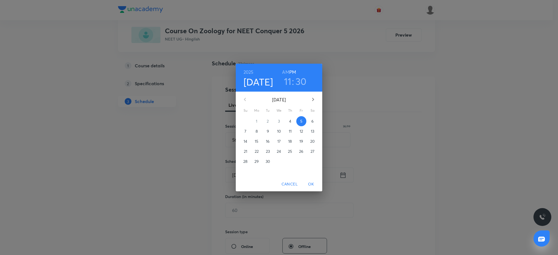
click at [287, 69] on h6 "AM" at bounding box center [285, 72] width 7 height 8
click at [309, 183] on span "OK" at bounding box center [310, 184] width 13 height 7
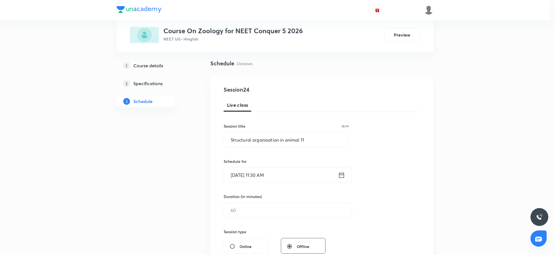
click at [282, 217] on input "text" at bounding box center [288, 210] width 128 height 14
click at [279, 210] on input "text" at bounding box center [291, 210] width 128 height 14
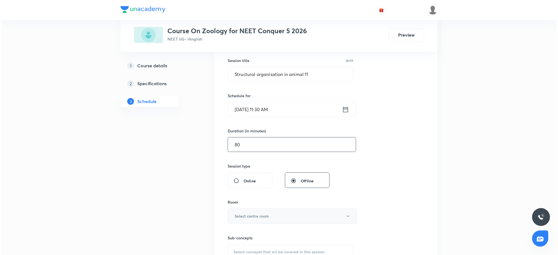
scroll to position [105, 0]
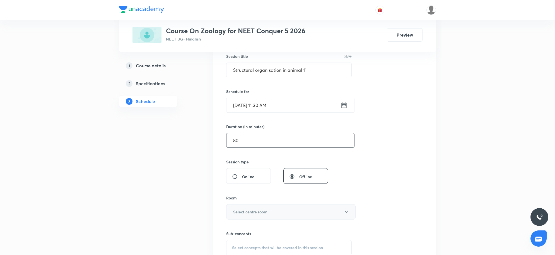
type input "80"
click at [278, 211] on button "Select centre room" at bounding box center [290, 211] width 129 height 15
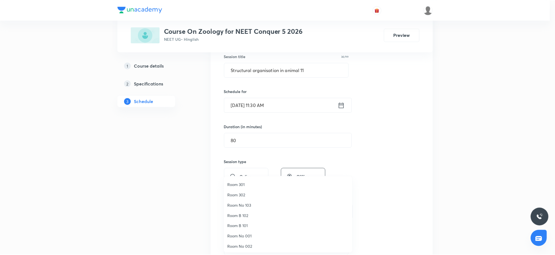
scroll to position [41, 0]
click at [255, 244] on span "Room No 002" at bounding box center [290, 246] width 122 height 6
click at [421, 178] on div "Session 24 Live class Session title 36/99 Structural organisation in animal 11 …" at bounding box center [324, 147] width 196 height 262
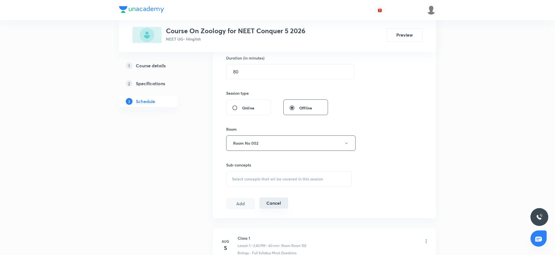
scroll to position [175, 0]
click at [265, 179] on span "Select concepts that wil be covered in this session" at bounding box center [277, 178] width 91 height 4
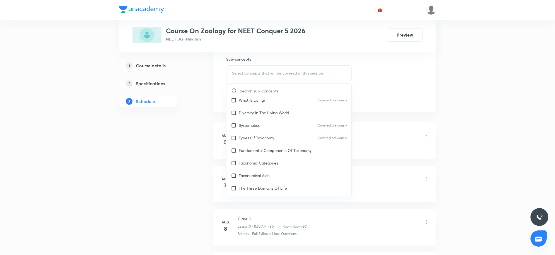
scroll to position [105, 0]
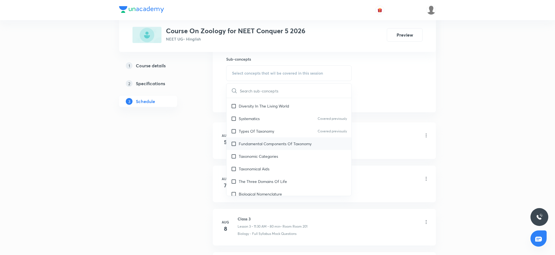
click at [271, 143] on p "Fundamental Components Of Taxonomy" at bounding box center [275, 144] width 73 height 6
checkbox input "true"
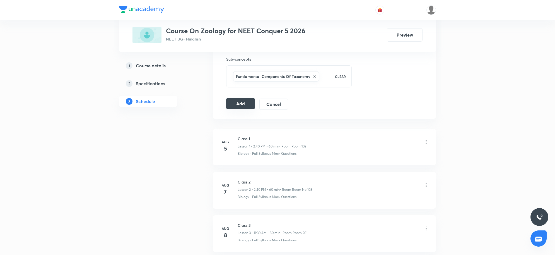
click at [242, 103] on button "Add" at bounding box center [240, 103] width 29 height 11
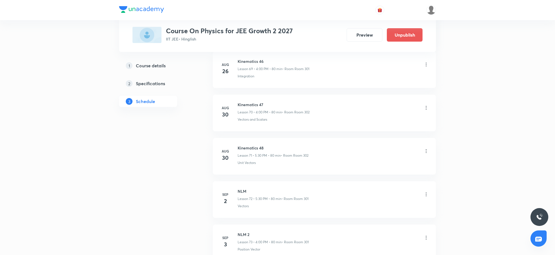
scroll to position [3439, 0]
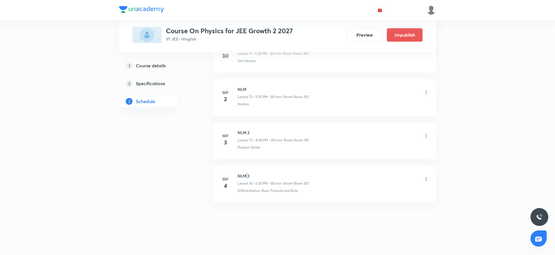
drag, startPoint x: 241, startPoint y: 171, endPoint x: 226, endPoint y: 170, distance: 15.1
click at [230, 170] on li "[DATE] NLM 3 Lesson 74 • 5:30 PM • 80 min • Room Room 301 Differentiation: Basi…" at bounding box center [324, 184] width 223 height 37
click at [427, 179] on icon at bounding box center [427, 179] width 6 height 6
click at [394, 200] on li "Delete" at bounding box center [396, 204] width 61 height 10
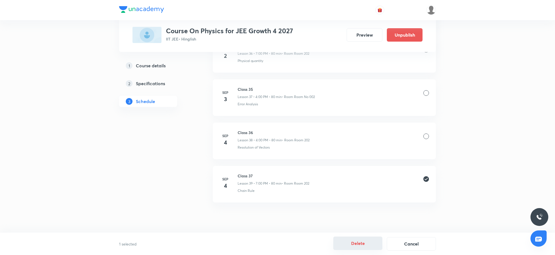
click at [360, 242] on button "Delete" at bounding box center [358, 242] width 49 height 13
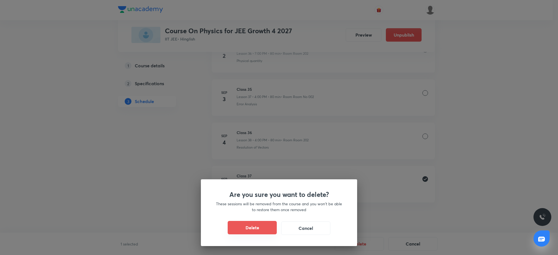
click at [267, 230] on button "Delete" at bounding box center [252, 227] width 49 height 13
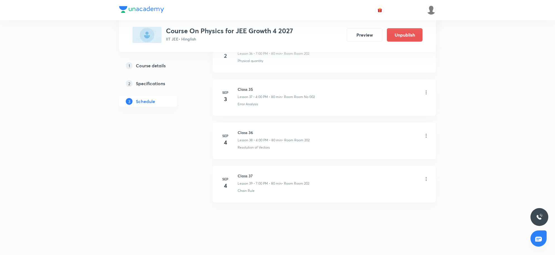
scroll to position [1877, 0]
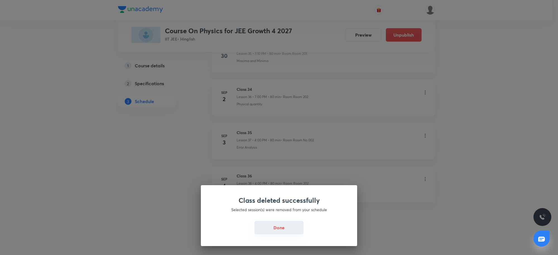
click at [292, 230] on button "Done" at bounding box center [279, 227] width 49 height 13
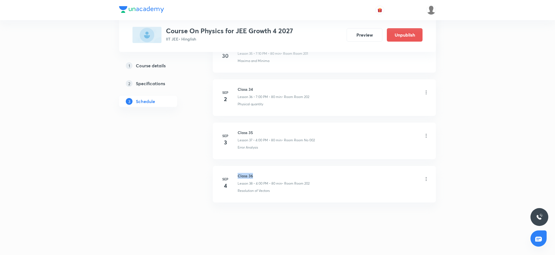
drag, startPoint x: 236, startPoint y: 172, endPoint x: 299, endPoint y: 176, distance: 62.9
click at [299, 176] on div "[DATE] Class 36 Lesson 38 • 4:00 PM • 80 min • Room Room 202 Resolution of Vect…" at bounding box center [324, 183] width 209 height 20
copy h6 "Class 36"
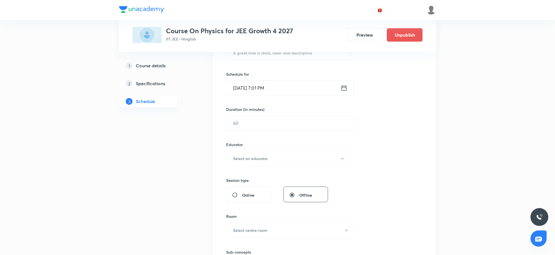
scroll to position [0, 0]
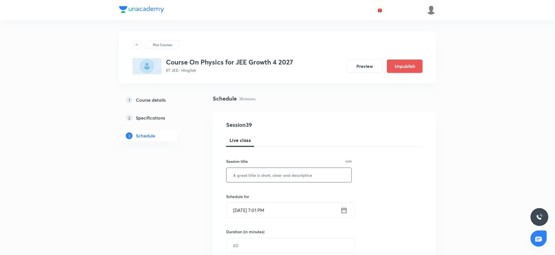
click at [261, 172] on input "text" at bounding box center [289, 175] width 125 height 14
paste input "Class 36"
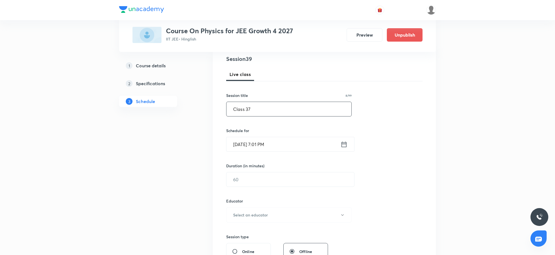
scroll to position [70, 0]
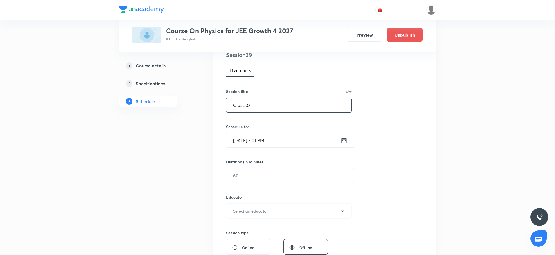
type input "Class 37"
click at [293, 145] on input "[DATE] 7:01 PM" at bounding box center [284, 140] width 114 height 14
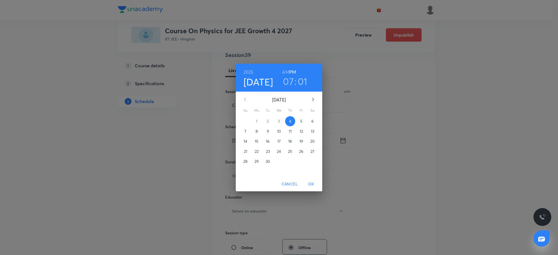
click at [304, 81] on h3 "01" at bounding box center [303, 81] width 10 height 12
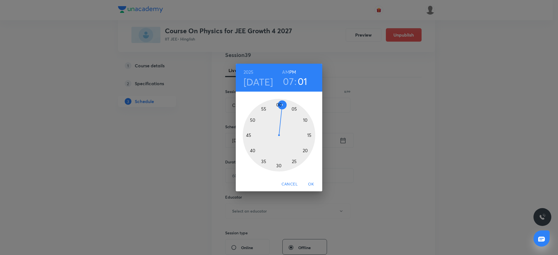
drag, startPoint x: 295, startPoint y: 109, endPoint x: 350, endPoint y: 129, distance: 59.0
click at [295, 109] on div at bounding box center [279, 135] width 73 height 73
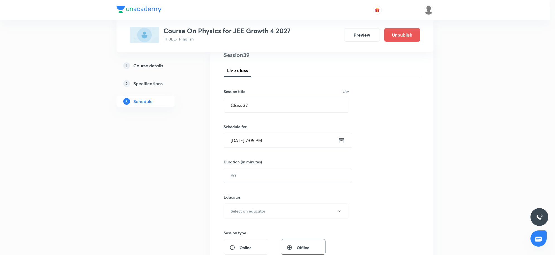
click at [427, 142] on div "Session 39 Live class Session title 8/99 Class 37 ​ Schedule for [DATE] 7:05 PM…" at bounding box center [321, 200] width 223 height 316
click at [306, 172] on input "text" at bounding box center [291, 175] width 128 height 14
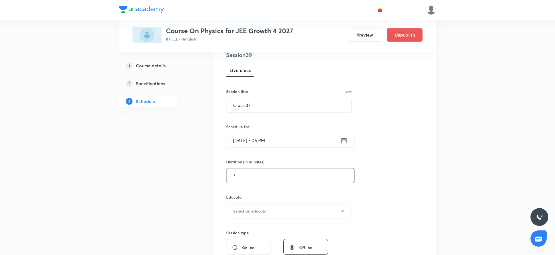
type input "75"
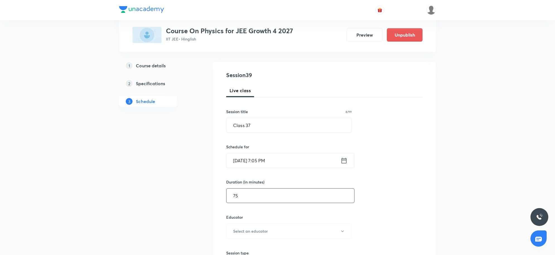
scroll to position [0, 0]
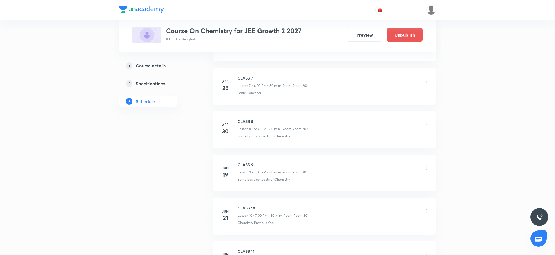
scroll to position [488, 0]
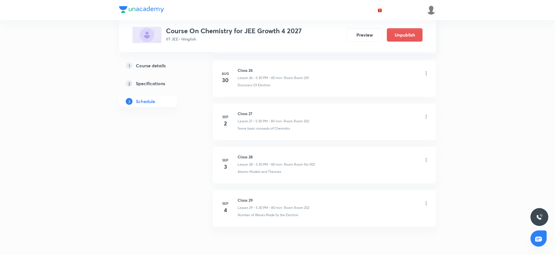
scroll to position [1451, 0]
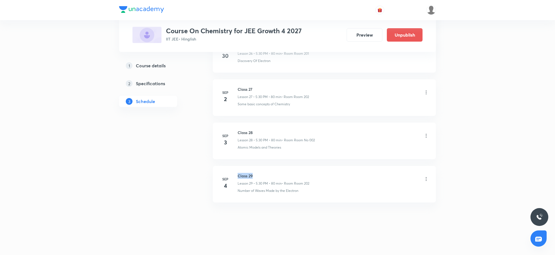
drag, startPoint x: 239, startPoint y: 175, endPoint x: 311, endPoint y: 175, distance: 72.6
click at [311, 175] on div "Class 29 Lesson 29 • 5:30 PM • 80 min • Room Room 202" at bounding box center [333, 179] width 191 height 13
copy h6 "Class 29"
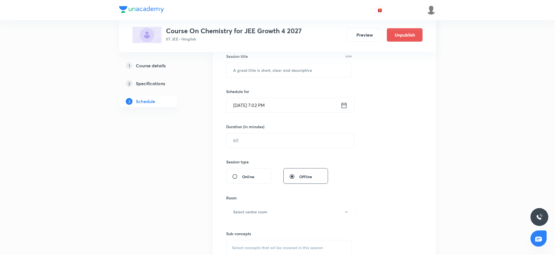
scroll to position [35, 0]
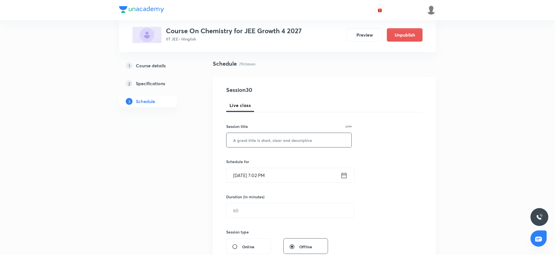
click at [255, 140] on input "text" at bounding box center [289, 140] width 125 height 14
paste input "Class 29"
type input "Class 30"
click at [288, 175] on input "[DATE] 7:02 PM" at bounding box center [284, 175] width 114 height 14
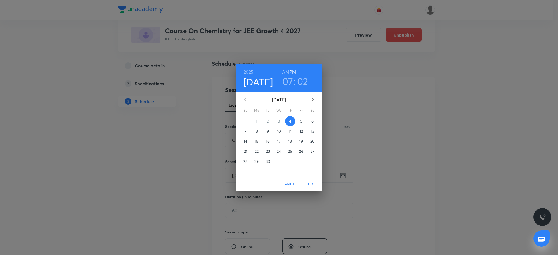
click at [302, 77] on h3 "02" at bounding box center [302, 81] width 11 height 12
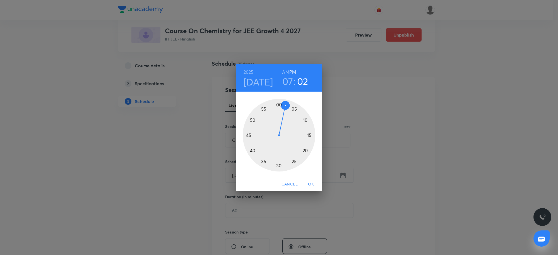
click at [295, 108] on div at bounding box center [279, 135] width 73 height 73
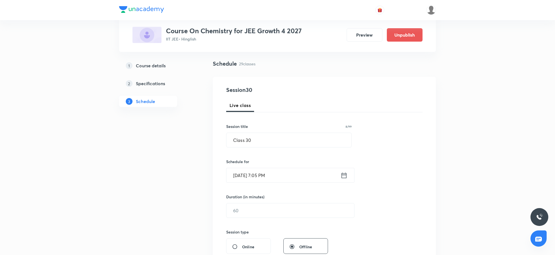
scroll to position [70, 0]
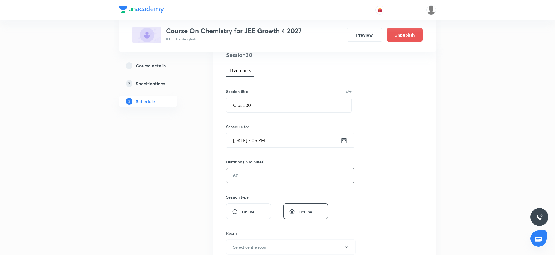
click at [279, 173] on input "text" at bounding box center [291, 175] width 128 height 14
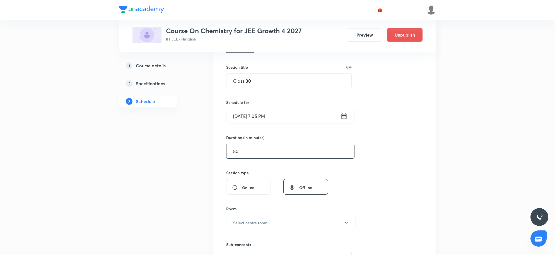
scroll to position [105, 0]
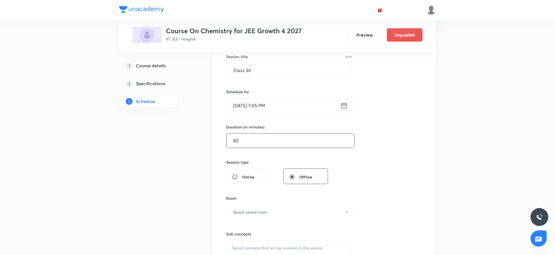
type input "8"
type input "75"
click at [263, 211] on h6 "Select centre room" at bounding box center [250, 212] width 34 height 6
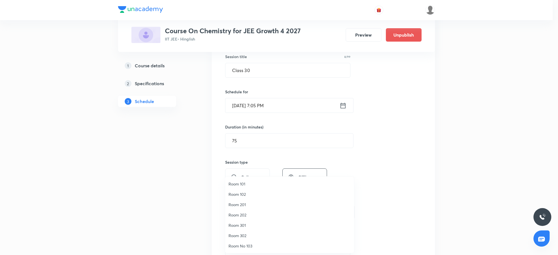
drag, startPoint x: 239, startPoint y: 228, endPoint x: 244, endPoint y: 225, distance: 4.9
click at [239, 227] on span "Room 301" at bounding box center [290, 225] width 122 height 6
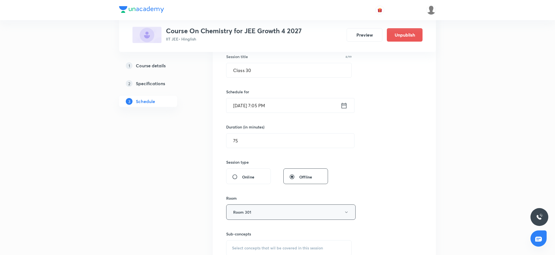
click at [281, 214] on button "Room 301" at bounding box center [290, 211] width 129 height 15
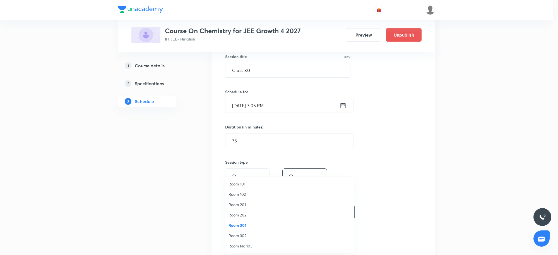
click at [253, 216] on span "Room 202" at bounding box center [290, 215] width 122 height 6
click at [428, 174] on div "Session 30 Live class Session title 8/99 Class 30 ​ Schedule for Sep 4, 2025, 7…" at bounding box center [324, 147] width 223 height 280
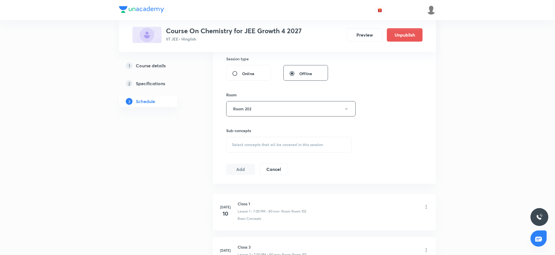
scroll to position [209, 0]
click at [268, 142] on span "Select concepts that wil be covered in this session" at bounding box center [277, 143] width 91 height 4
click at [268, 143] on span "Select concepts that wil be covered in this session" at bounding box center [277, 143] width 91 height 4
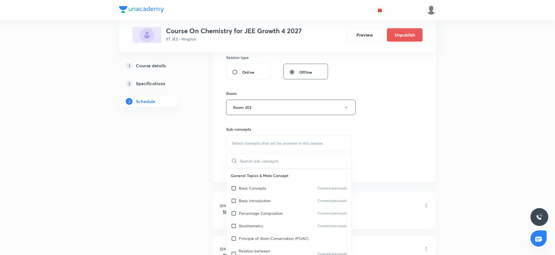
scroll to position [140, 0]
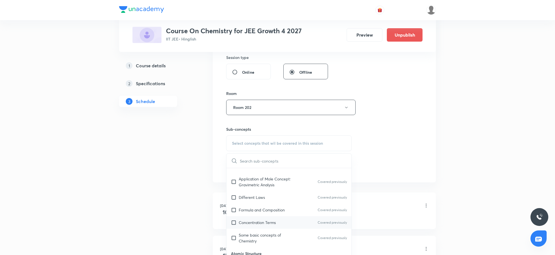
click at [266, 228] on div "Concentration Terms Covered previously" at bounding box center [289, 222] width 125 height 13
checkbox input "true"
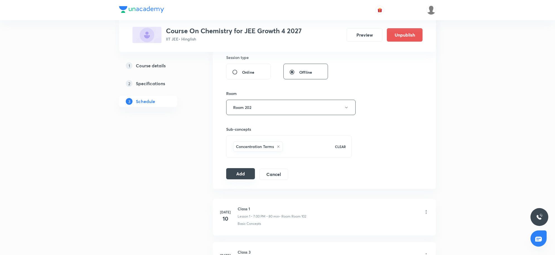
click at [244, 174] on button "Add" at bounding box center [240, 173] width 29 height 11
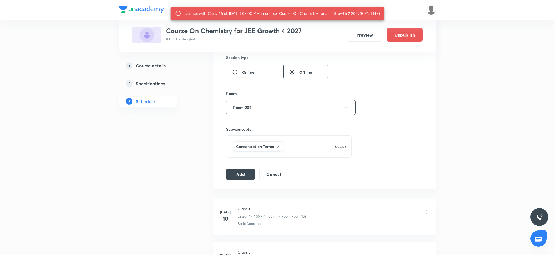
click at [239, 181] on div "Session 30 Live class Session title 8/99 Class 30 ​ Schedule for Sep 4, 2025, 7…" at bounding box center [324, 45] width 223 height 286
click at [241, 177] on button "Add" at bounding box center [240, 173] width 29 height 11
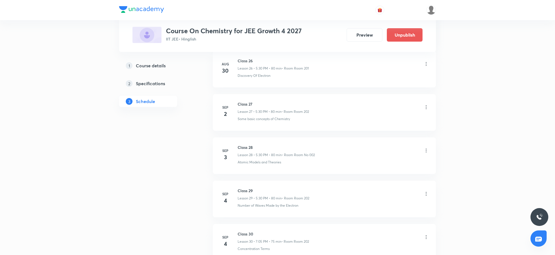
scroll to position [1237, 0]
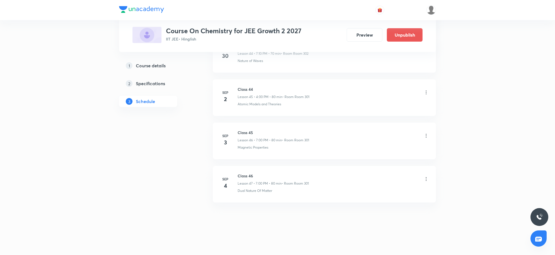
click at [425, 179] on icon at bounding box center [427, 179] width 6 height 6
click at [377, 201] on p "Delete" at bounding box center [377, 204] width 12 height 6
click at [373, 243] on button "Delete" at bounding box center [358, 242] width 49 height 13
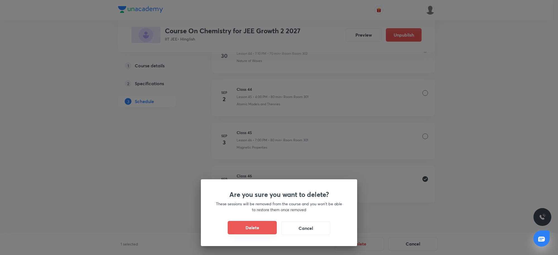
click at [257, 228] on button "Delete" at bounding box center [252, 227] width 49 height 13
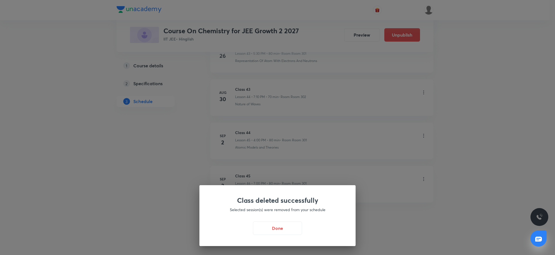
scroll to position [2188, 0]
click at [278, 228] on button "Done" at bounding box center [279, 227] width 49 height 13
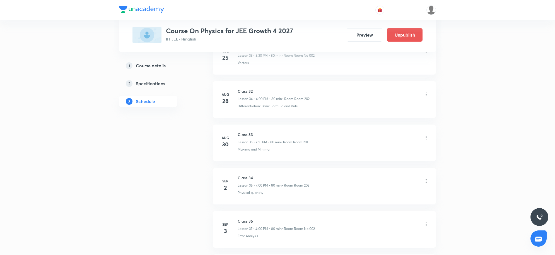
scroll to position [1877, 0]
drag, startPoint x: 238, startPoint y: 172, endPoint x: 376, endPoint y: 174, distance: 137.9
click at [376, 174] on li "[DATE] Class 36 Lesson 38 • 4:00 PM • 80 min • Room Room 202 Resolution of Vect…" at bounding box center [324, 184] width 223 height 37
click at [416, 188] on div "Resolution of Vectors" at bounding box center [333, 190] width 191 height 5
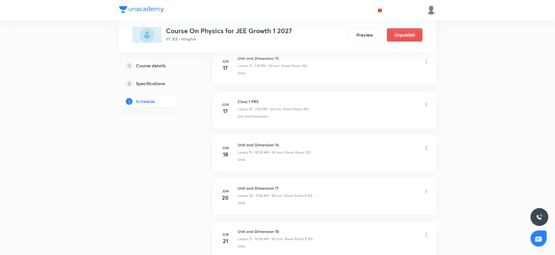
scroll to position [4437, 0]
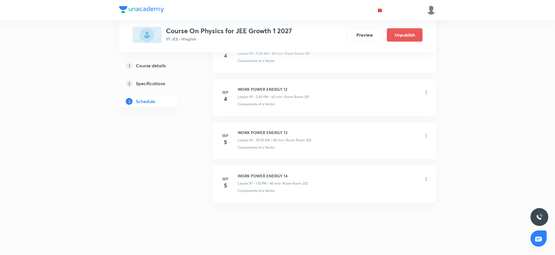
drag, startPoint x: 247, startPoint y: 126, endPoint x: 355, endPoint y: 121, distance: 108.1
click at [402, 178] on div "WORK POWER ENERGY 14 Lesson 97 • 1:10 PM • 80 min • Room Room 202" at bounding box center [333, 179] width 191 height 13
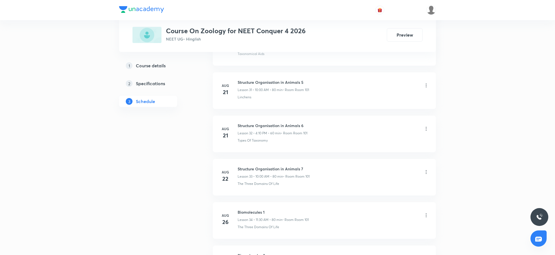
scroll to position [1884, 0]
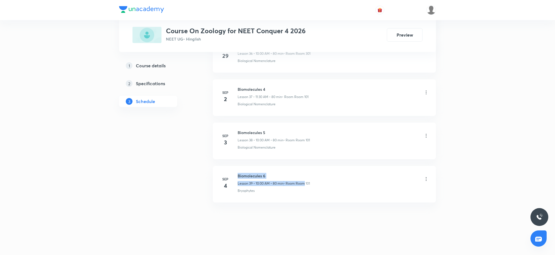
drag, startPoint x: 237, startPoint y: 174, endPoint x: 304, endPoint y: 179, distance: 67.1
click at [304, 179] on div "[DATE] Biomolecules 6 Lesson 39 • 10:00 AM • 80 min • Room Room 101 Bryophytes" at bounding box center [324, 183] width 209 height 20
drag, startPoint x: 238, startPoint y: 175, endPoint x: 280, endPoint y: 171, distance: 42.7
click at [280, 171] on li "[DATE] Biomolecules 6 Lesson 39 • 10:00 AM • 80 min • Room Room 101 Bryophytes" at bounding box center [324, 184] width 223 height 37
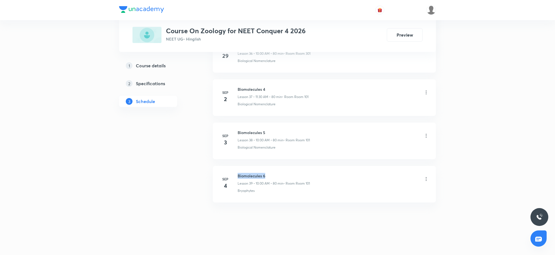
copy h6 "Biomolecules 6"
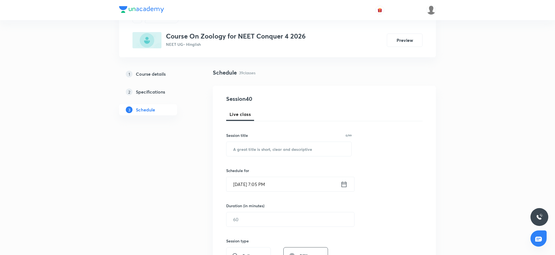
scroll to position [0, 0]
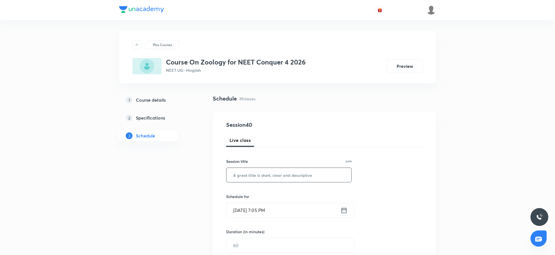
click at [261, 173] on input "text" at bounding box center [289, 175] width 125 height 14
paste input "Biomolecules 6"
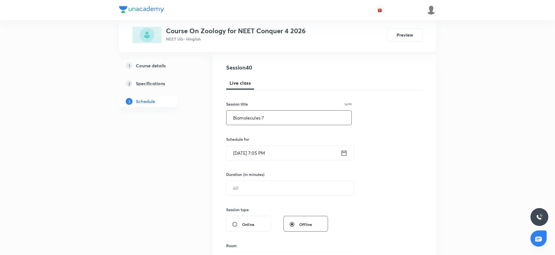
scroll to position [70, 0]
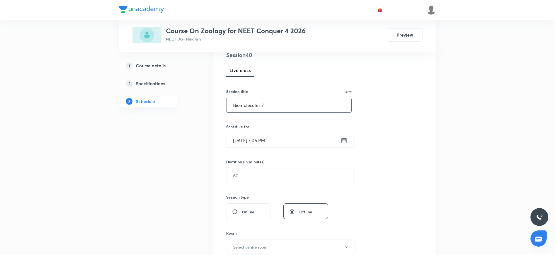
type input "Biomolecules 7"
click at [285, 140] on input "Sep 4, 2025, 7:05 PM" at bounding box center [284, 140] width 114 height 14
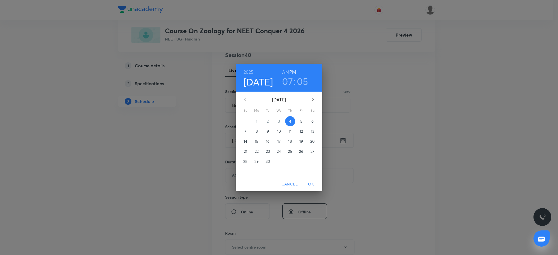
click at [285, 78] on h3 "07" at bounding box center [287, 81] width 11 height 12
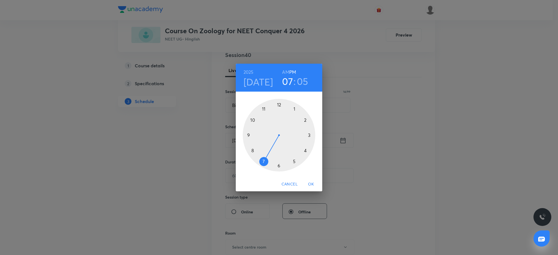
click at [252, 121] on div at bounding box center [279, 135] width 73 height 73
click at [280, 104] on div at bounding box center [279, 135] width 73 height 73
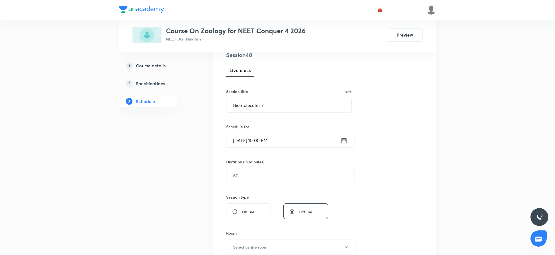
click at [285, 142] on input "Sep 4, 2025, 10:00 PM" at bounding box center [284, 140] width 114 height 14
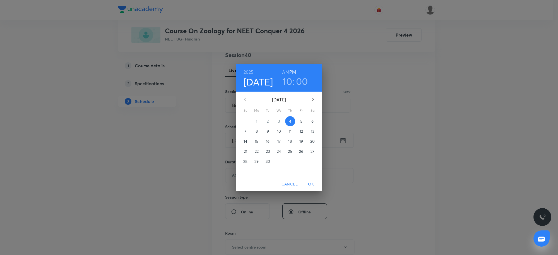
click at [285, 73] on h6 "AM" at bounding box center [285, 72] width 7 height 8
click at [313, 183] on span "OK" at bounding box center [310, 184] width 13 height 7
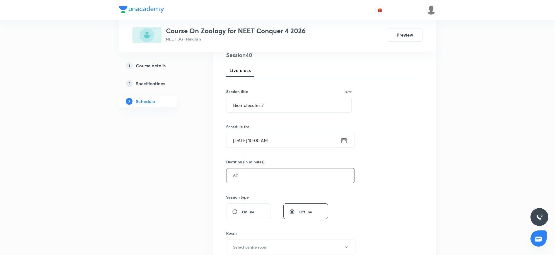
click at [260, 182] on input "text" at bounding box center [291, 175] width 128 height 14
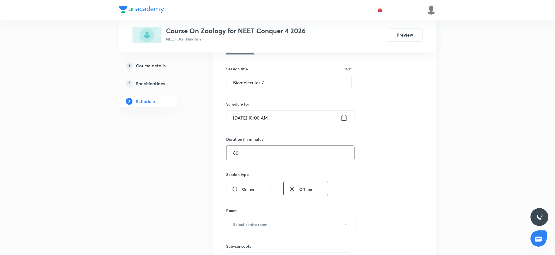
scroll to position [105, 0]
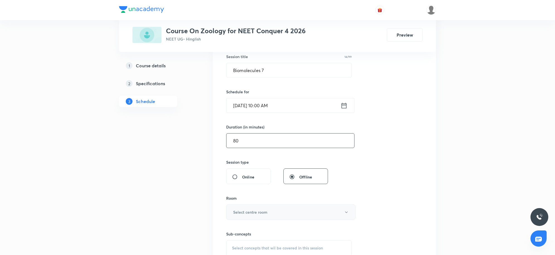
type input "80"
click at [260, 211] on h6 "Select centre room" at bounding box center [250, 212] width 34 height 6
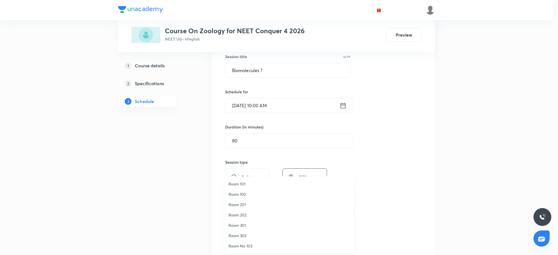
click at [240, 184] on span "Room 101" at bounding box center [290, 184] width 122 height 6
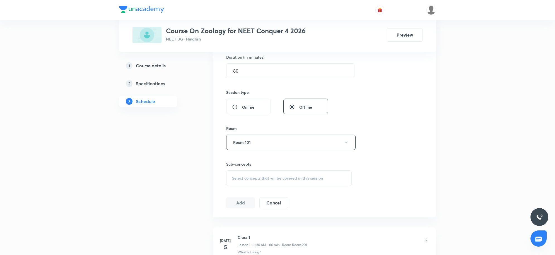
scroll to position [244, 0]
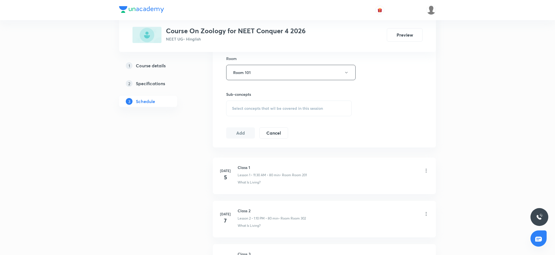
click at [278, 107] on span "Select concepts that wil be covered in this session" at bounding box center [277, 108] width 91 height 4
click at [279, 108] on span "Select concepts that wil be covered in this session" at bounding box center [277, 108] width 91 height 4
click at [267, 107] on span "Select concepts that wil be covered in this session" at bounding box center [277, 108] width 91 height 4
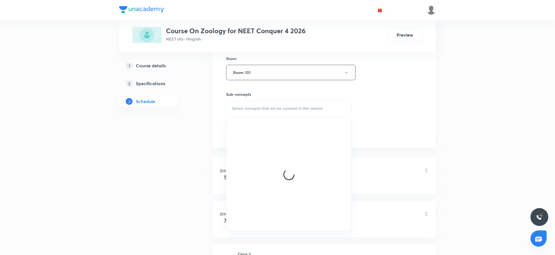
click at [260, 105] on div "Select concepts that wil be covered in this session" at bounding box center [289, 108] width 126 height 16
click at [253, 117] on div "Session 40 Live class Session title 14/99 Biomolecules 7 ​ Schedule for Sep 4, …" at bounding box center [324, 7] width 196 height 262
drag, startPoint x: 253, startPoint y: 112, endPoint x: 254, endPoint y: 115, distance: 3.2
click at [254, 112] on div "Select concepts that wil be covered in this session" at bounding box center [289, 108] width 126 height 16
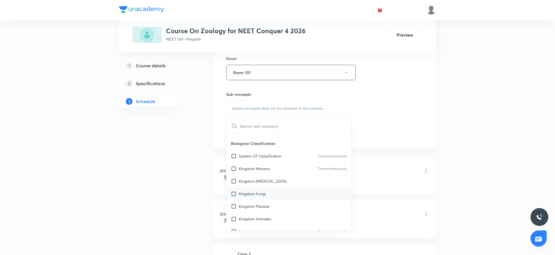
scroll to position [209, 0]
click at [274, 195] on div "Kingdom Fungi" at bounding box center [289, 193] width 125 height 13
checkbox input "true"
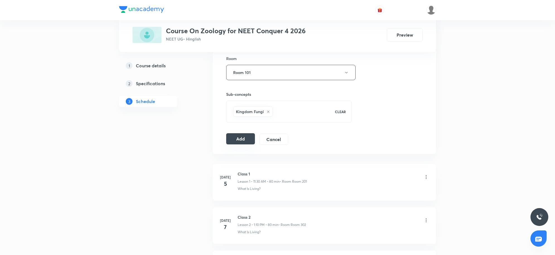
click at [234, 139] on button "Add" at bounding box center [240, 138] width 29 height 11
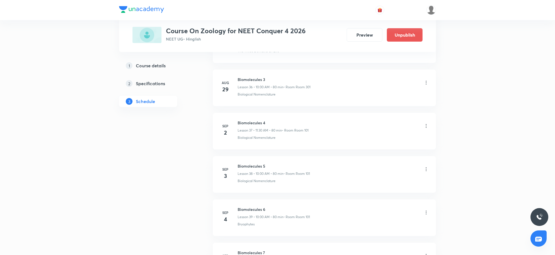
scroll to position [1671, 0]
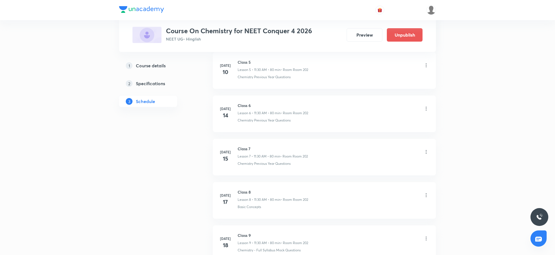
scroll to position [1747, 0]
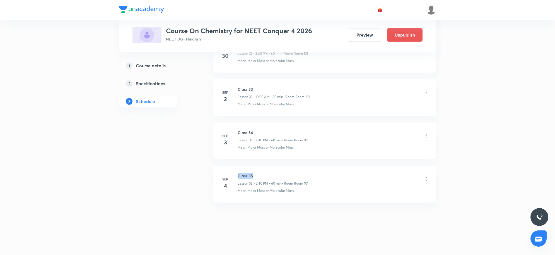
drag, startPoint x: 236, startPoint y: 172, endPoint x: 264, endPoint y: 175, distance: 28.1
click at [264, 175] on li "[DATE] Class 35 Lesson 35 • 2:40 PM • 60 min • Room Room 101 Mean [MEDICAL_DATA…" at bounding box center [324, 184] width 223 height 37
copy h6 "Class 35"
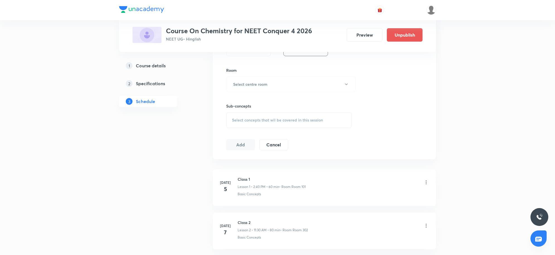
scroll to position [0, 0]
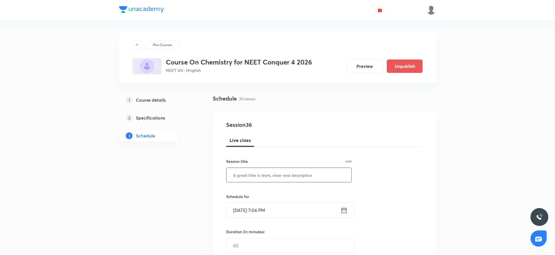
click at [267, 169] on input "text" at bounding box center [289, 175] width 125 height 14
paste input "Class 35"
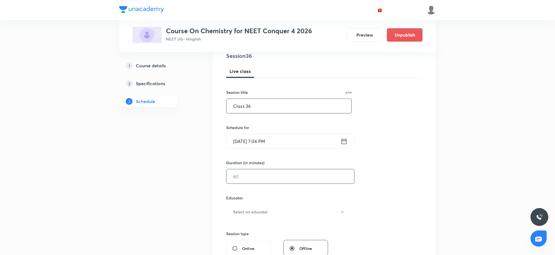
scroll to position [70, 0]
type input "Class 36"
click at [285, 159] on div "Duration (in minutes)" at bounding box center [277, 162] width 102 height 6
click at [286, 147] on input "Sep 4, 2025, 7:06 PM" at bounding box center [284, 140] width 114 height 14
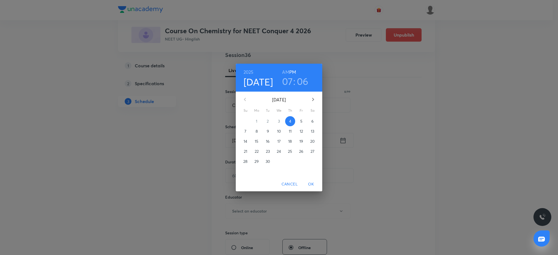
click at [302, 123] on p "5" at bounding box center [301, 121] width 2 height 6
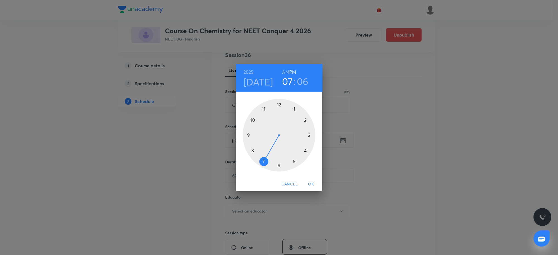
click at [289, 83] on h3 "07" at bounding box center [287, 81] width 11 height 12
click at [264, 108] on div at bounding box center [279, 135] width 73 height 73
click at [279, 166] on div at bounding box center [279, 135] width 73 height 73
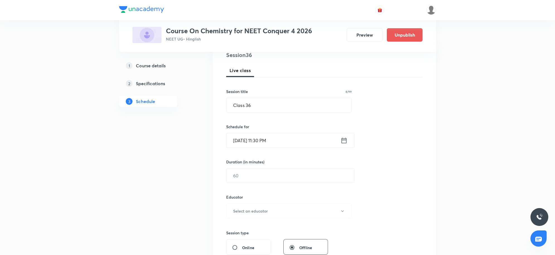
click at [282, 145] on input "Sep 5, 2025, 11:30 PM" at bounding box center [284, 140] width 114 height 14
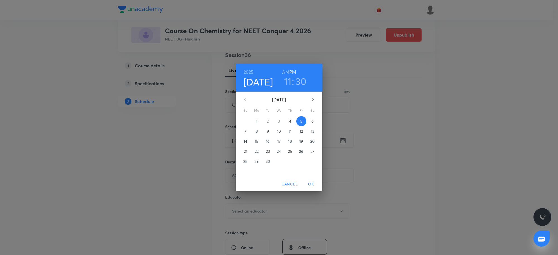
click at [284, 70] on h6 "AM" at bounding box center [285, 72] width 7 height 8
click at [309, 181] on span "OK" at bounding box center [310, 184] width 13 height 7
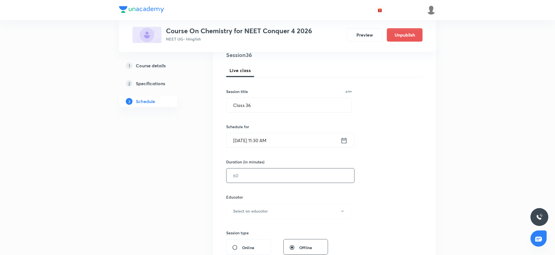
click at [273, 174] on input "text" at bounding box center [291, 175] width 128 height 14
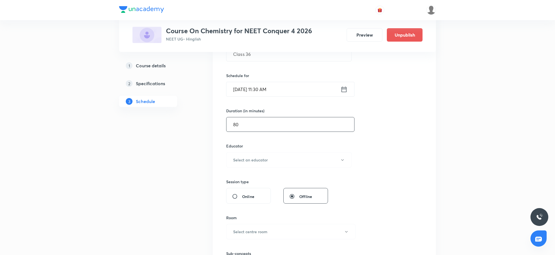
scroll to position [174, 0]
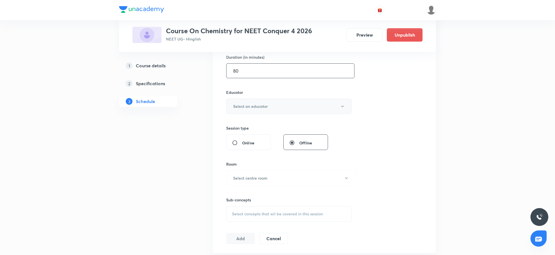
type input "80"
click at [268, 107] on button "Select an educator" at bounding box center [289, 106] width 126 height 15
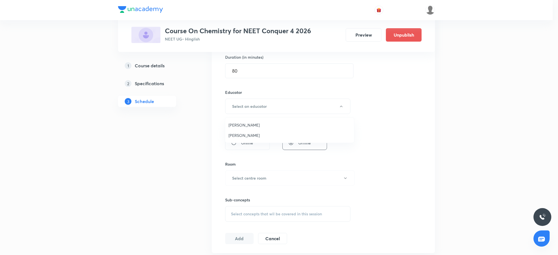
click at [245, 128] on li "Bhaskar Sharma" at bounding box center [289, 125] width 129 height 10
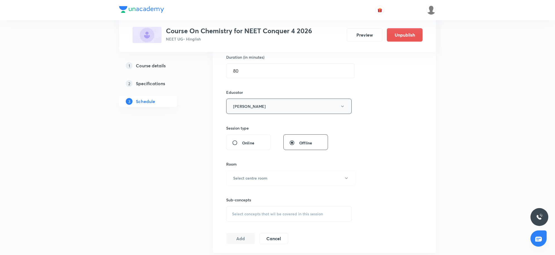
click at [257, 107] on button "Bhaskar Sharma" at bounding box center [289, 106] width 126 height 15
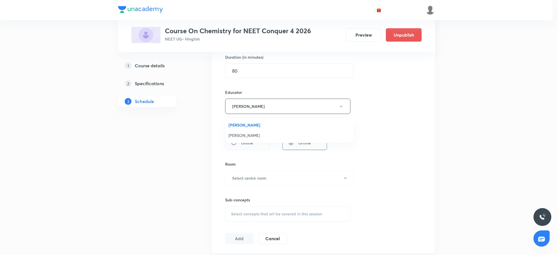
click at [256, 133] on span "Sandeep Maurya" at bounding box center [290, 135] width 122 height 6
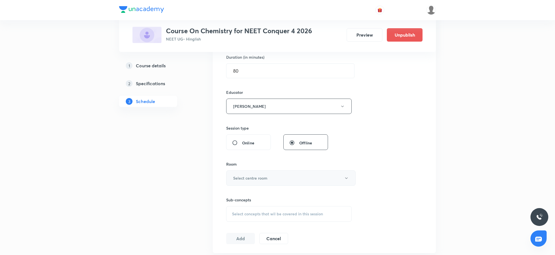
click at [253, 179] on h6 "Select centre room" at bounding box center [250, 178] width 34 height 6
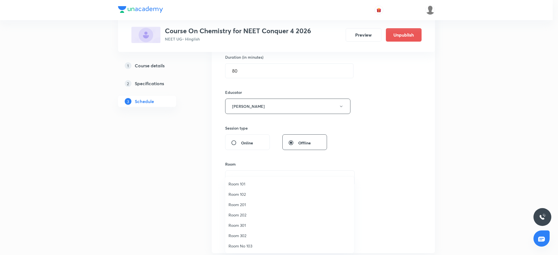
click at [239, 183] on span "Room 101" at bounding box center [290, 184] width 122 height 6
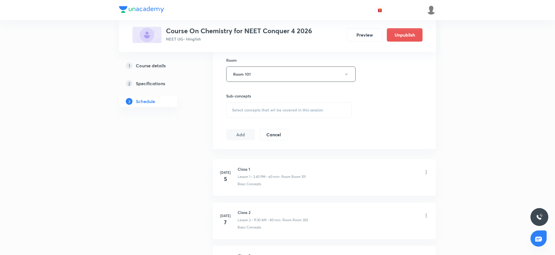
scroll to position [244, 0]
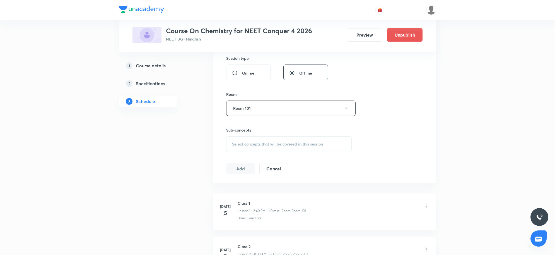
click at [292, 153] on div "Session 36 Live class Session title 8/99 Class 36 ​ Schedule for Sep 5, 2025, 1…" at bounding box center [324, 25] width 196 height 298
click at [292, 143] on span "Select concepts that wil be covered in this session" at bounding box center [277, 144] width 91 height 4
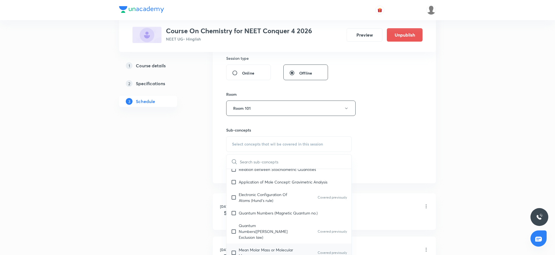
scroll to position [209, 0]
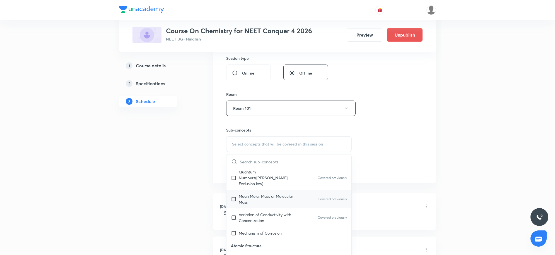
click at [251, 193] on p "Mean Molar Mass or Molecular Mass" at bounding box center [267, 199] width 56 height 12
checkbox input "true"
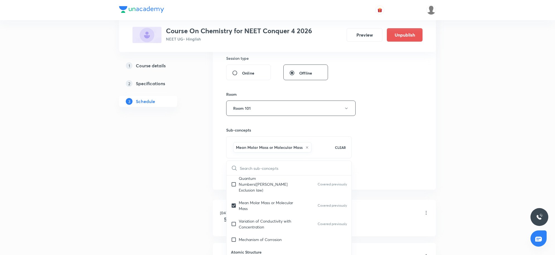
click at [400, 172] on div "Session 36 Live class Session title 8/99 Class 36 ​ Schedule for Sep 5, 2025, 1…" at bounding box center [324, 28] width 196 height 304
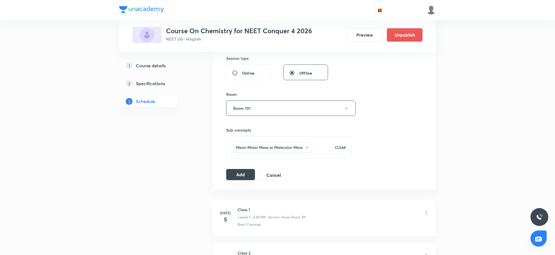
click at [237, 178] on button "Add" at bounding box center [240, 174] width 29 height 11
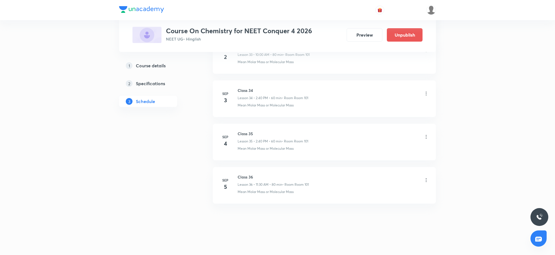
scroll to position [1497, 0]
drag, startPoint x: 238, startPoint y: 171, endPoint x: 286, endPoint y: 175, distance: 48.4
click at [286, 175] on li "Sep 5 Class 36 Lesson 36 • 11:30 AM • 80 min • Room Room 101 Mean Molar Mass or…" at bounding box center [324, 184] width 223 height 37
click at [425, 179] on icon at bounding box center [427, 179] width 6 height 6
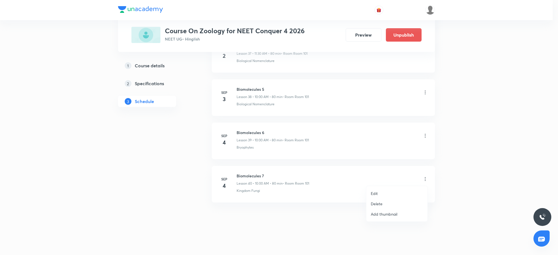
click at [380, 206] on p "Delete" at bounding box center [377, 204] width 12 height 6
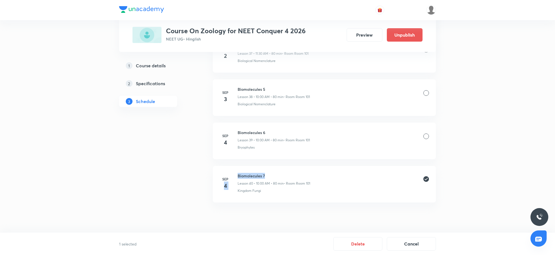
drag, startPoint x: 234, startPoint y: 174, endPoint x: 301, endPoint y: 174, distance: 66.1
click at [301, 174] on div "Sep 4 Biomolecules 7 Lesson 40 • 10:00 AM • 80 min • Room Room 101 Kingdom Fungi" at bounding box center [324, 183] width 209 height 20
click at [305, 195] on li "Sep 4 Biomolecules 7 Lesson 40 • 10:00 AM • 80 min • Room Room 101 Kingdom Fungi" at bounding box center [324, 184] width 223 height 37
drag, startPoint x: 238, startPoint y: 175, endPoint x: 277, endPoint y: 172, distance: 39.4
click at [277, 172] on li "Sep 4 Biomolecules 7 Lesson 40 • 10:00 AM • 80 min • Room Room 101 Kingdom Fungi" at bounding box center [324, 184] width 223 height 37
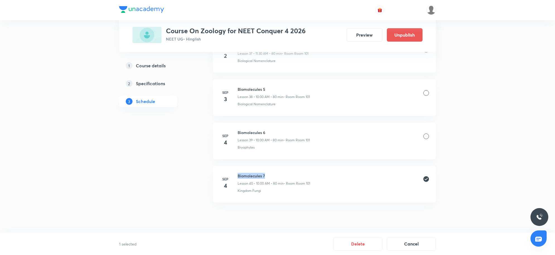
copy h6 "Biomolecules 7"
click at [352, 244] on button "Delete" at bounding box center [358, 242] width 49 height 13
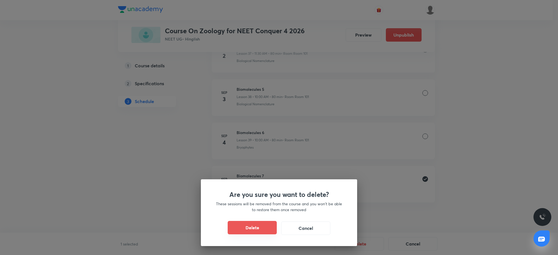
click at [273, 228] on button "Delete" at bounding box center [252, 227] width 49 height 13
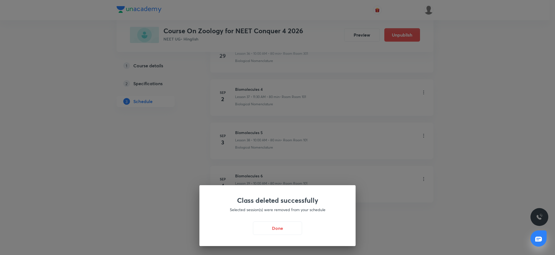
scroll to position [1884, 0]
click at [284, 226] on button "Done" at bounding box center [279, 227] width 49 height 13
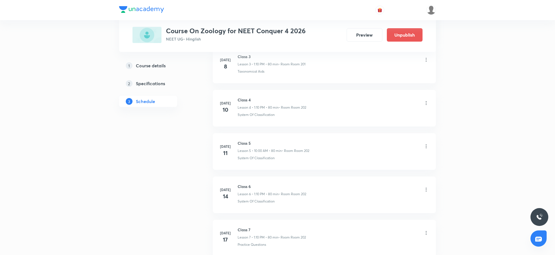
scroll to position [0, 0]
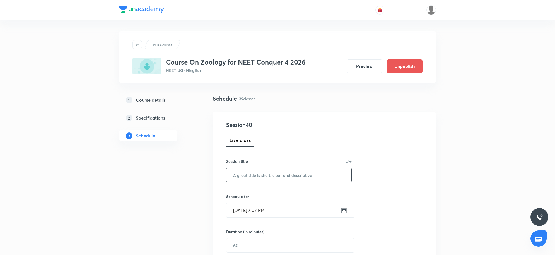
click at [248, 171] on input "text" at bounding box center [289, 175] width 125 height 14
paste input "Biomolecules 7"
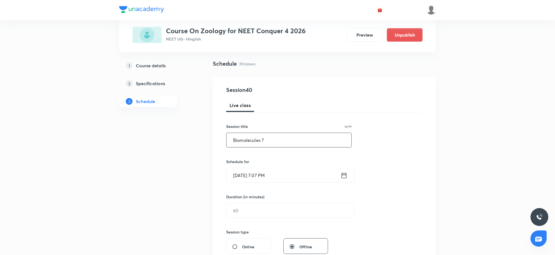
type input "Biomolecules 7"
click at [289, 177] on input "Sep 4, 2025, 7:07 PM" at bounding box center [284, 175] width 114 height 14
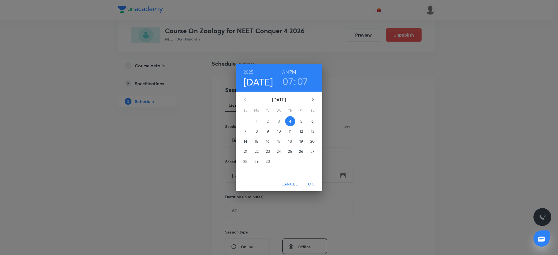
click at [304, 120] on span "5" at bounding box center [301, 121] width 10 height 6
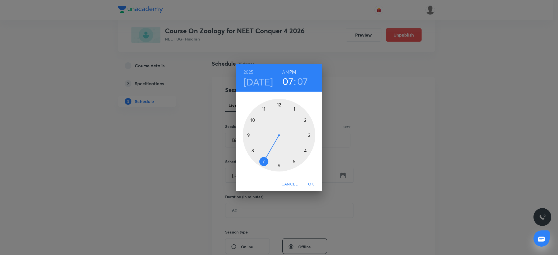
click at [292, 81] on h3 "07" at bounding box center [287, 81] width 11 height 12
click at [253, 119] on div at bounding box center [279, 135] width 73 height 73
click at [282, 103] on div at bounding box center [279, 135] width 73 height 73
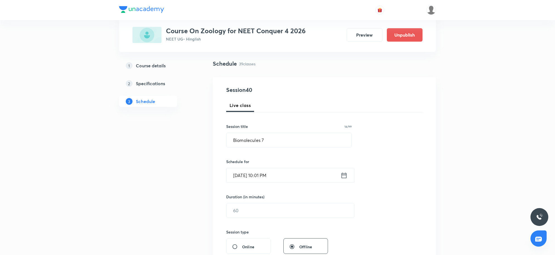
click at [289, 174] on input "Sep 5, 2025, 10:01 PM" at bounding box center [284, 175] width 114 height 14
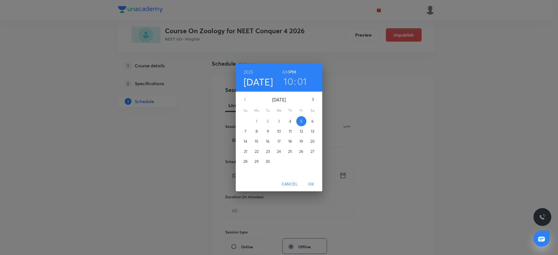
click at [284, 71] on h6 "AM" at bounding box center [285, 72] width 7 height 8
click at [308, 184] on span "OK" at bounding box center [310, 184] width 13 height 7
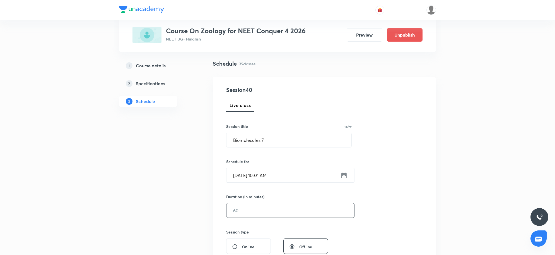
click at [295, 207] on input "text" at bounding box center [291, 210] width 128 height 14
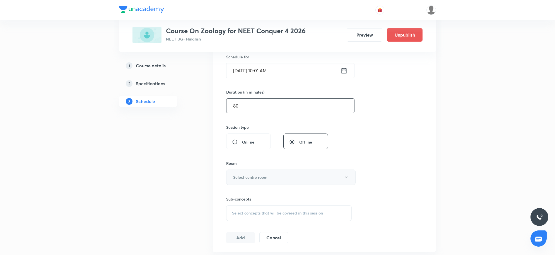
type input "80"
click at [259, 179] on h6 "Select centre room" at bounding box center [250, 177] width 34 height 6
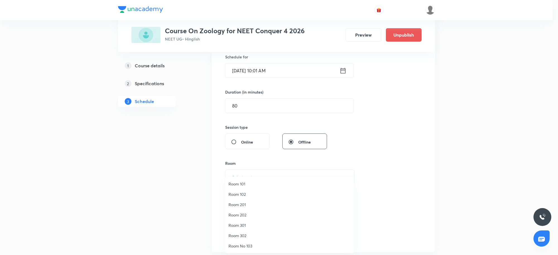
click at [236, 182] on span "Room 101" at bounding box center [290, 184] width 122 height 6
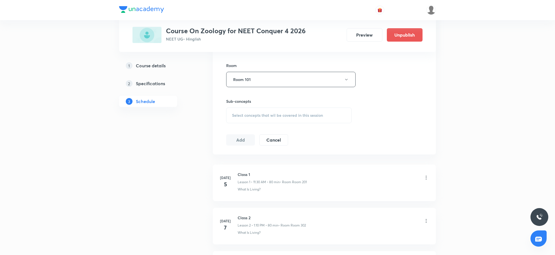
scroll to position [244, 0]
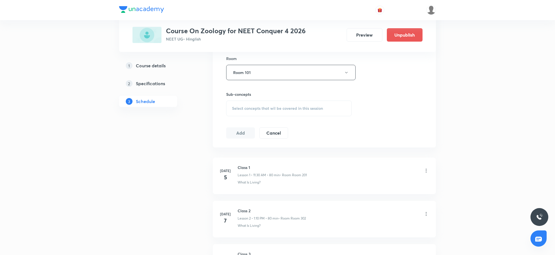
click at [318, 109] on span "Select concepts that wil be covered in this session" at bounding box center [277, 108] width 91 height 4
click at [314, 108] on span "Select concepts that wil be covered in this session" at bounding box center [277, 108] width 91 height 4
click at [313, 108] on span "Select concepts that wil be covered in this session" at bounding box center [277, 108] width 91 height 4
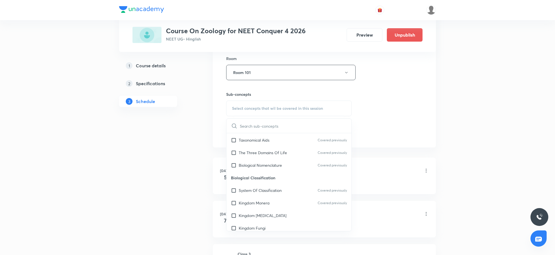
scroll to position [314, 0]
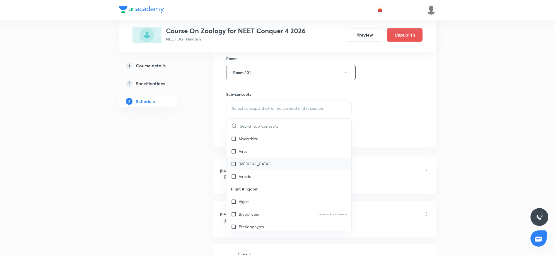
click at [248, 162] on p "Prions" at bounding box center [254, 164] width 31 height 6
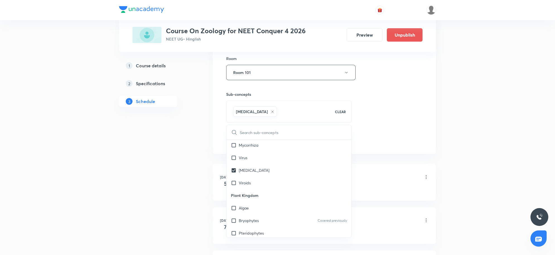
click at [428, 151] on div "Session 40 Live class Session title 14/99 Biomolecules 7 ​ Schedule for Sep 5, …" at bounding box center [324, 10] width 223 height 286
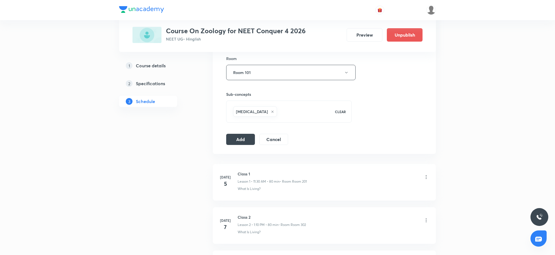
click at [248, 147] on div "Session 40 Live class Session title 14/99 Biomolecules 7 ​ Schedule for Sep 5, …" at bounding box center [324, 10] width 223 height 286
click at [247, 138] on button "Add" at bounding box center [240, 138] width 29 height 11
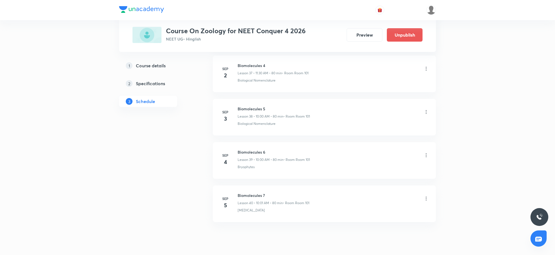
scroll to position [1671, 0]
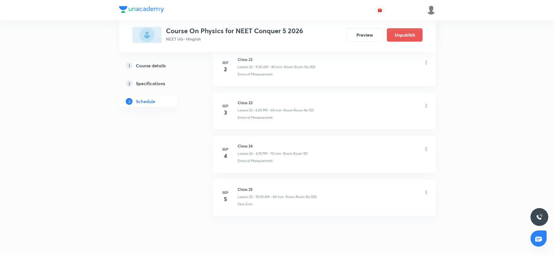
scroll to position [1277, 0]
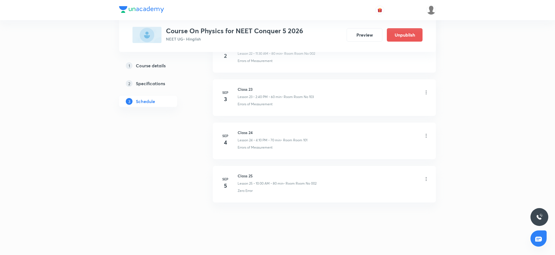
drag, startPoint x: 238, startPoint y: 175, endPoint x: 369, endPoint y: 188, distance: 131.7
click at [359, 180] on div "Class 25 Lesson 25 • 10:00 AM • 80 min • Room Room No 002" at bounding box center [333, 179] width 191 height 13
click at [380, 196] on li "[DATE] Class 25 Lesson 25 • 10:00 AM • 80 min • Room Room No 002 Zero Error" at bounding box center [324, 184] width 223 height 37
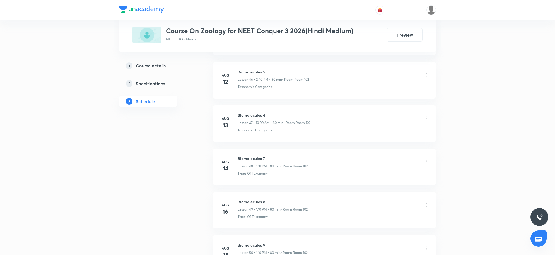
scroll to position [2882, 0]
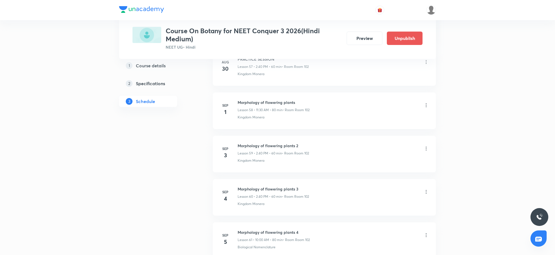
scroll to position [2846, 0]
